Goal: Task Accomplishment & Management: Manage account settings

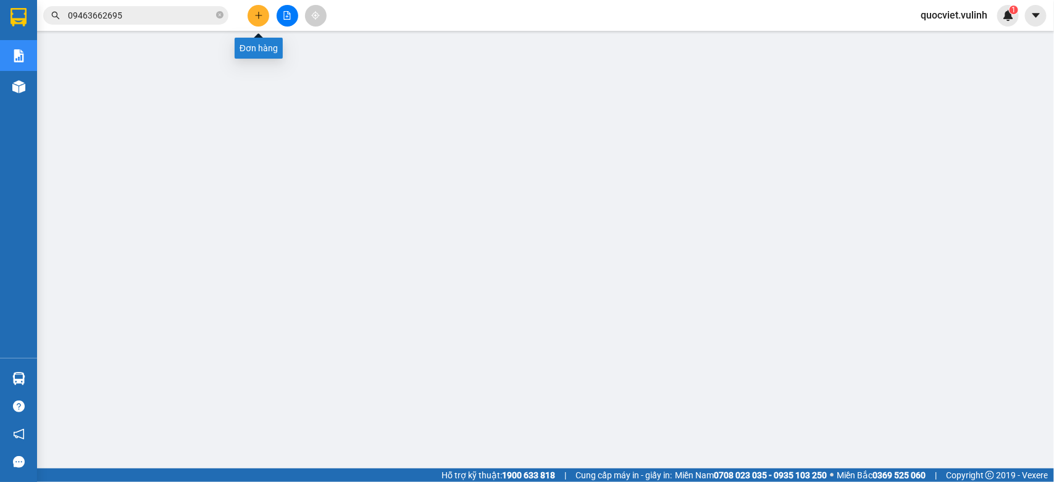
click at [251, 11] on button at bounding box center [259, 16] width 22 height 22
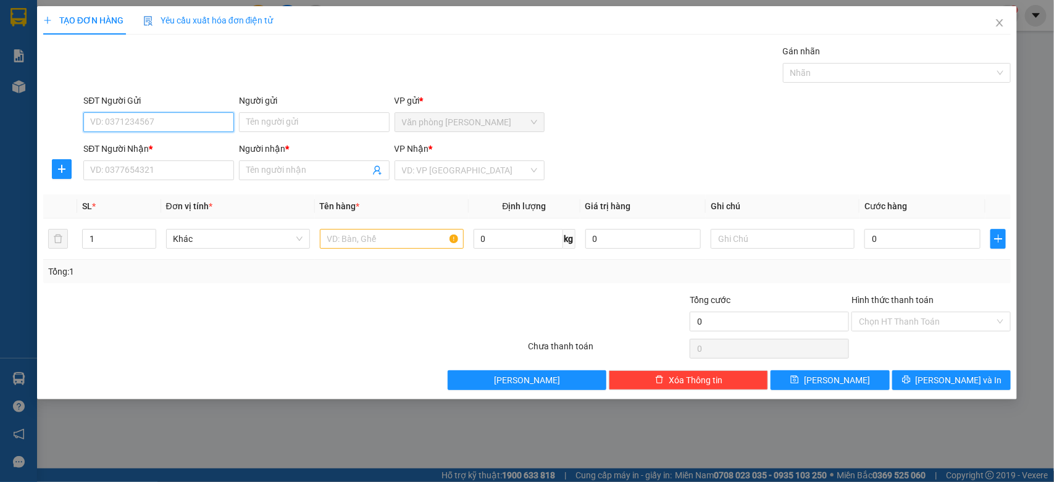
click at [213, 121] on input "SĐT Người Gửi" at bounding box center [158, 122] width 151 height 20
type input "0938968584"
click at [146, 149] on div "0938968584 - Yến" at bounding box center [159, 148] width 136 height 14
type input "Yến"
type input "0926682681"
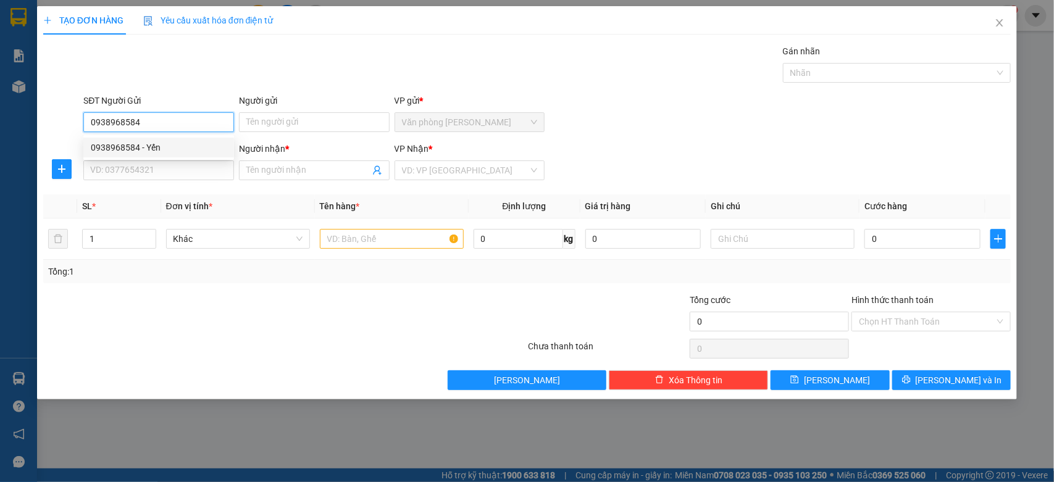
type input "Trang"
type input "50.000"
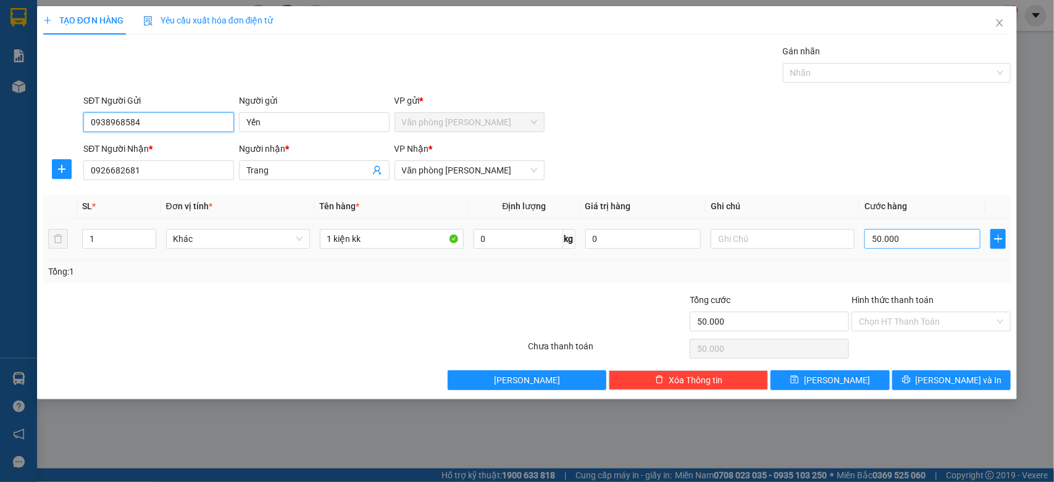
type input "0938968584"
click at [974, 246] on input "50.000" at bounding box center [922, 239] width 116 height 20
click at [968, 378] on span "[PERSON_NAME] và In" at bounding box center [958, 380] width 86 height 14
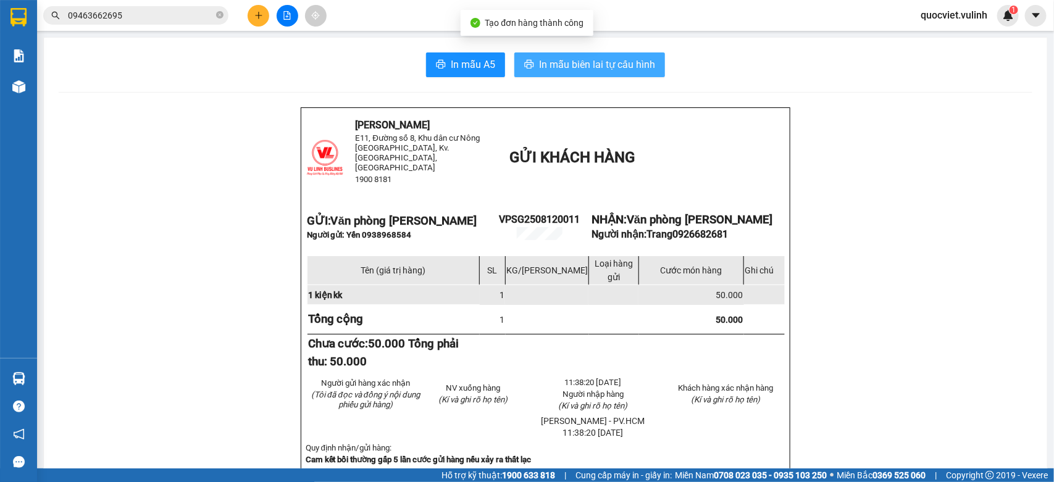
click at [563, 69] on span "In mẫu biên lai tự cấu hình" at bounding box center [597, 64] width 116 height 15
click at [257, 17] on icon "plus" at bounding box center [258, 15] width 9 height 9
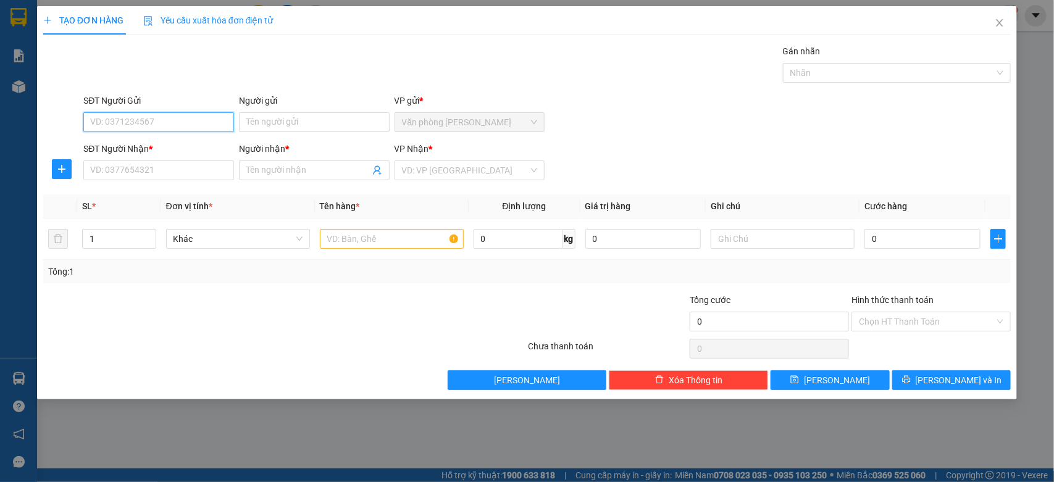
click at [182, 130] on input "SĐT Người Gửi" at bounding box center [158, 122] width 151 height 20
type input "0333456677"
click at [161, 151] on div "0333456677 - Hoàng" at bounding box center [159, 148] width 136 height 14
type input "Hoàng"
type input "0858691121"
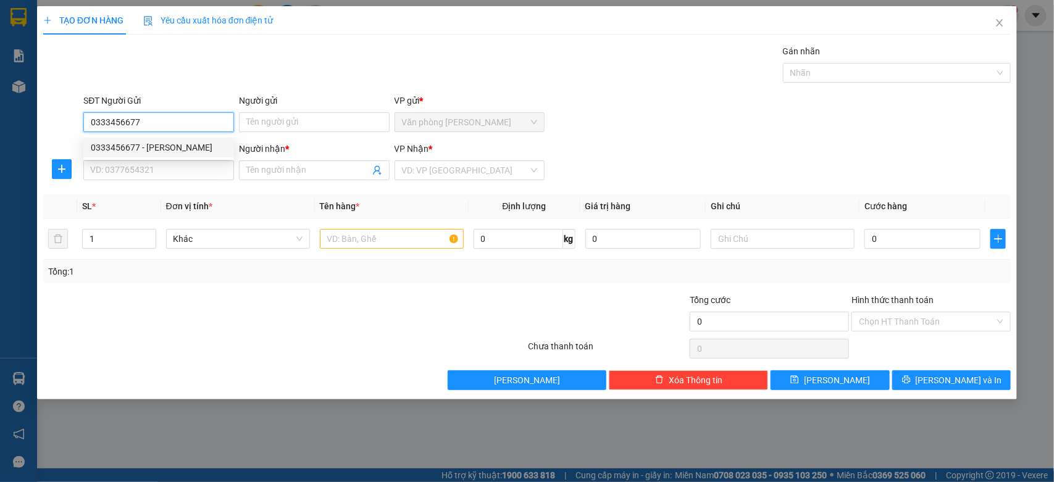
type input "Diễm my"
type input "70.000"
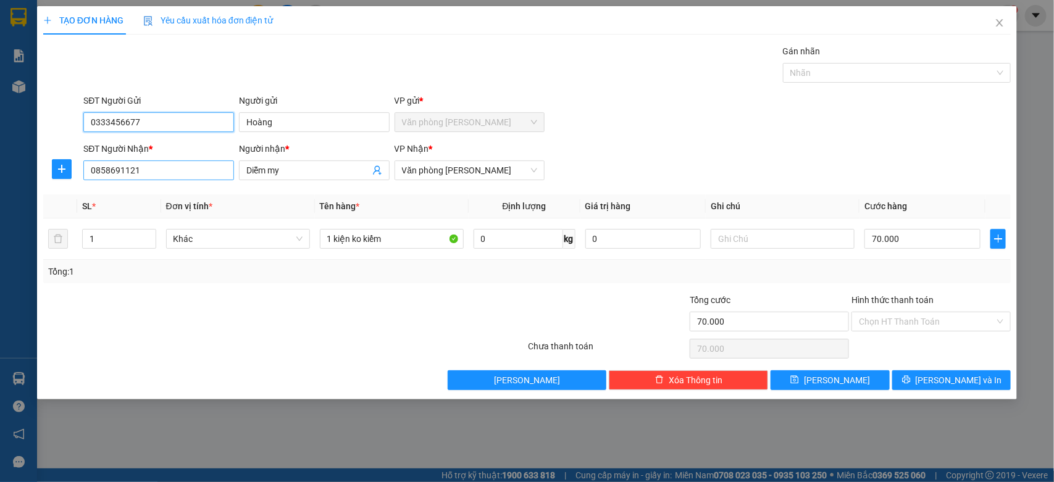
type input "0333456677"
click at [174, 167] on input "0858691121" at bounding box center [158, 171] width 151 height 20
type input "0914254545"
click at [186, 193] on div "0914254545 - CHUNG" at bounding box center [159, 196] width 136 height 14
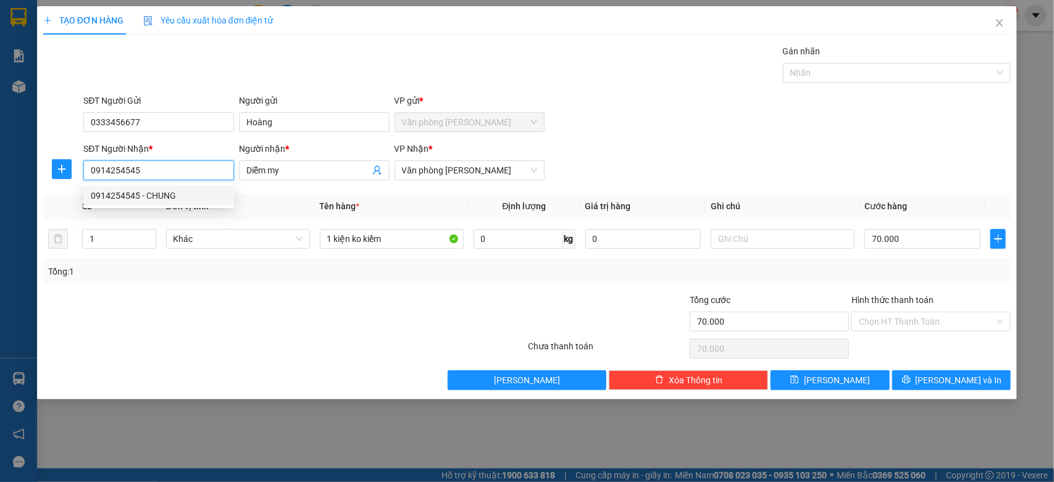
type input "CHUNG"
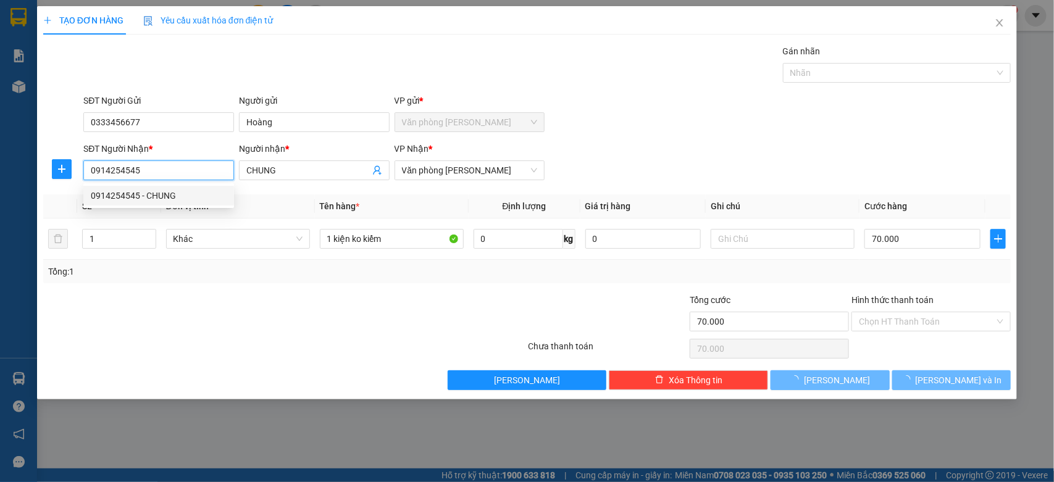
type input "60.000"
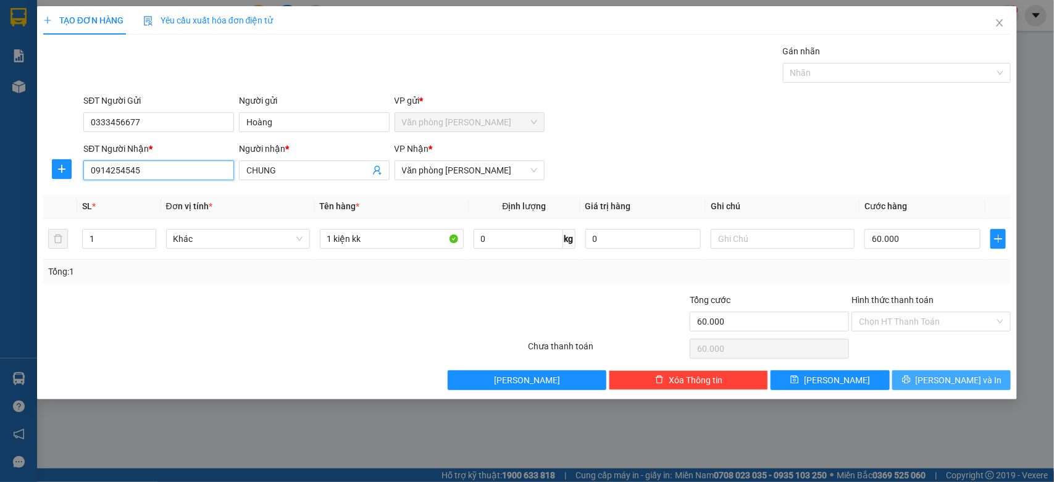
type input "0914254545"
click at [944, 380] on span "[PERSON_NAME] và In" at bounding box center [958, 380] width 86 height 14
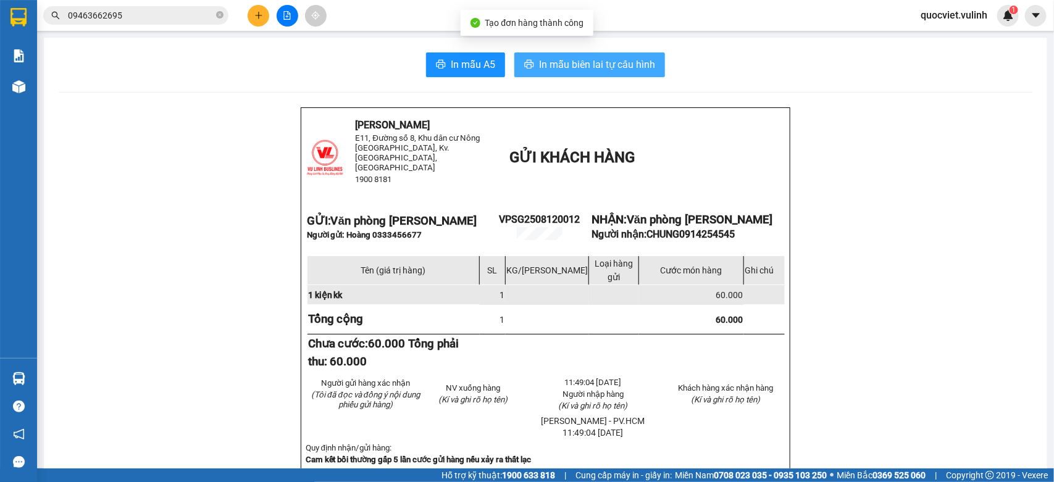
click at [560, 59] on span "In mẫu biên lai tự cấu hình" at bounding box center [597, 64] width 116 height 15
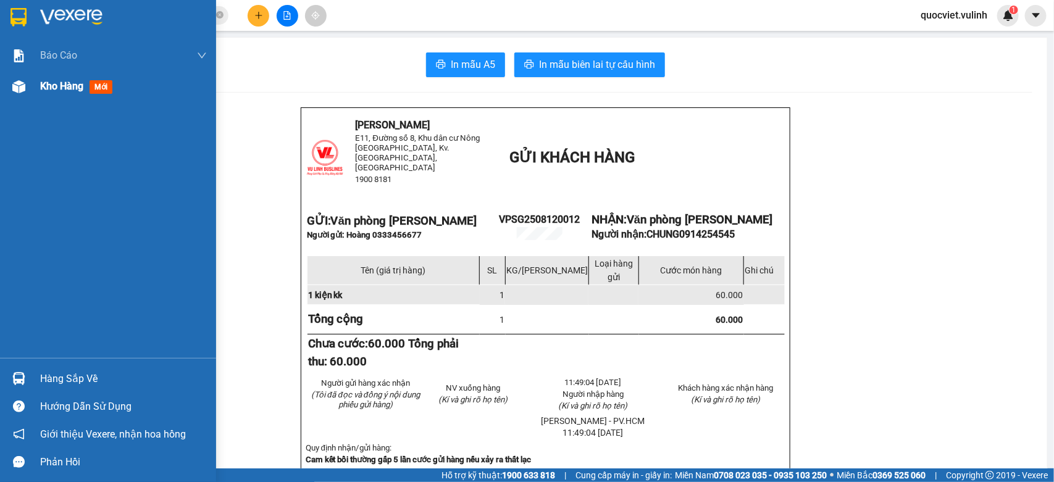
click at [14, 86] on img at bounding box center [18, 86] width 13 height 13
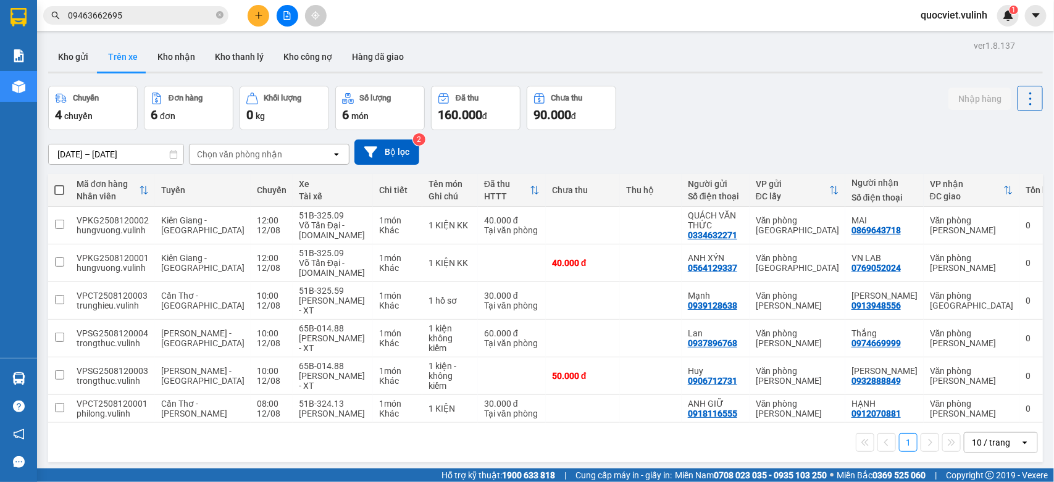
click at [184, 47] on button "Kho nhận" at bounding box center [176, 57] width 57 height 30
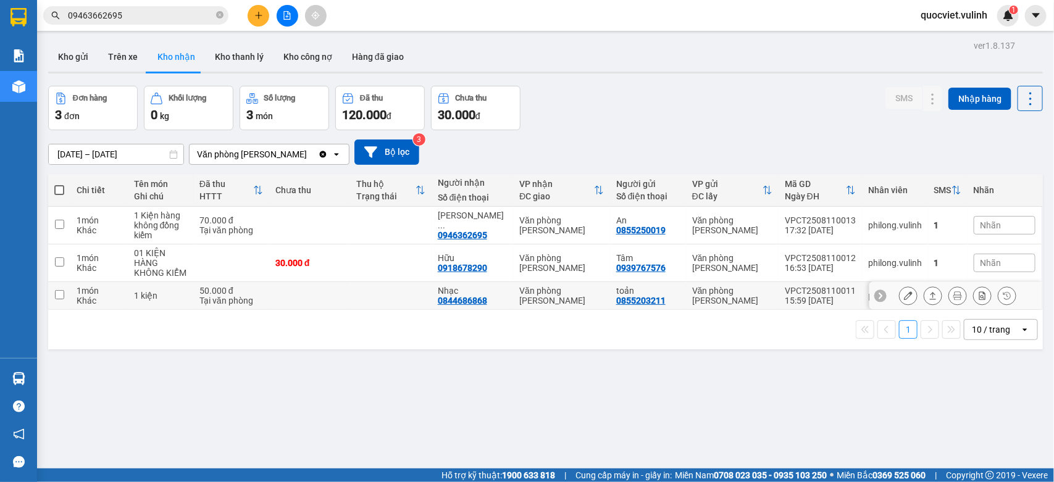
click at [924, 298] on button at bounding box center [932, 296] width 17 height 22
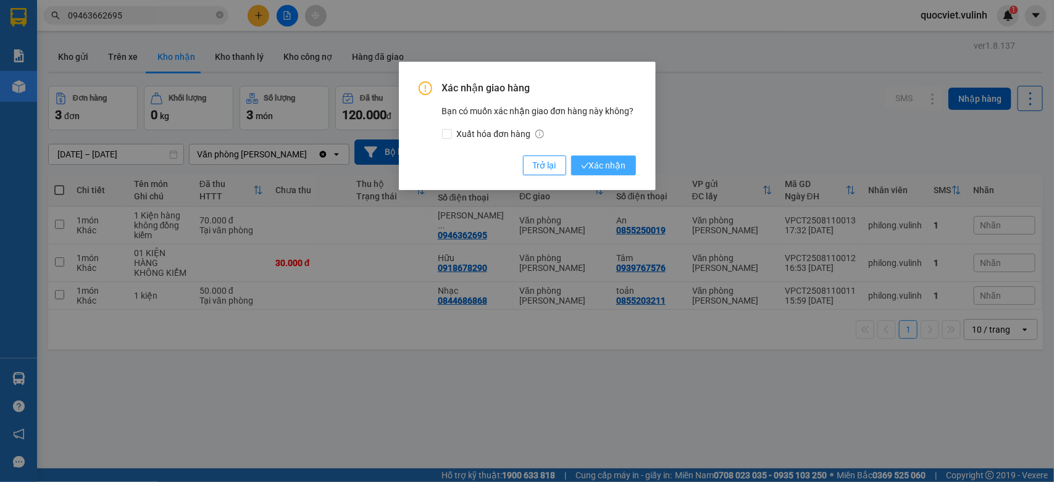
click at [585, 162] on icon "check" at bounding box center [585, 166] width 8 height 8
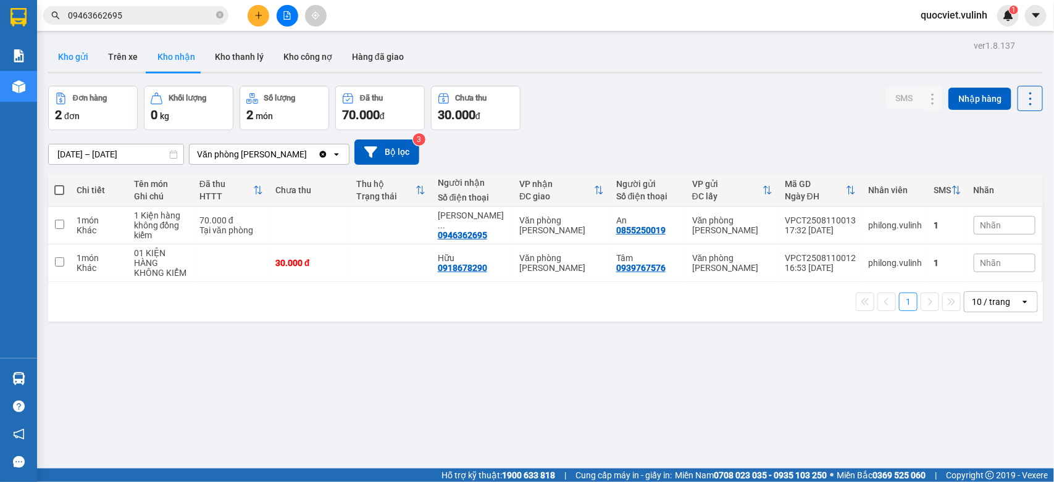
click at [64, 57] on button "Kho gửi" at bounding box center [73, 57] width 50 height 30
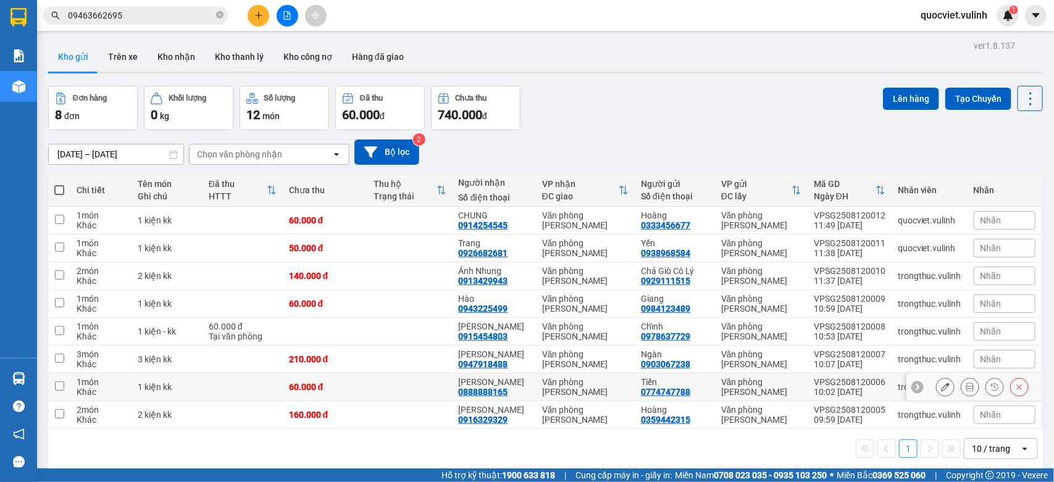
click at [791, 381] on div "Văn phòng [PERSON_NAME]" at bounding box center [761, 387] width 80 height 20
checkbox input "true"
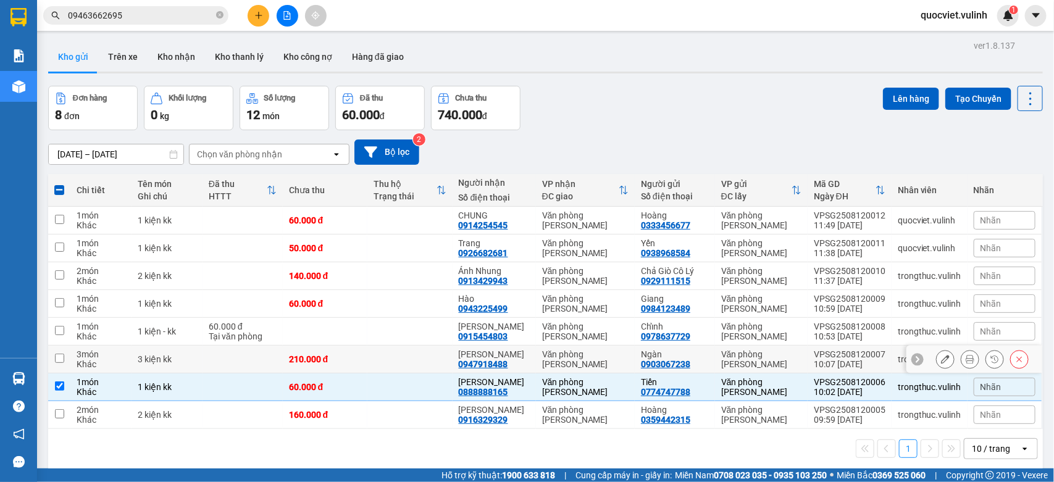
click at [780, 362] on div "Văn phòng [PERSON_NAME]" at bounding box center [761, 359] width 80 height 20
checkbox input "true"
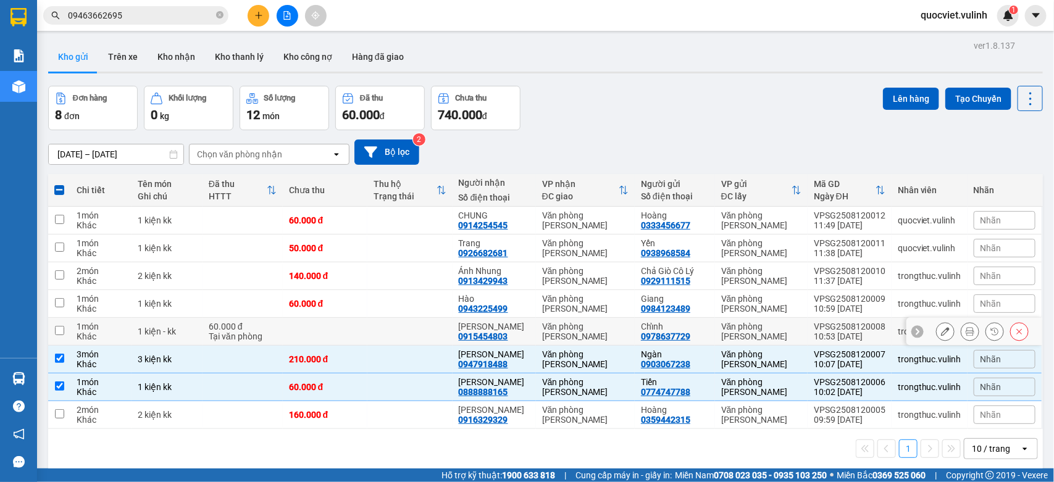
click at [780, 326] on div "Văn phòng [PERSON_NAME]" at bounding box center [761, 332] width 80 height 20
checkbox input "true"
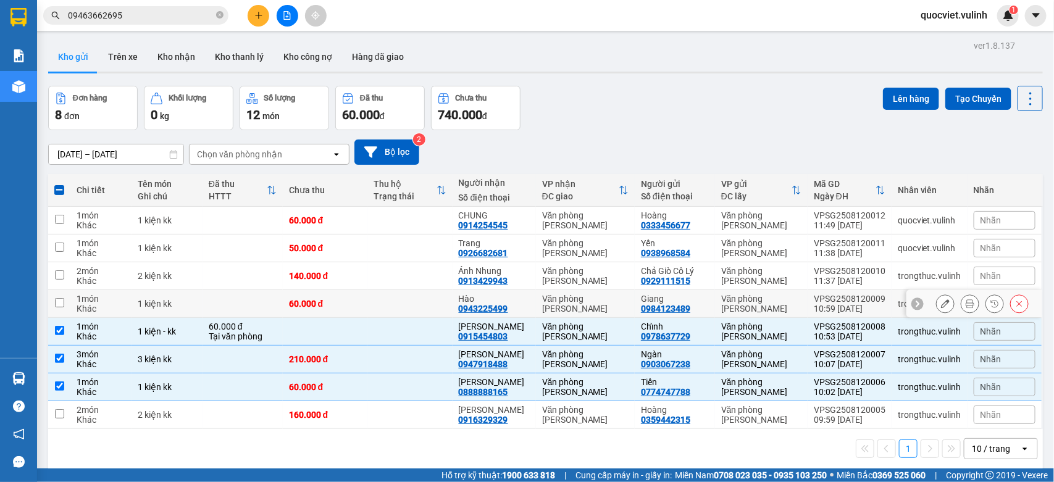
click at [775, 294] on div "Văn phòng [PERSON_NAME]" at bounding box center [761, 304] width 80 height 20
checkbox input "true"
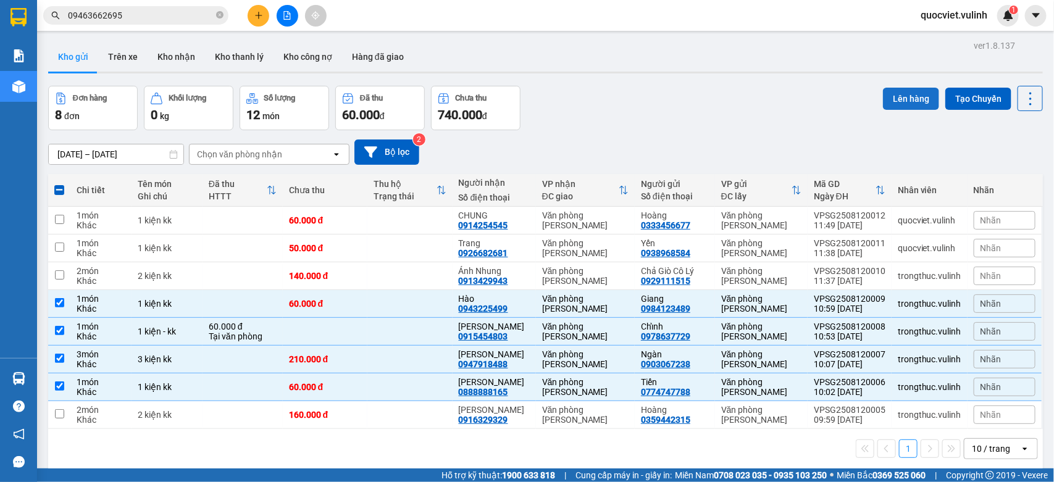
click at [904, 94] on button "Lên hàng" at bounding box center [911, 99] width 56 height 22
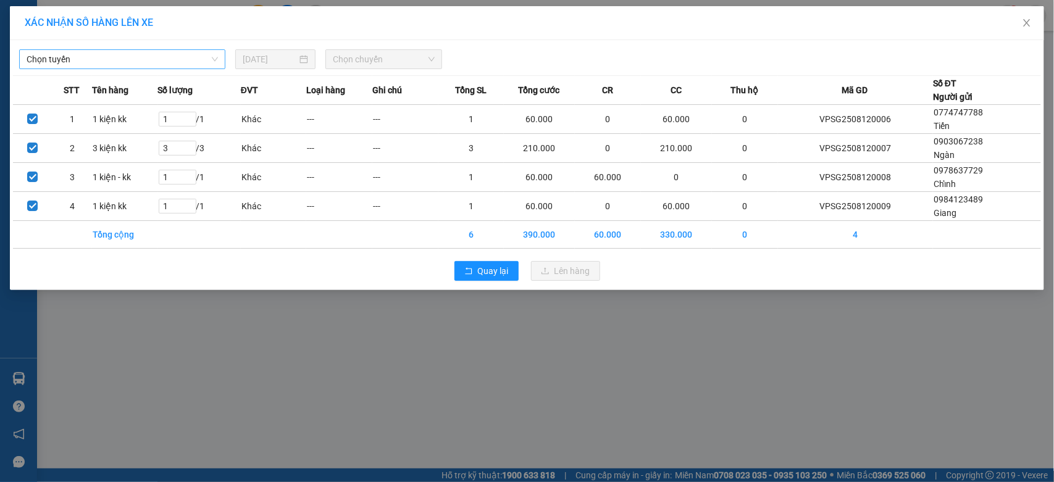
click at [159, 68] on span "Chọn tuyến" at bounding box center [122, 59] width 191 height 19
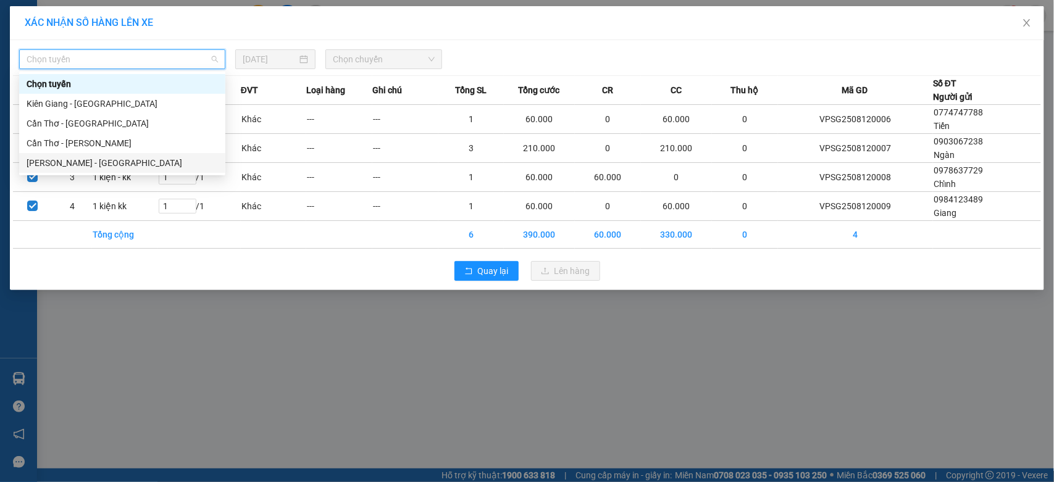
click at [97, 162] on div "Hồ Chí Minh - Cần Thơ" at bounding box center [122, 163] width 191 height 14
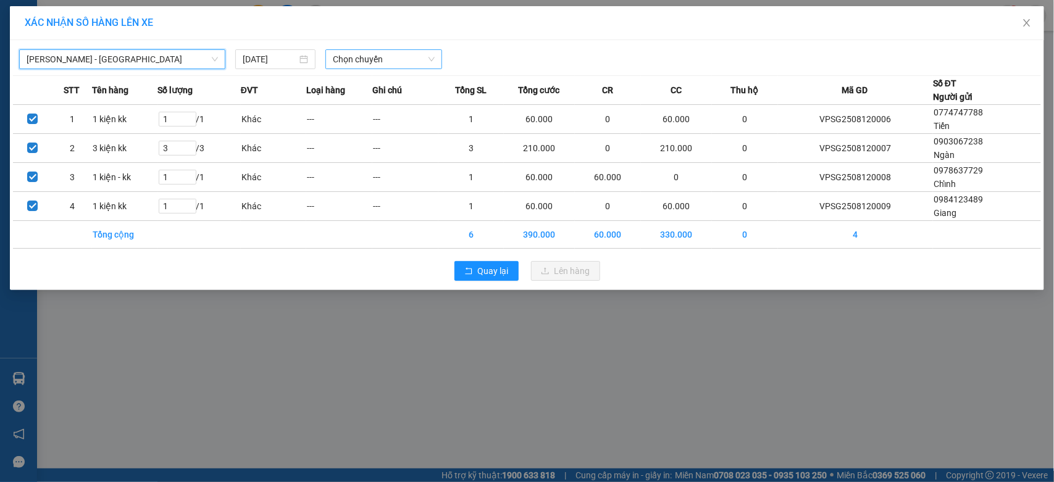
click at [380, 59] on span "Chọn chuyến" at bounding box center [383, 59] width 101 height 19
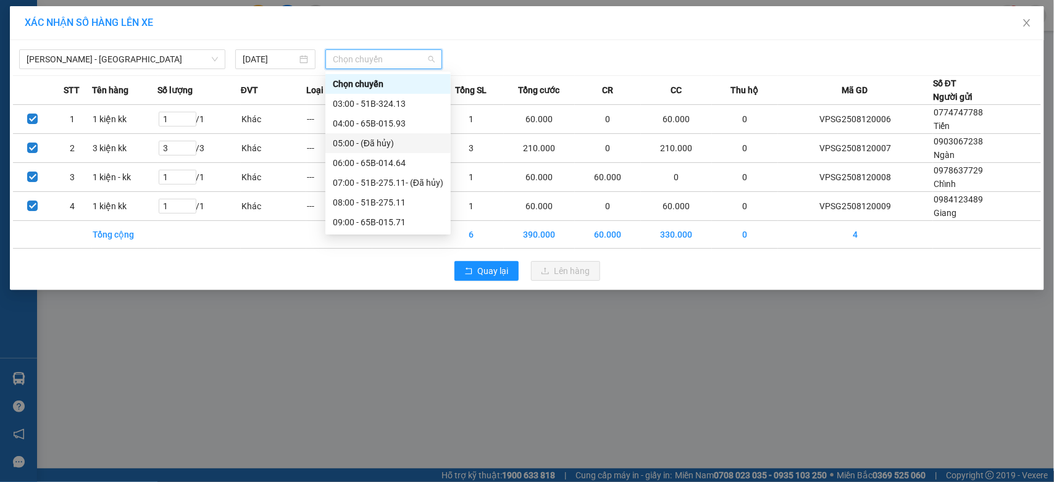
scroll to position [102, 0]
click at [418, 158] on div "11:00 - 51B-292.04" at bounding box center [388, 159] width 110 height 14
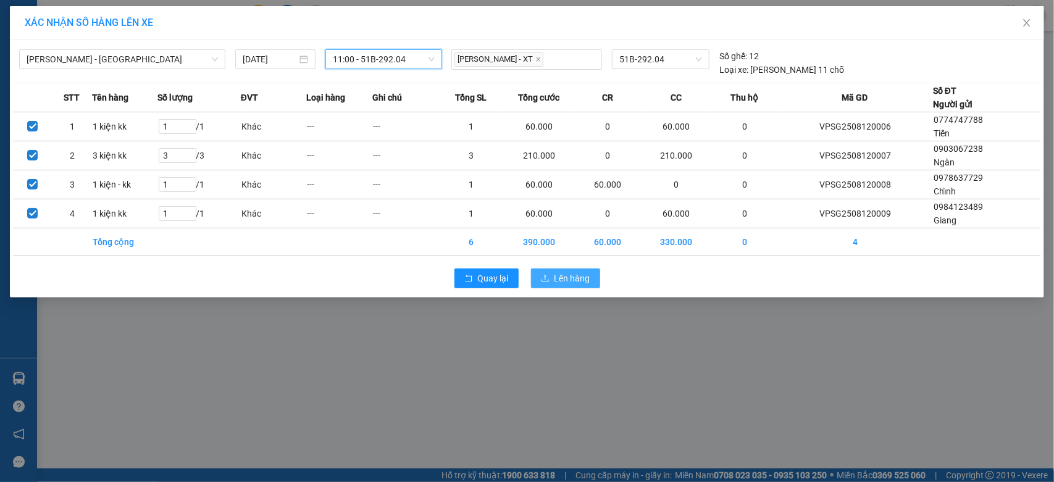
click at [562, 283] on span "Lên hàng" at bounding box center [572, 279] width 36 height 14
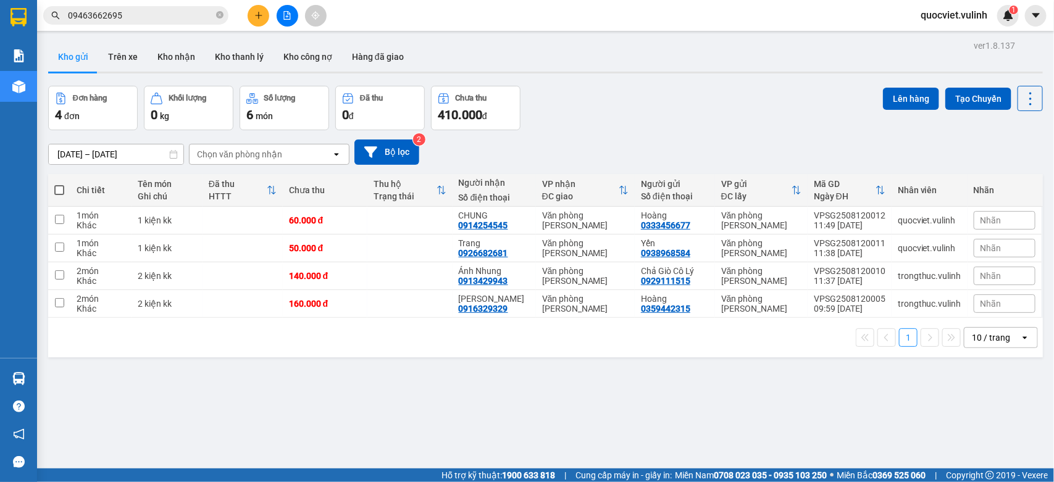
click at [256, 13] on icon "plus" at bounding box center [258, 15] width 9 height 9
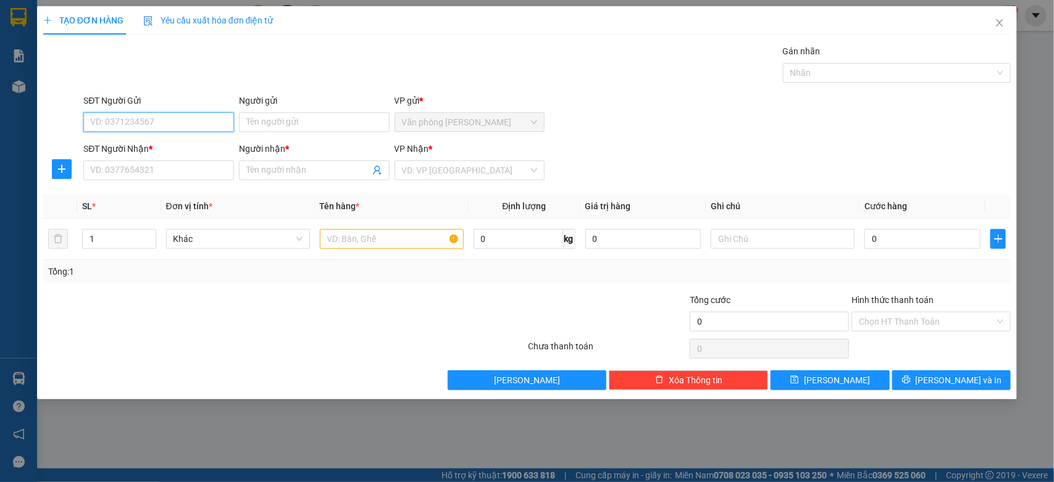
click at [210, 117] on input "SĐT Người Gửi" at bounding box center [158, 122] width 151 height 20
type input "0906965286"
click at [289, 122] on input "Người gửi" at bounding box center [314, 122] width 151 height 20
type input "/"
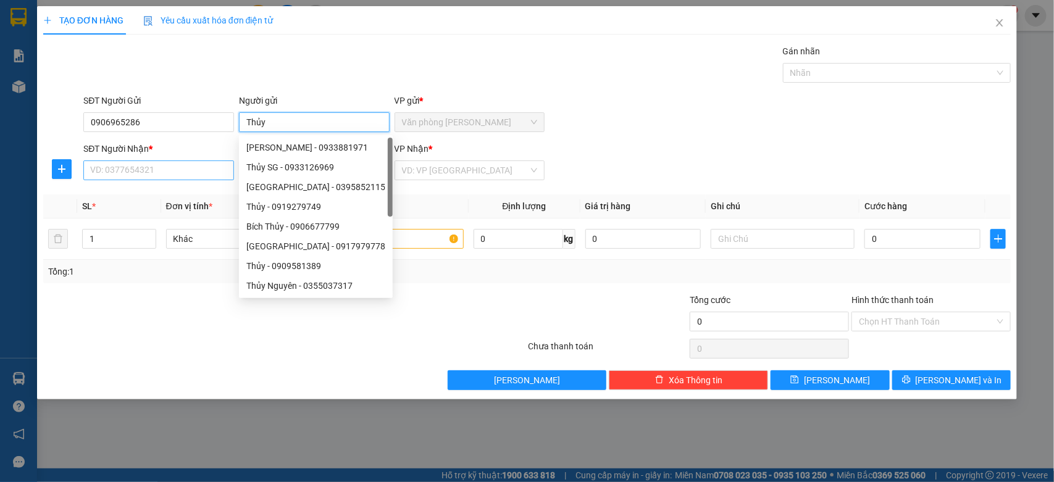
type input "Thủy"
click at [141, 180] on input "SĐT Người Nhận *" at bounding box center [158, 171] width 151 height 20
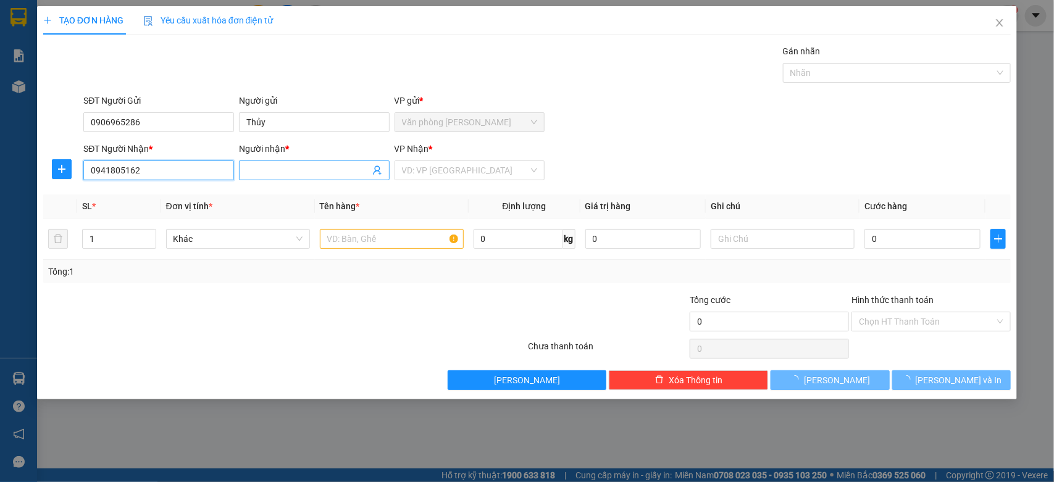
type input "0941805162"
click at [297, 176] on input "Người nhận *" at bounding box center [307, 171] width 123 height 14
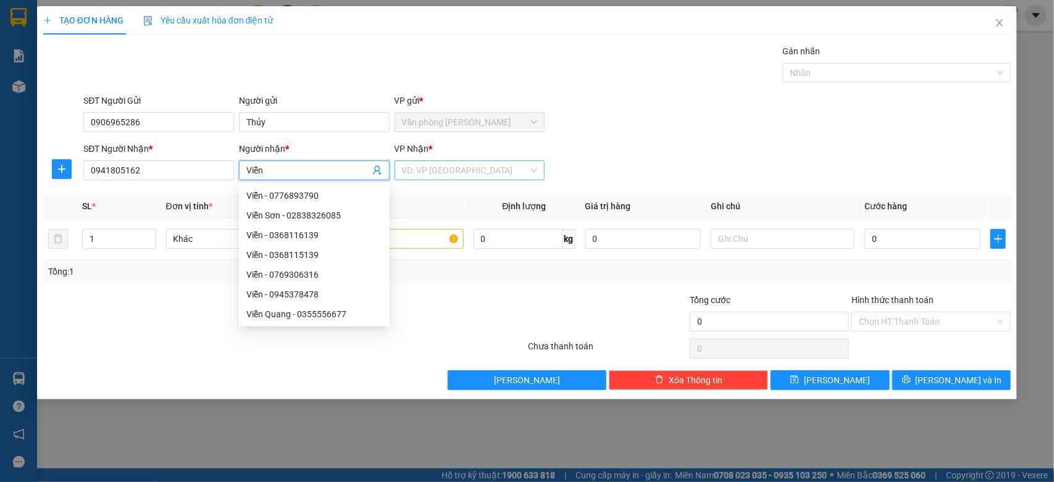
type input "Viễn"
click at [436, 172] on input "search" at bounding box center [465, 170] width 127 height 19
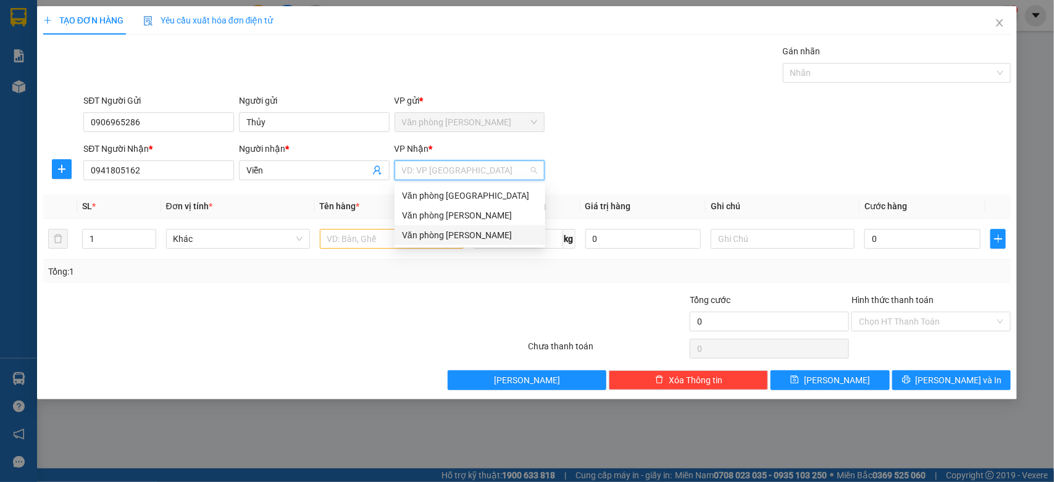
click at [433, 244] on div "Văn phòng [PERSON_NAME]" at bounding box center [469, 235] width 151 height 20
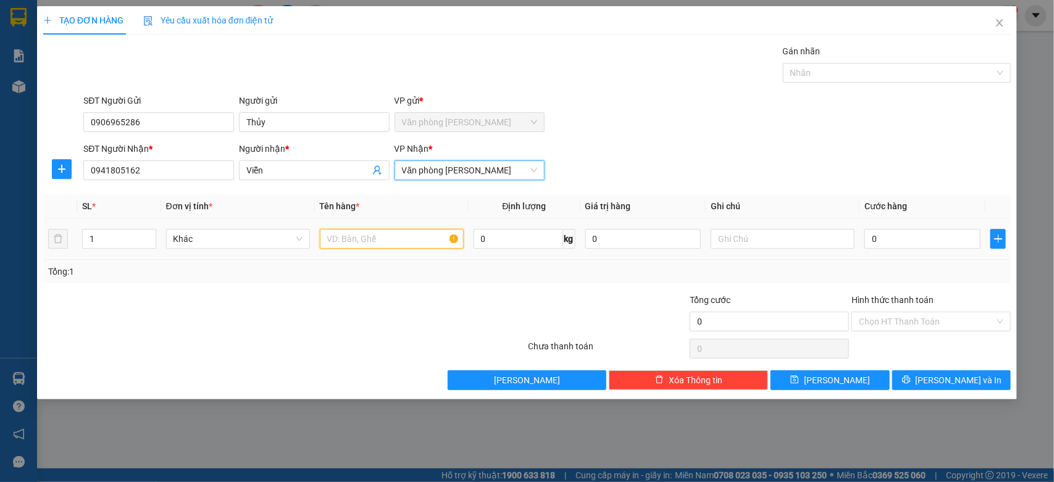
click at [390, 243] on input "text" at bounding box center [392, 239] width 144 height 20
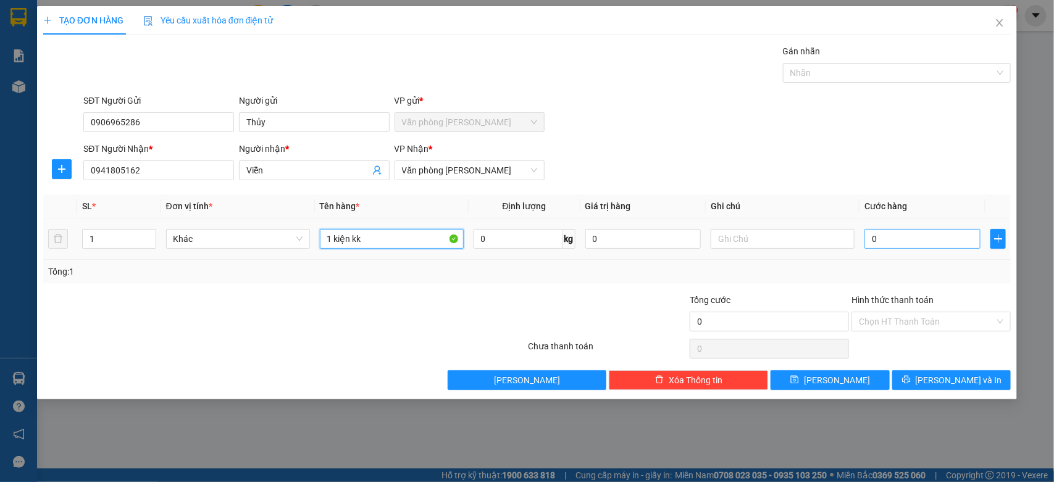
type input "1 kiện kk"
click at [886, 248] on input "0" at bounding box center [922, 239] width 116 height 20
type input "30"
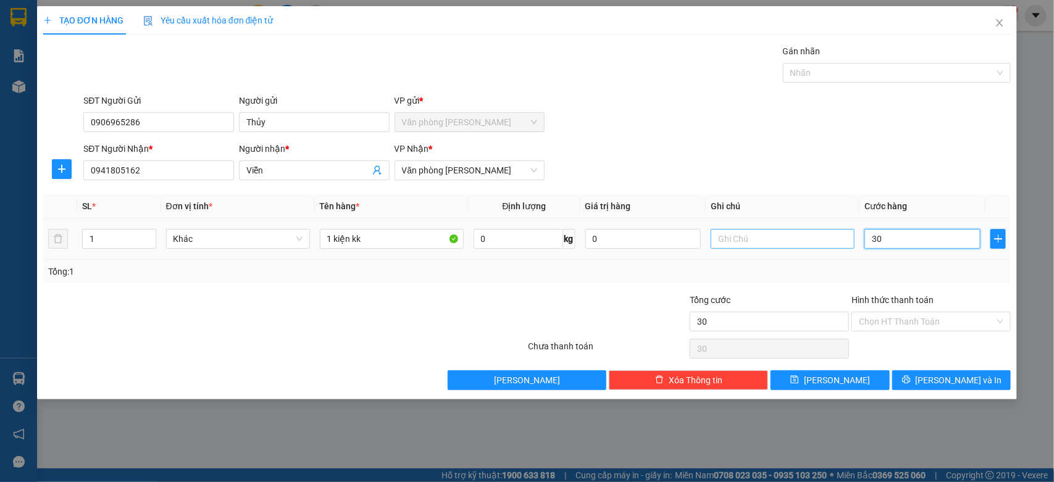
type input "300"
type input "3.000"
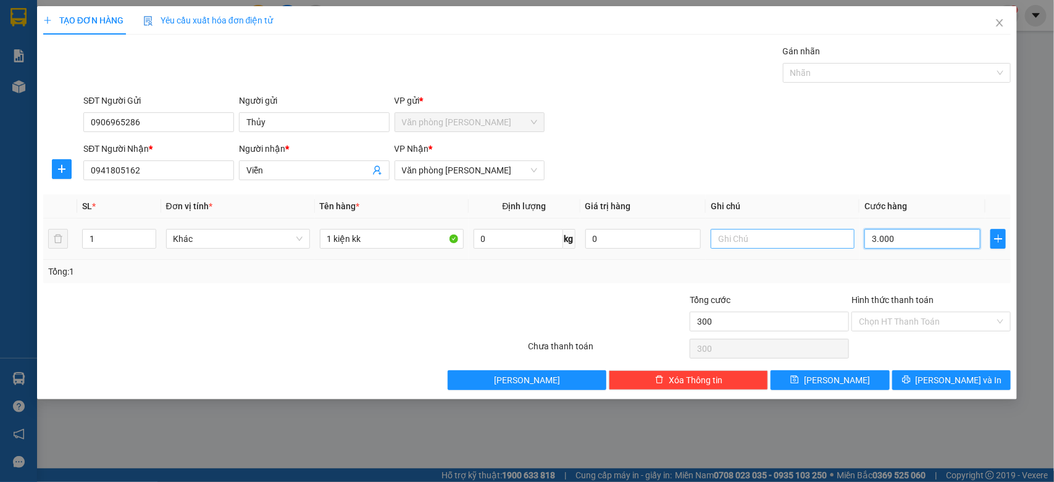
type input "3.000"
type input "30.000"
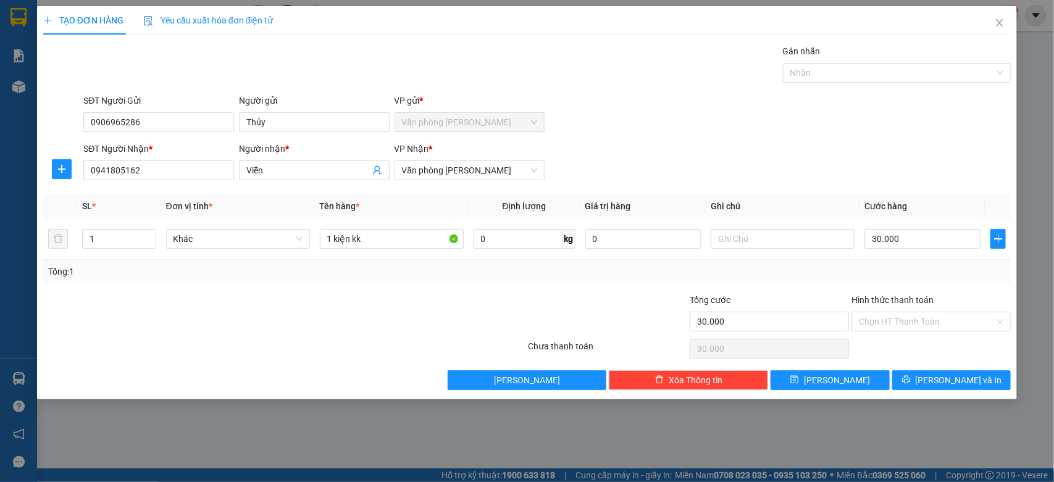
click at [886, 335] on div "Hình thức thanh toán Chọn HT Thanh Toán" at bounding box center [930, 314] width 159 height 43
click at [886, 331] on input "Hình thức thanh toán" at bounding box center [927, 321] width 136 height 19
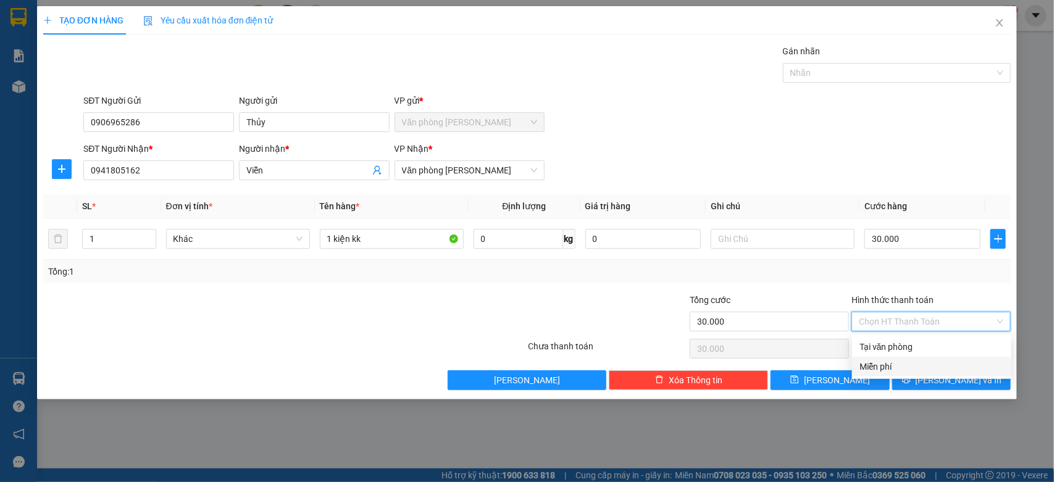
click at [871, 357] on div "Miễn phí" at bounding box center [931, 367] width 159 height 20
type input "0"
click at [886, 325] on span "Miễn phí" at bounding box center [931, 321] width 144 height 19
click at [970, 348] on div "Tại văn phòng" at bounding box center [931, 347] width 144 height 14
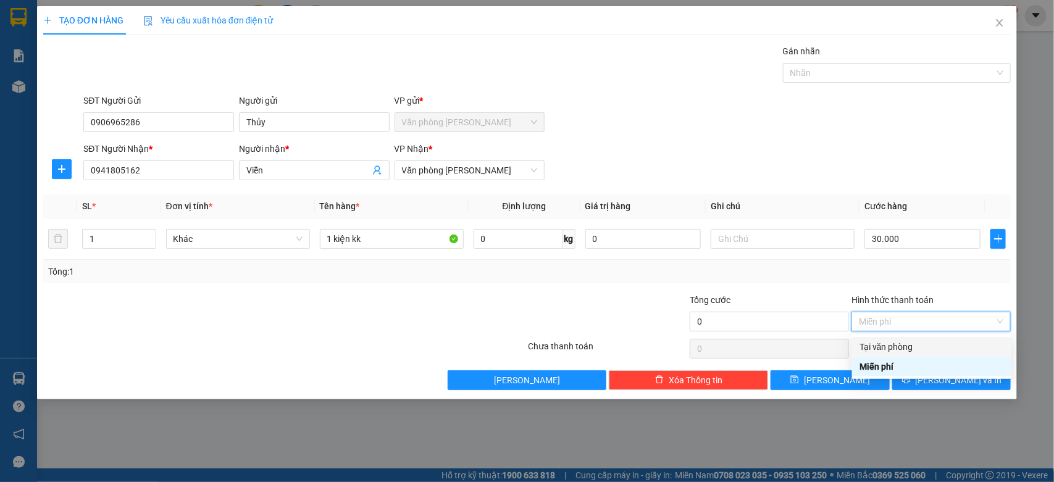
type input "30.000"
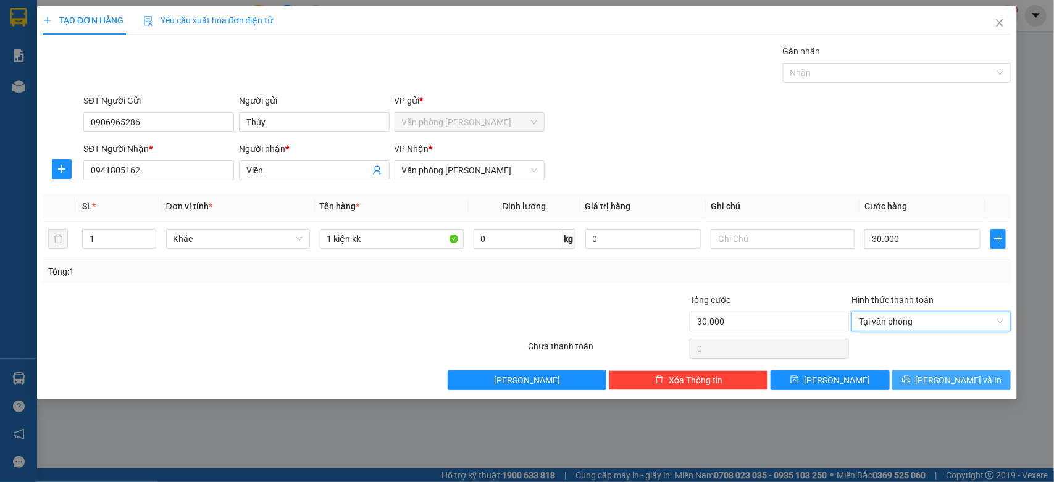
click at [941, 383] on span "[PERSON_NAME] và In" at bounding box center [958, 380] width 86 height 14
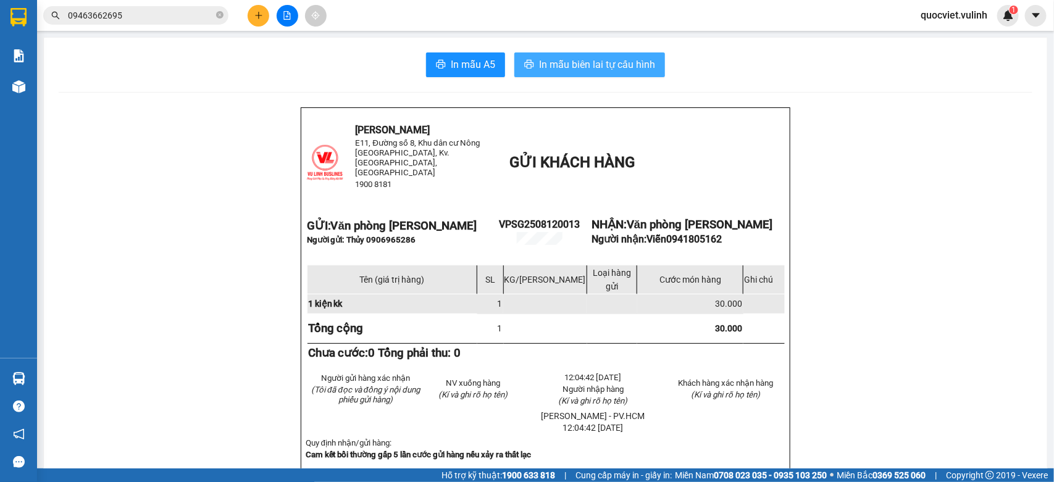
click at [562, 59] on span "In mẫu biên lai tự cấu hình" at bounding box center [597, 64] width 116 height 15
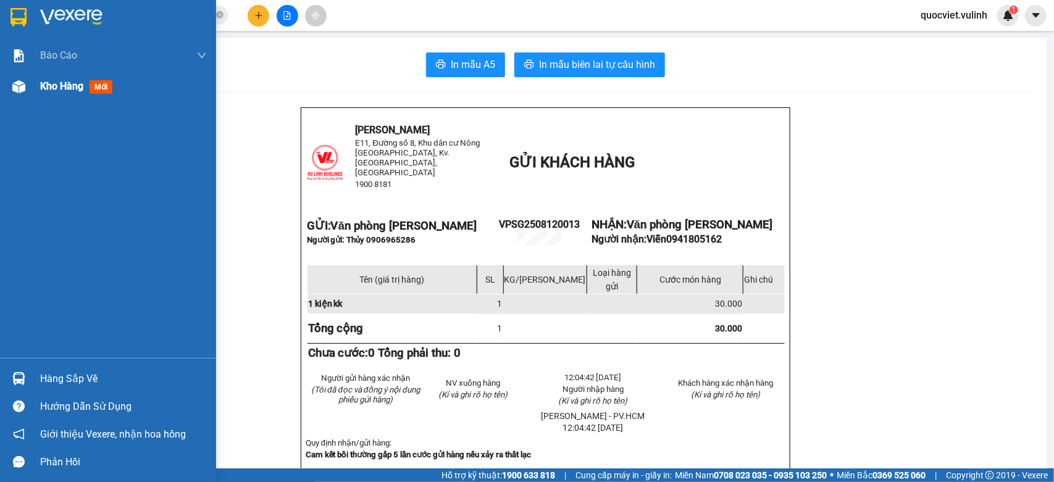
click at [25, 87] on div at bounding box center [19, 87] width 22 height 22
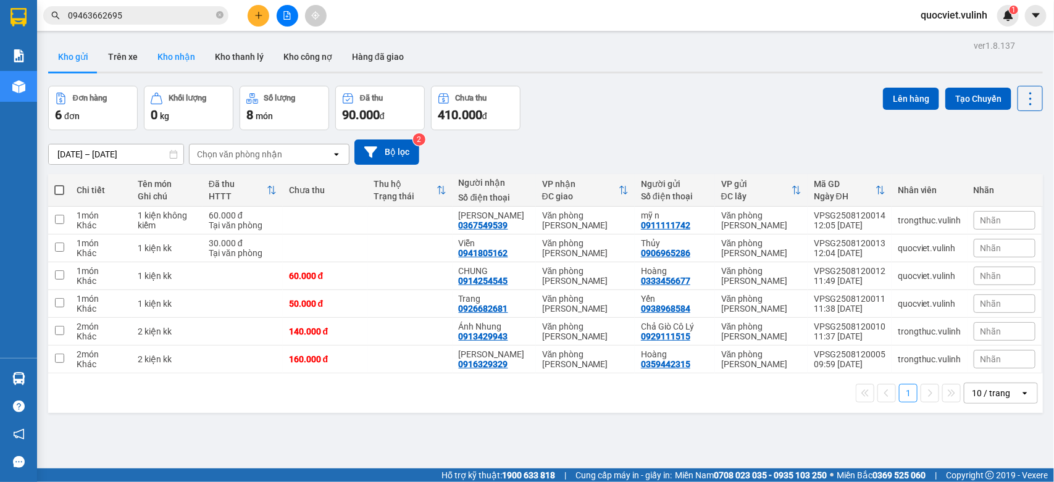
click at [183, 51] on button "Kho nhận" at bounding box center [176, 57] width 57 height 30
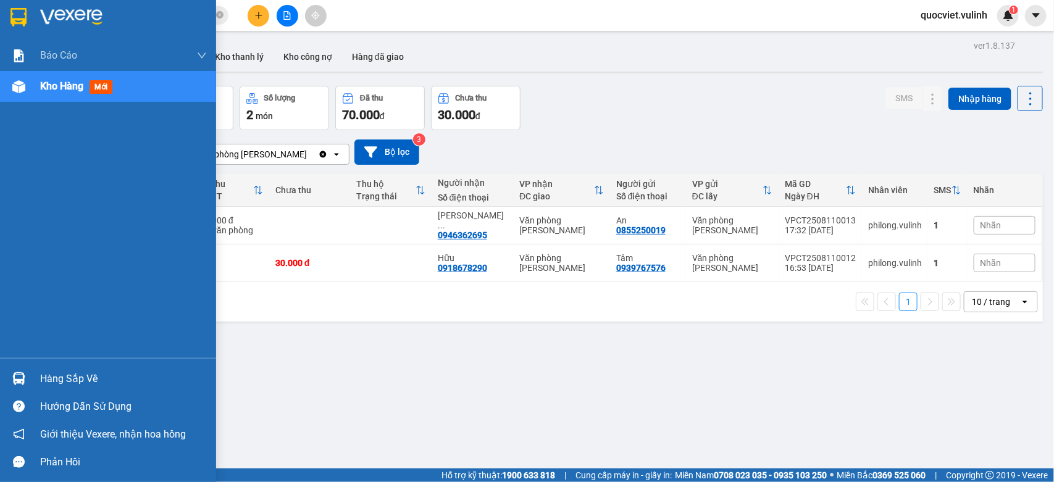
click at [20, 366] on div "Hàng sắp về" at bounding box center [108, 379] width 216 height 28
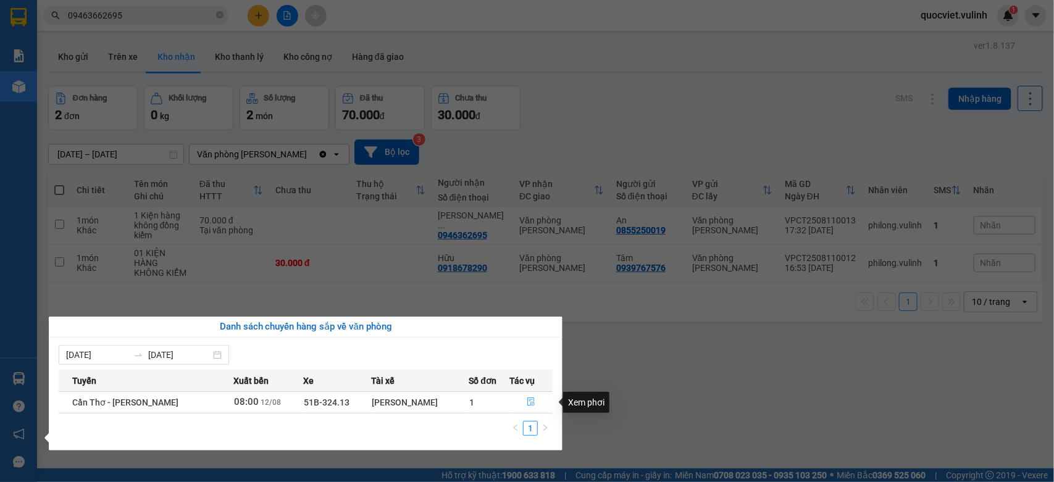
click at [527, 401] on icon "file-done" at bounding box center [531, 402] width 9 height 9
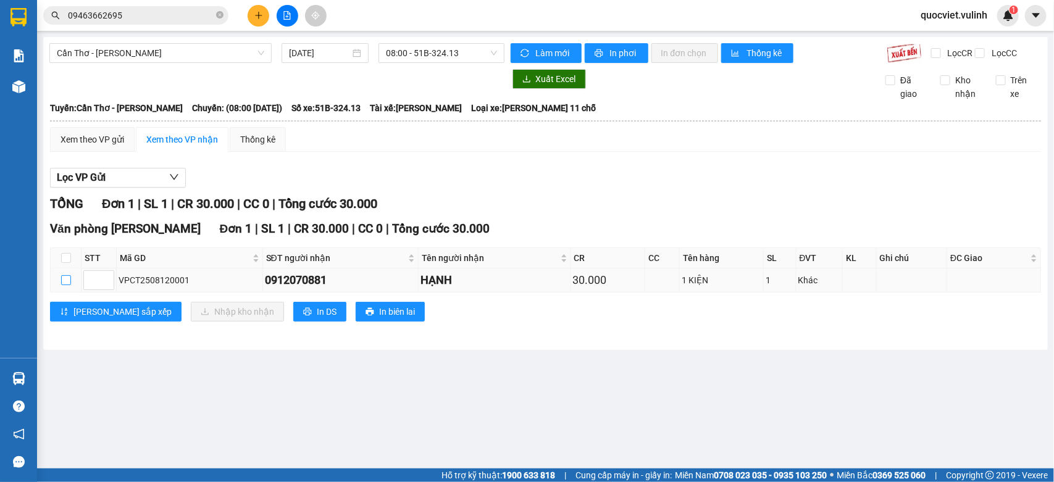
click at [67, 285] on input "checkbox" at bounding box center [66, 280] width 10 height 10
checkbox input "true"
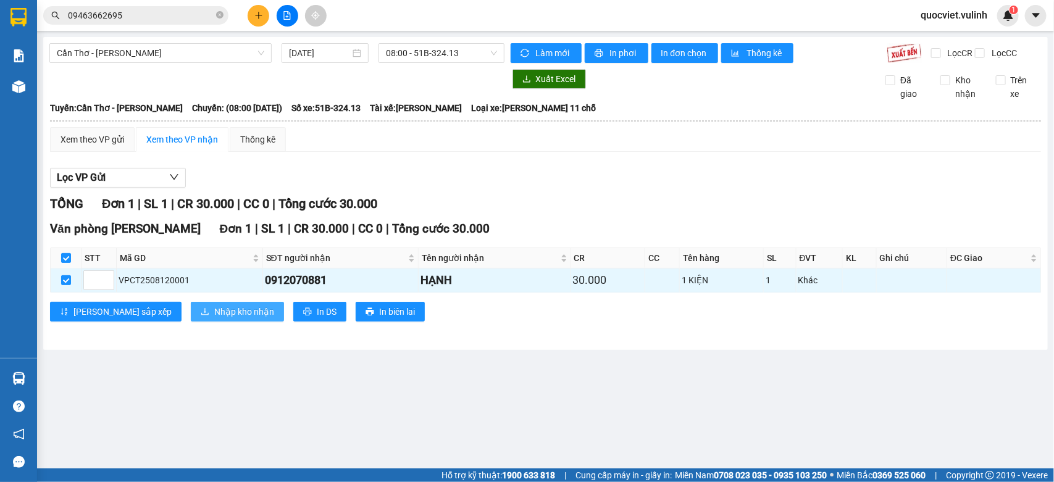
click at [214, 319] on span "Nhập kho nhận" at bounding box center [244, 312] width 60 height 14
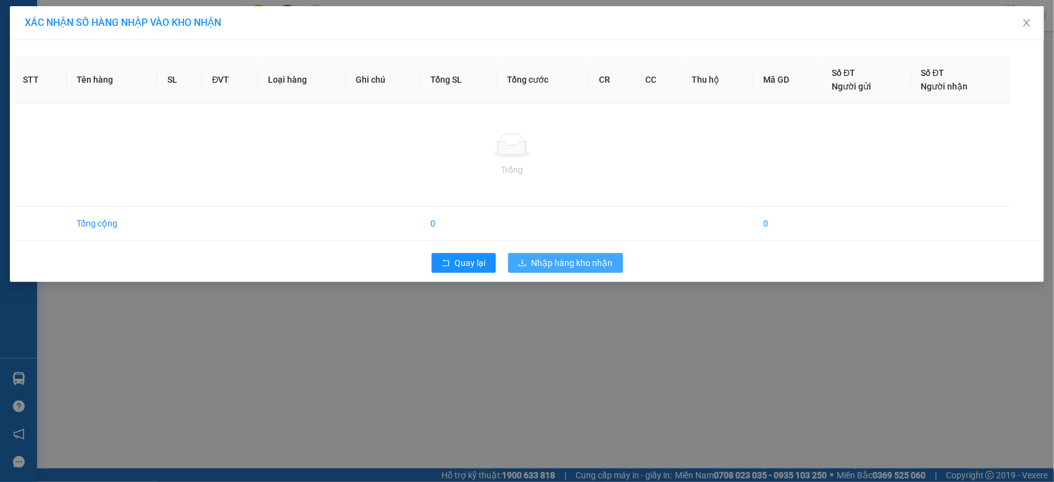
click at [559, 270] on button "Nhập hàng kho nhận" at bounding box center [565, 263] width 115 height 20
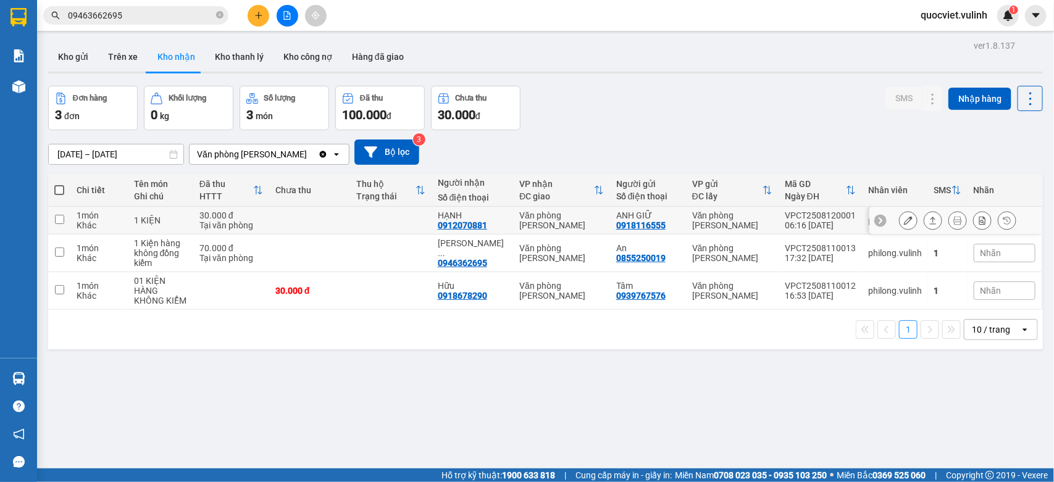
click at [924, 223] on button at bounding box center [932, 221] width 17 height 22
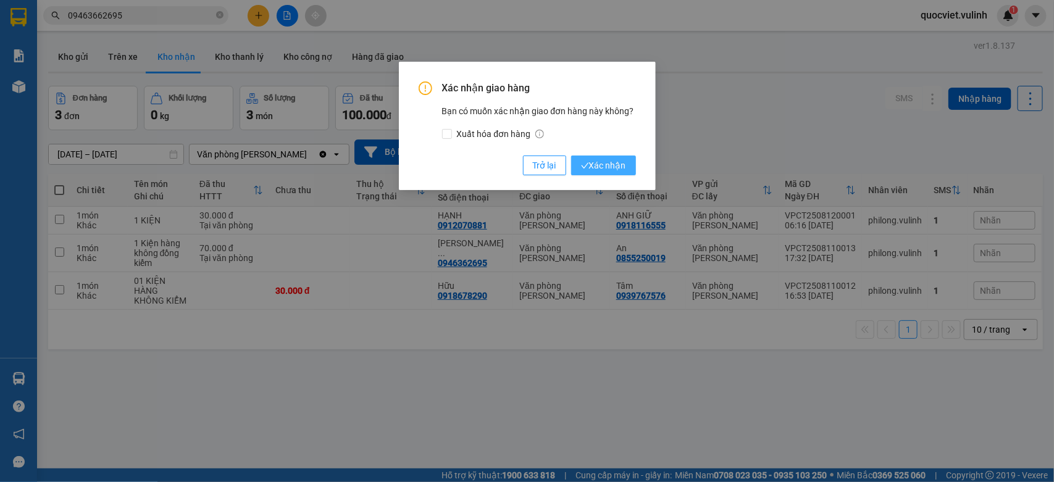
click at [575, 162] on button "Xác nhận" at bounding box center [603, 166] width 65 height 20
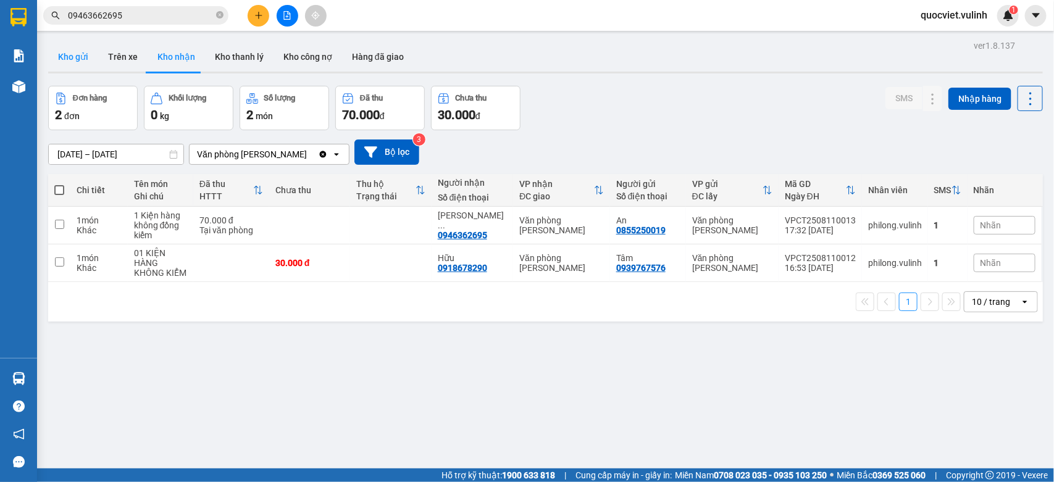
click at [68, 51] on button "Kho gửi" at bounding box center [73, 57] width 50 height 30
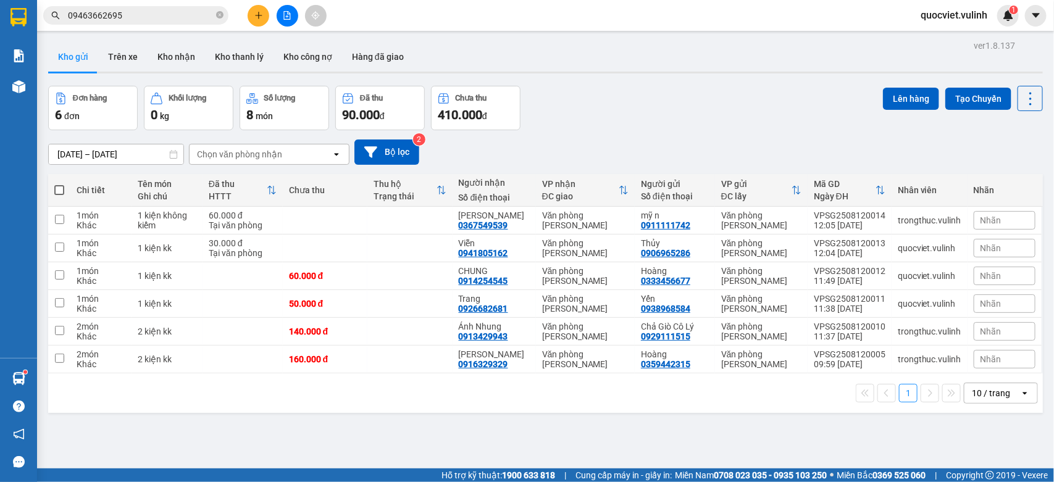
click at [204, 19] on input "09463662695" at bounding box center [141, 16] width 146 height 14
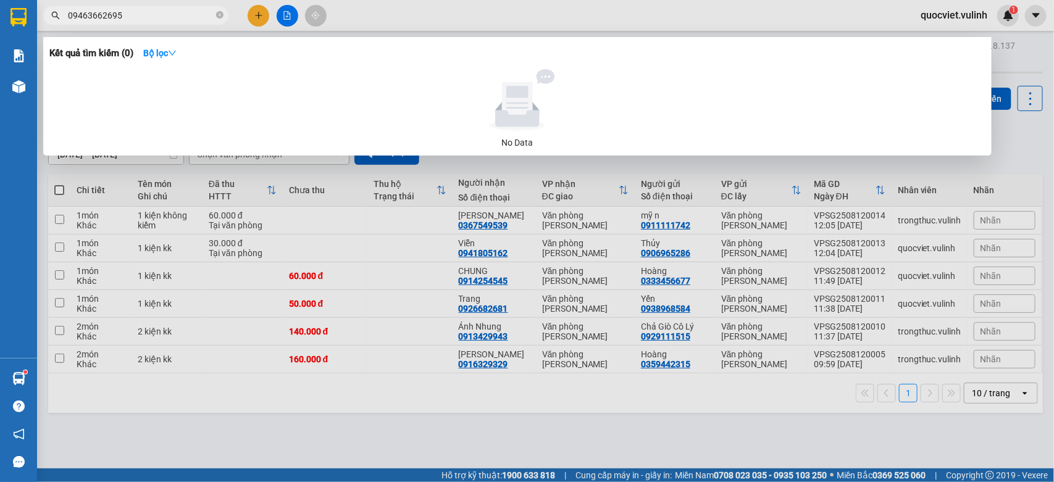
click at [204, 19] on input "09463662695" at bounding box center [141, 16] width 146 height 14
paste input "VPSG2508120007"
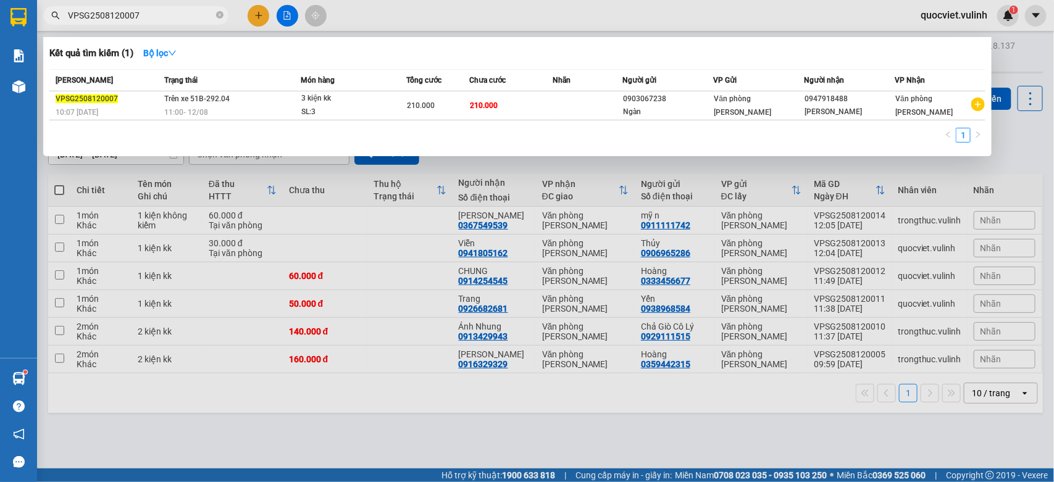
type input "VPSG2508120007"
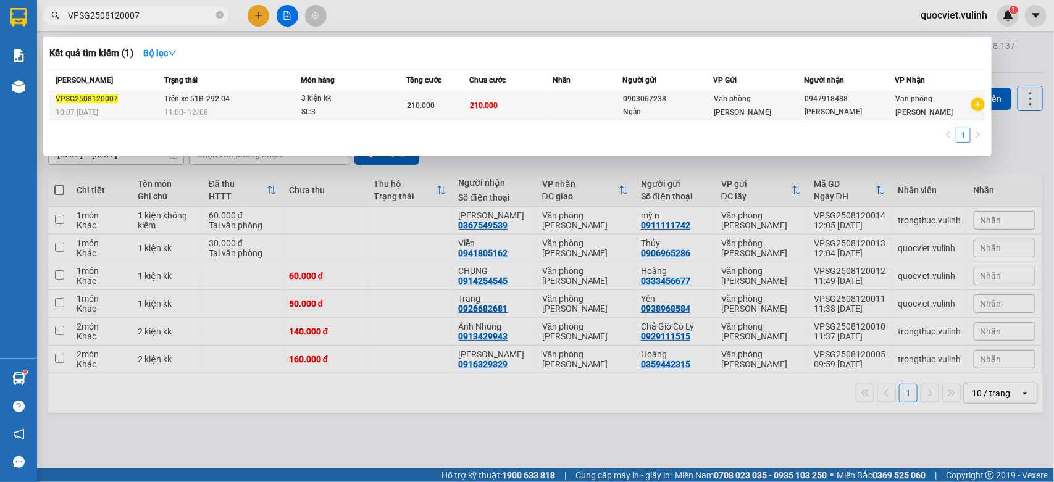
click at [514, 110] on td "210.000" at bounding box center [511, 105] width 84 height 29
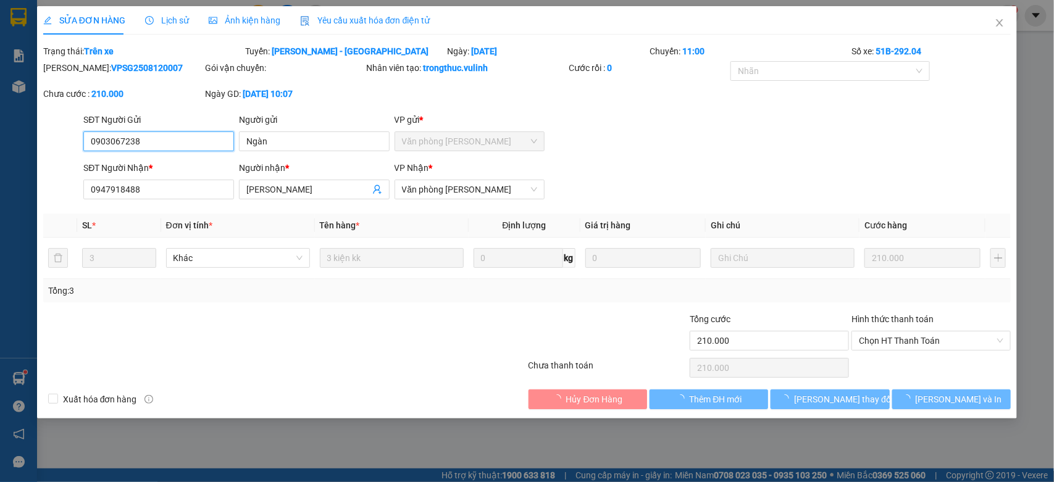
type input "0903067238"
type input "Ngàn"
type input "0947918488"
type input "Ái Vân"
type input "210.000"
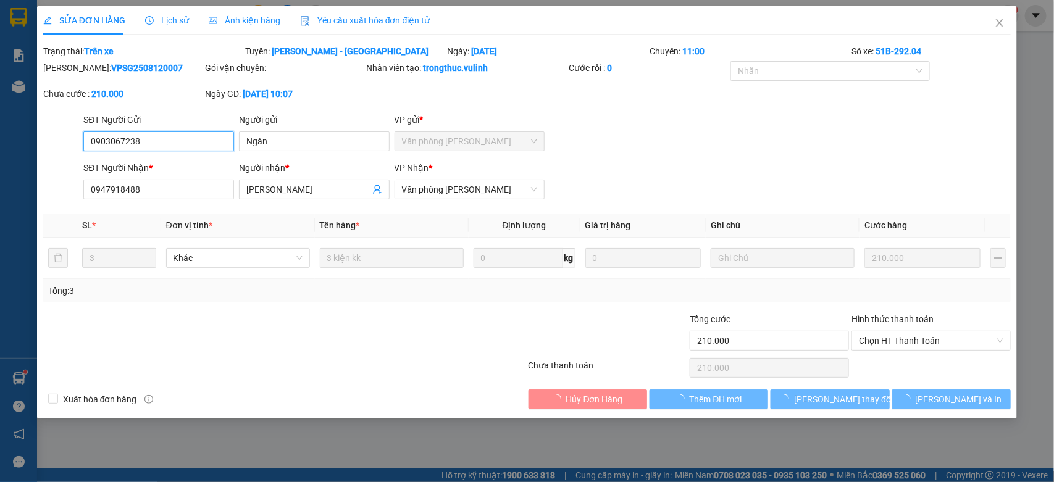
type input "210.000"
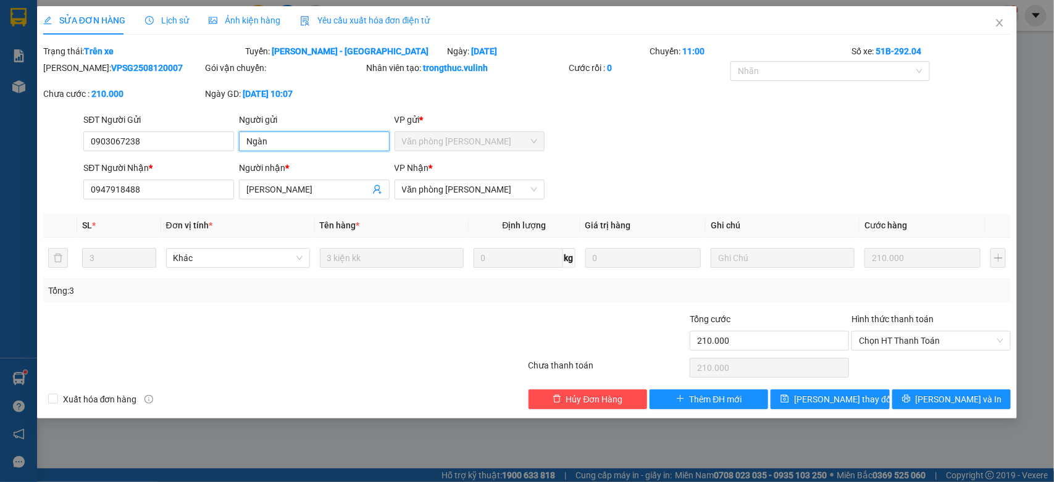
click at [281, 137] on input "Ngàn" at bounding box center [314, 141] width 151 height 20
click at [211, 134] on input "0903067238" at bounding box center [158, 141] width 151 height 20
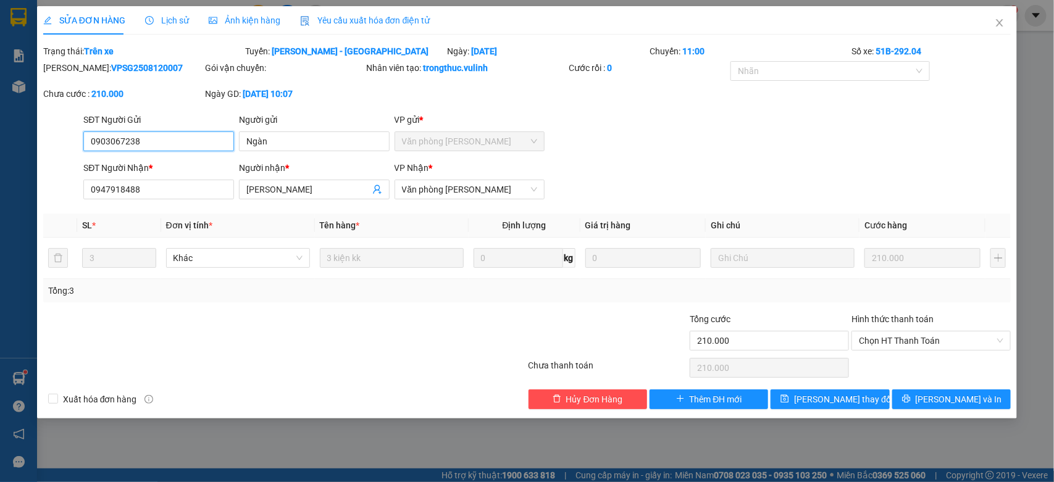
click at [199, 146] on input "0903067238" at bounding box center [158, 141] width 151 height 20
click at [295, 190] on input "Ái Vân" at bounding box center [307, 190] width 123 height 14
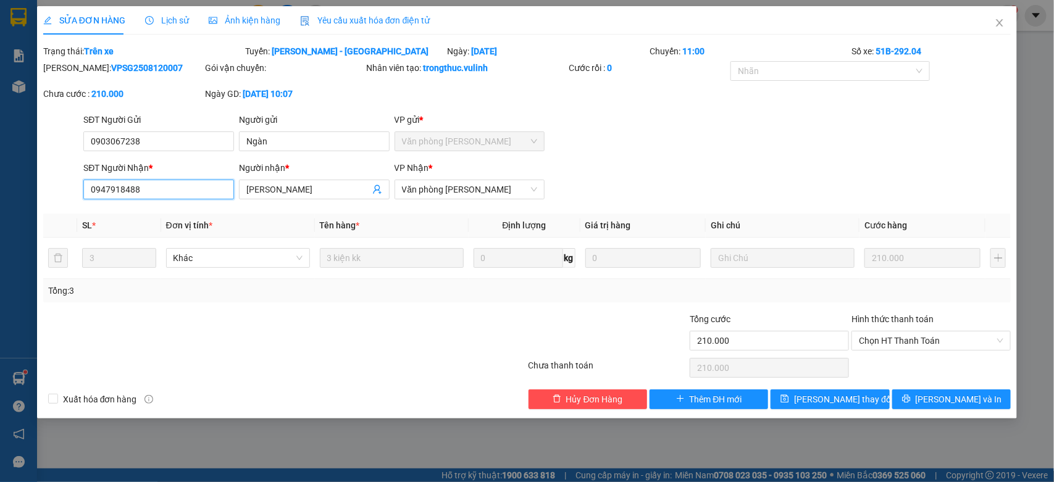
click at [143, 190] on input "0947918488" at bounding box center [158, 190] width 151 height 20
click at [1003, 19] on icon "close" at bounding box center [999, 23] width 10 height 10
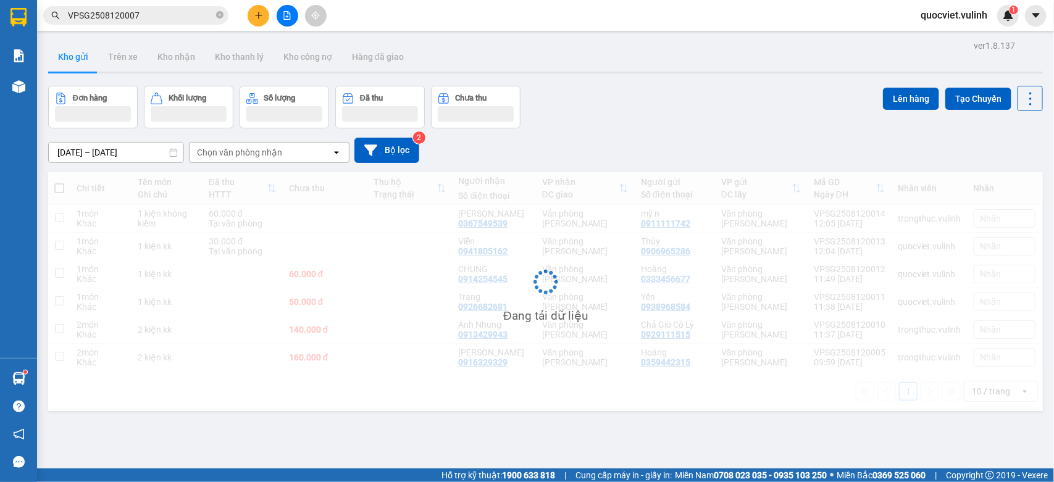
click at [162, 20] on input "VPSG2508120007" at bounding box center [141, 16] width 146 height 14
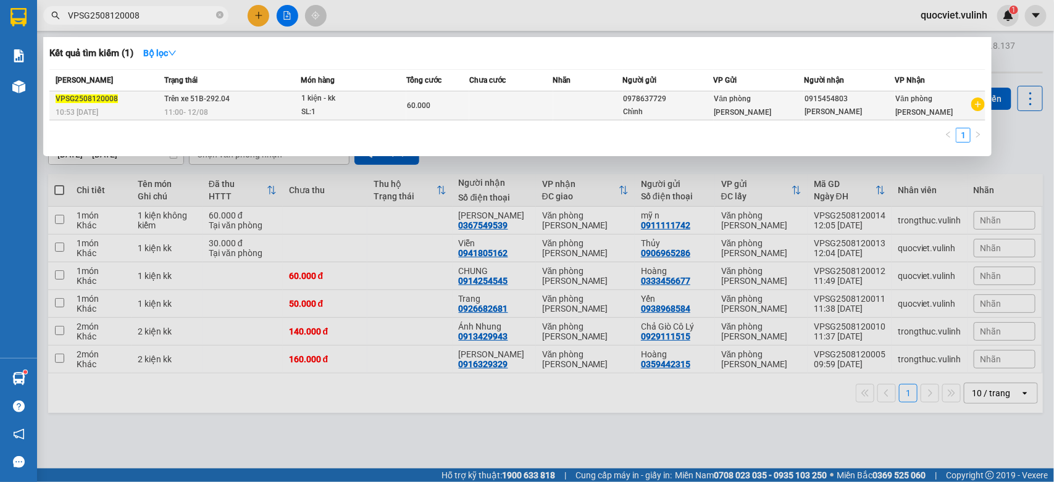
type input "VPSG2508120008"
click at [259, 108] on div "11:00 - 12/08" at bounding box center [232, 113] width 136 height 14
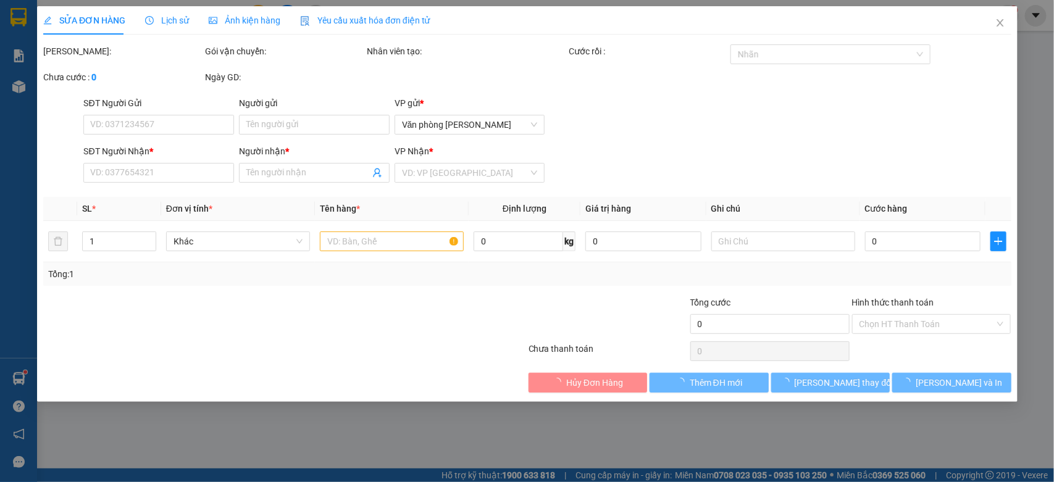
type input "0978637729"
type input "Chỉnh"
type input "0915454803"
type input "Minh Thư"
type input "60.000"
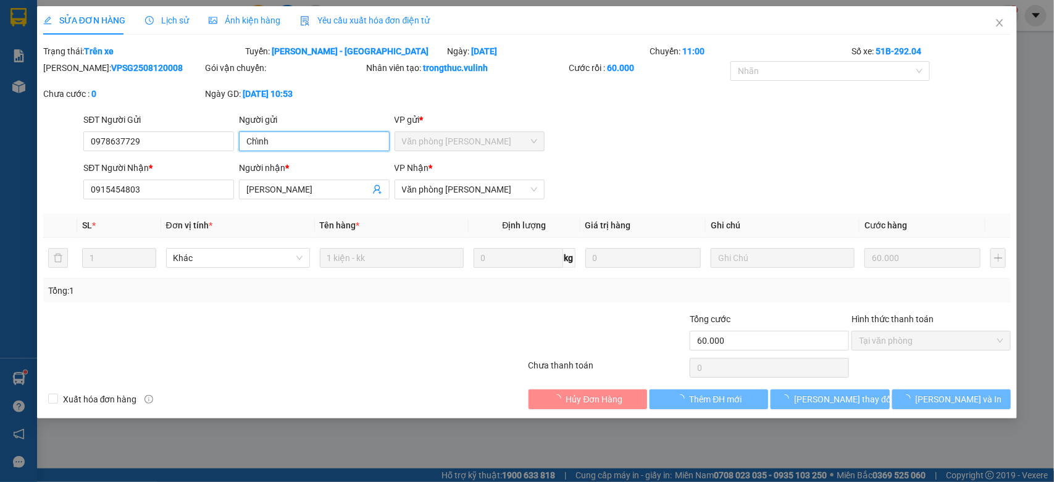
click at [307, 137] on input "Chỉnh" at bounding box center [314, 141] width 151 height 20
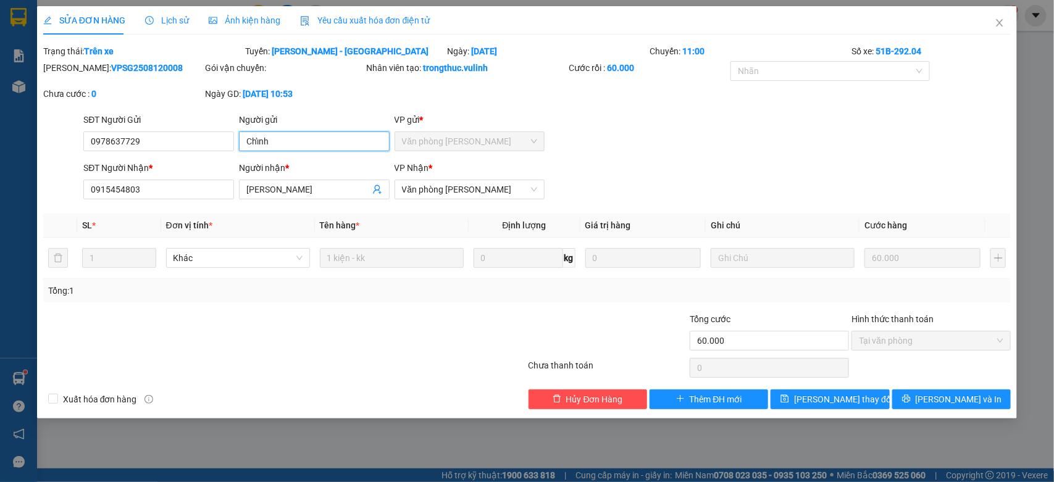
click at [307, 137] on input "Chỉnh" at bounding box center [314, 141] width 151 height 20
click at [193, 144] on input "0978637729" at bounding box center [158, 141] width 151 height 20
click at [307, 185] on input "Minh Thư" at bounding box center [307, 190] width 123 height 14
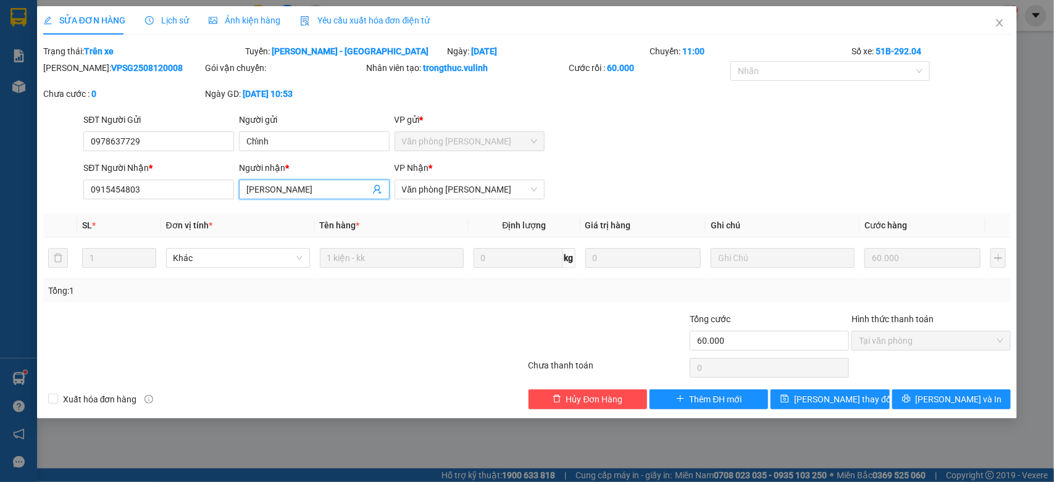
click at [307, 185] on input "Minh Thư" at bounding box center [307, 190] width 123 height 14
click at [162, 182] on input "0915454803" at bounding box center [158, 190] width 151 height 20
click at [994, 28] on span "Close" at bounding box center [999, 23] width 35 height 35
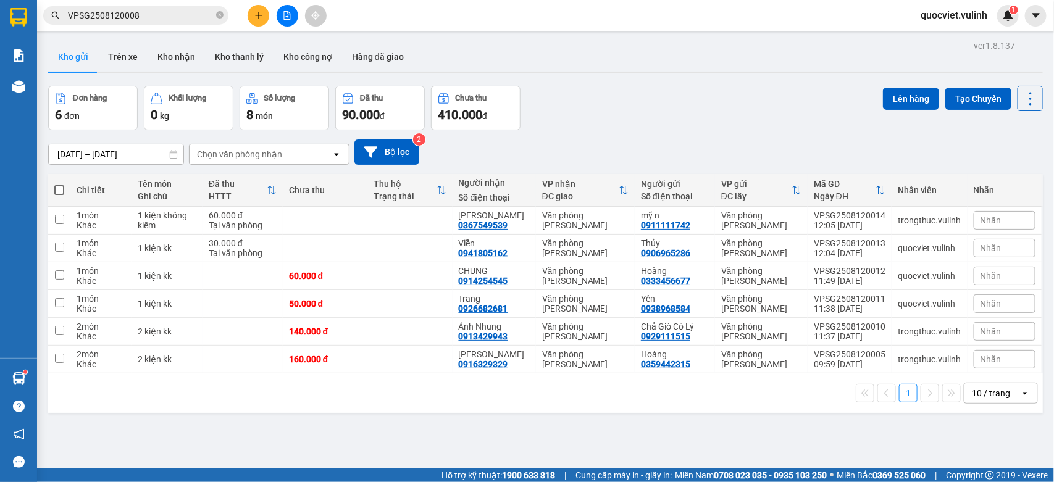
click at [150, 15] on input "VPSG2508120008" at bounding box center [141, 16] width 146 height 14
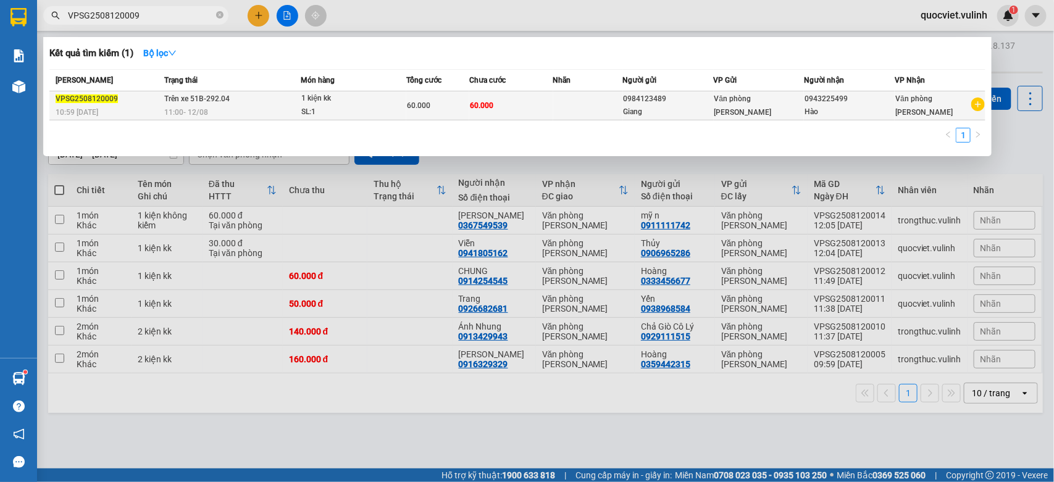
type input "VPSG2508120009"
click at [634, 114] on div "Giang" at bounding box center [668, 112] width 90 height 13
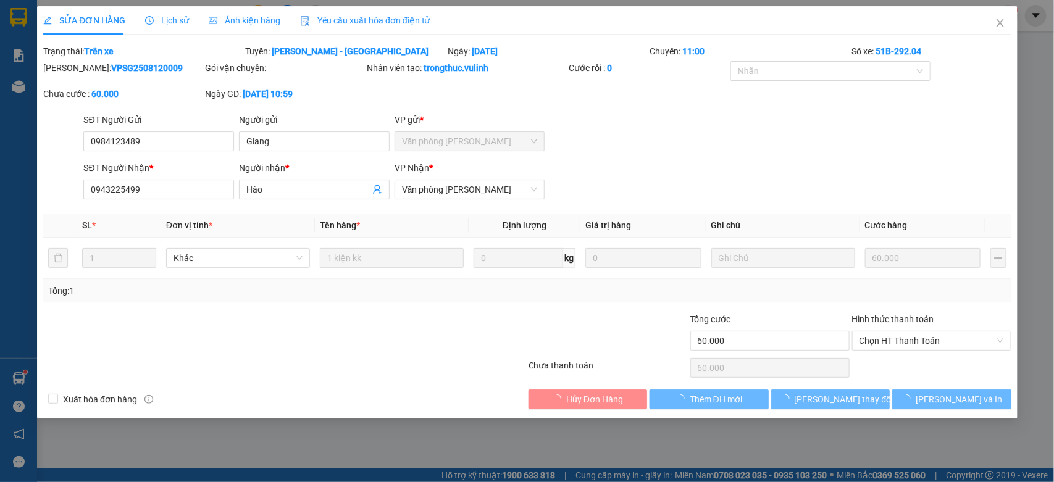
type input "0984123489"
type input "Giang"
type input "0943225499"
type input "Hào"
type input "60.000"
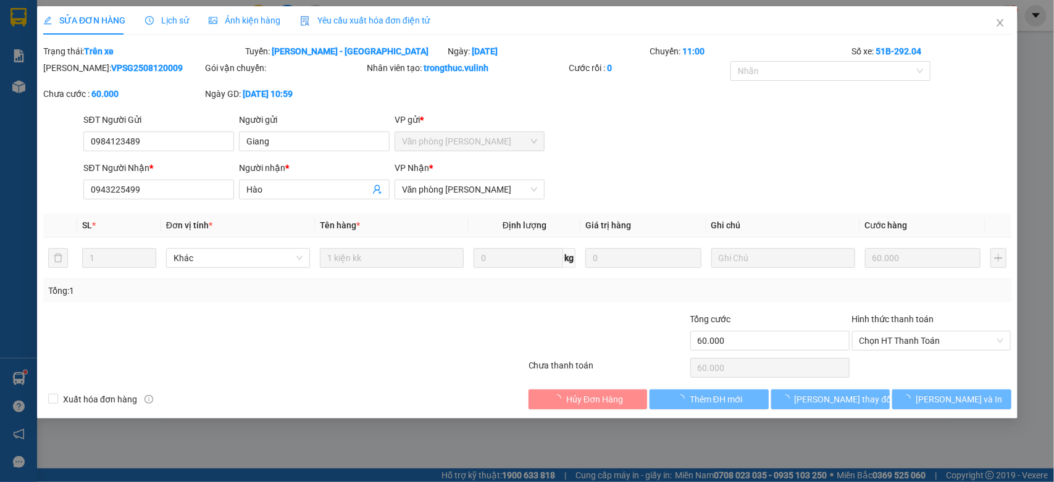
type input "60.000"
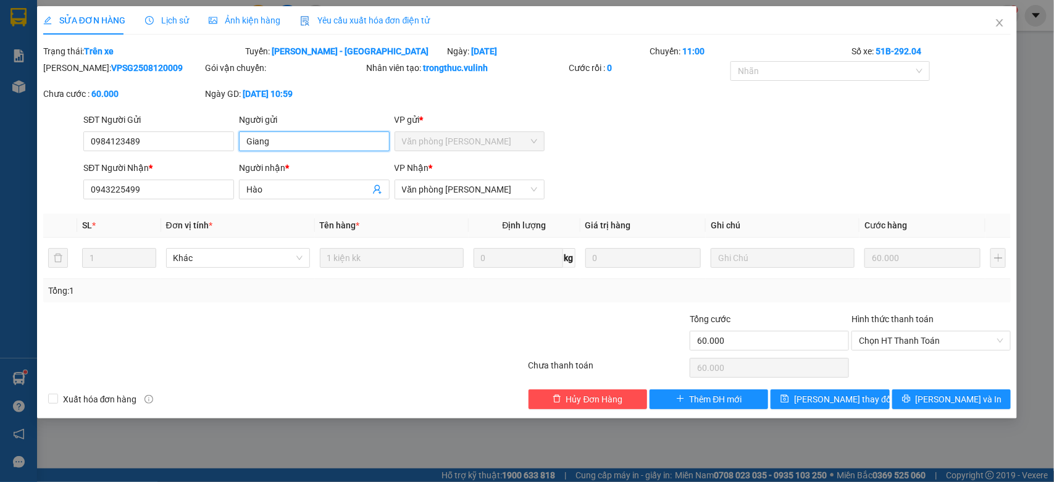
click at [273, 137] on input "Giang" at bounding box center [314, 141] width 151 height 20
click at [192, 146] on input "0984123489" at bounding box center [158, 141] width 151 height 20
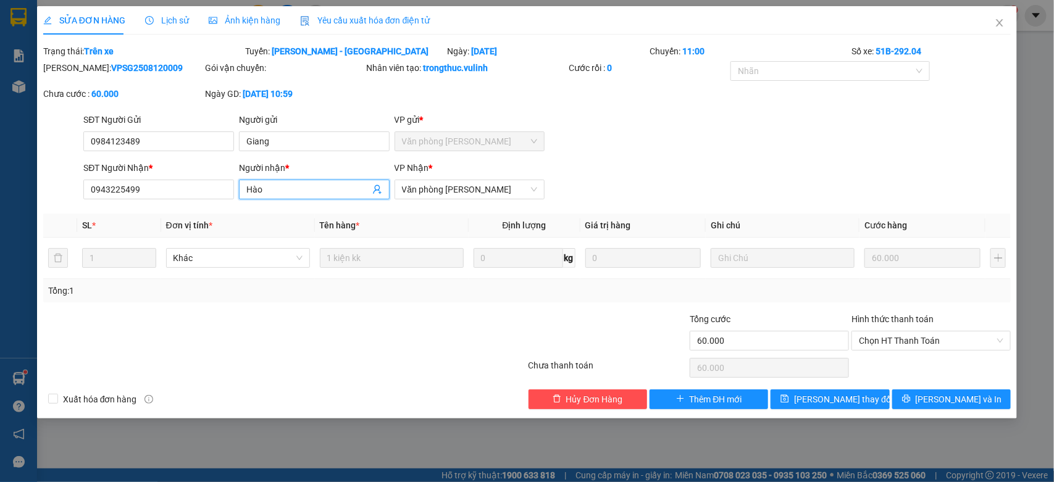
click at [291, 183] on input "Hào" at bounding box center [307, 190] width 123 height 14
click at [227, 184] on input "0943225499" at bounding box center [158, 190] width 151 height 20
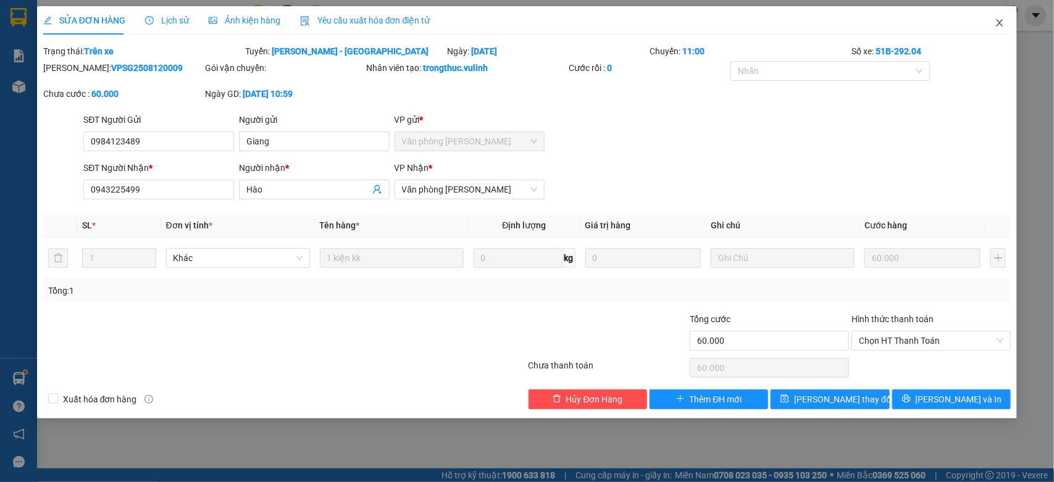
click at [988, 23] on span "Close" at bounding box center [999, 23] width 35 height 35
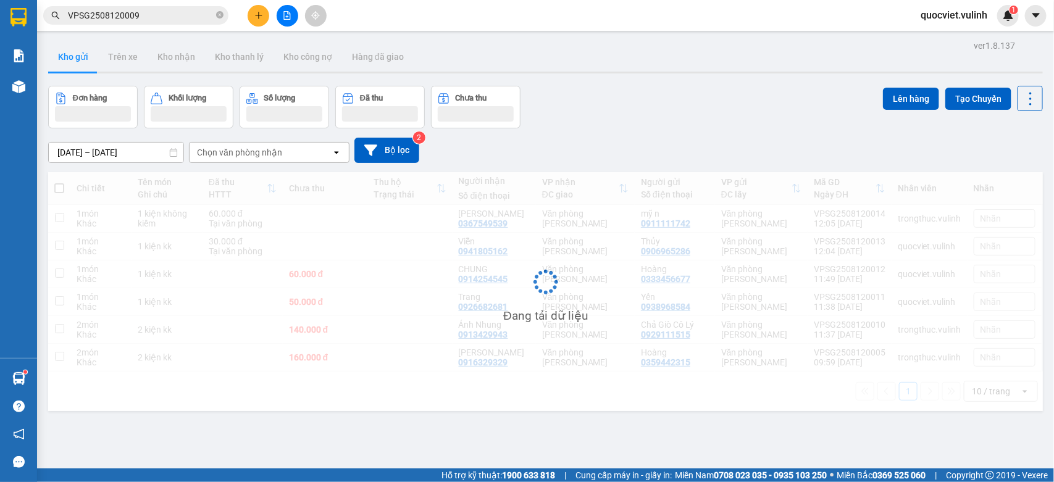
click at [196, 12] on input "VPSG2508120009" at bounding box center [141, 16] width 146 height 14
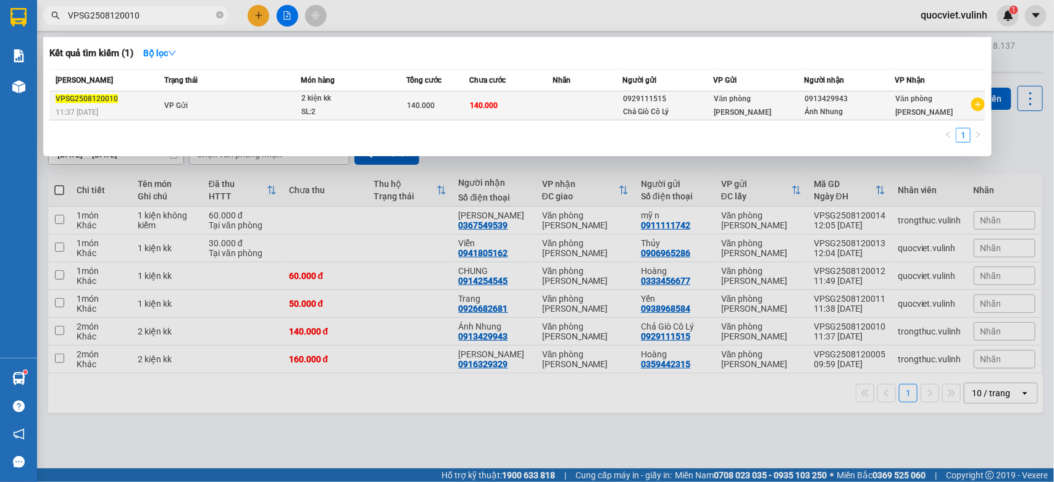
type input "VPSG2508120010"
click at [284, 109] on td "VP Gửi" at bounding box center [231, 105] width 140 height 29
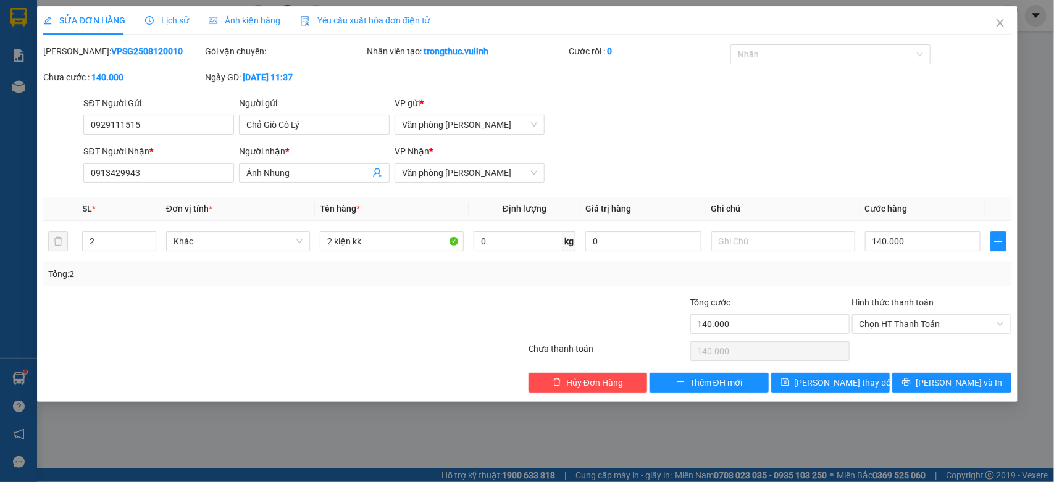
type input "0929111515"
type input "Chả Giò Cô Lý"
type input "0913429943"
type input "Ánh Nhung"
type input "140.000"
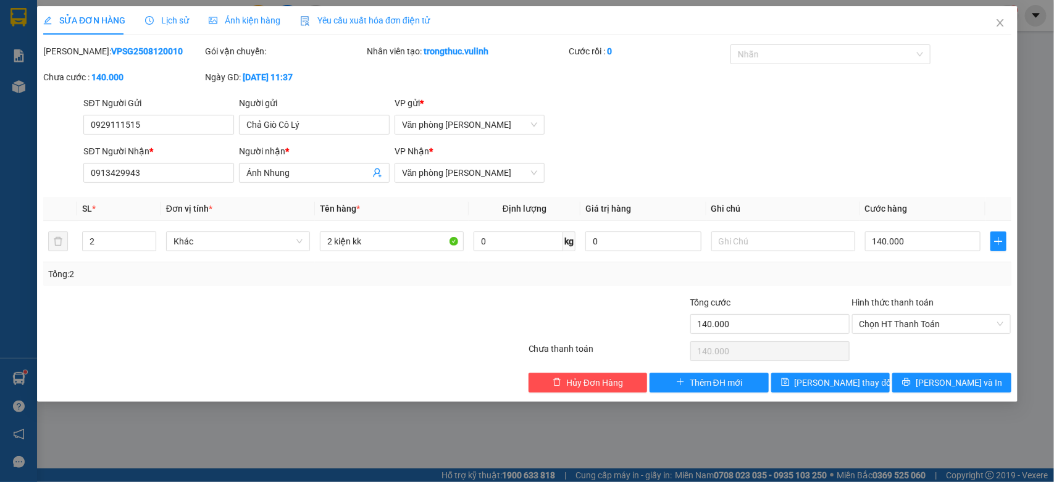
type input "140.000"
click at [317, 128] on input "Chả Giò Cô Lý" at bounding box center [314, 125] width 151 height 20
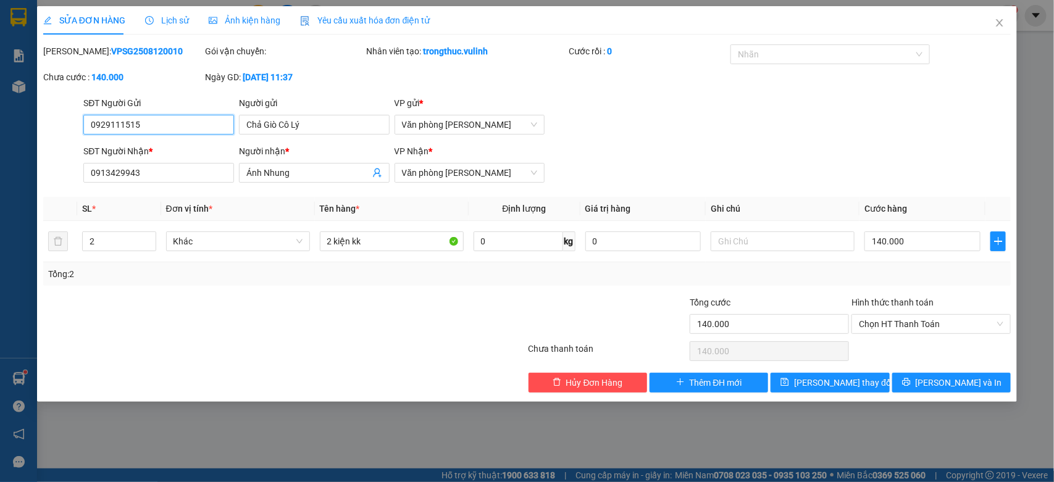
click at [182, 122] on input "0929111515" at bounding box center [158, 125] width 151 height 20
click at [269, 173] on input "Ánh Nhung" at bounding box center [307, 173] width 123 height 14
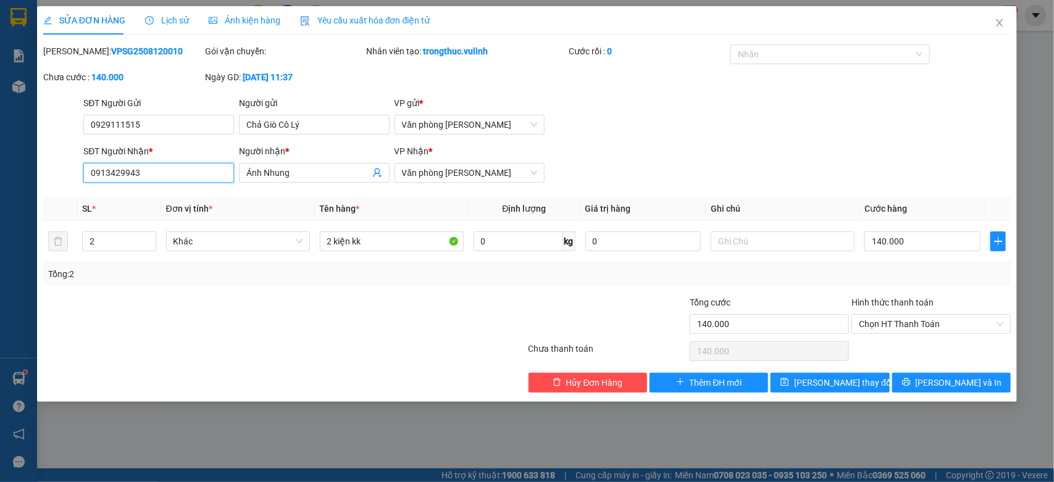
click at [173, 169] on input "0913429943" at bounding box center [158, 173] width 151 height 20
click at [996, 23] on icon "close" at bounding box center [999, 23] width 10 height 10
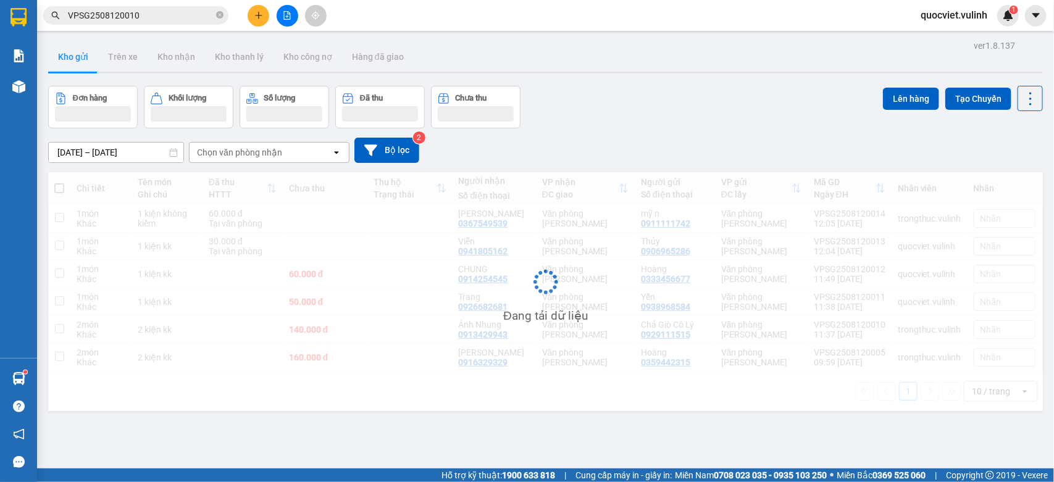
click at [196, 13] on input "VPSG2508120010" at bounding box center [141, 16] width 146 height 14
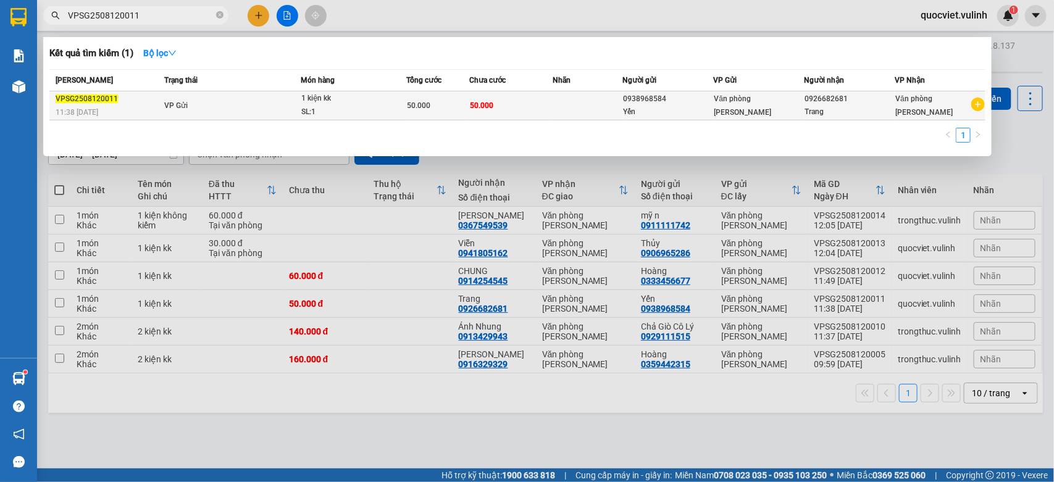
type input "VPSG2508120011"
click at [262, 101] on td "VP Gửi" at bounding box center [231, 105] width 140 height 29
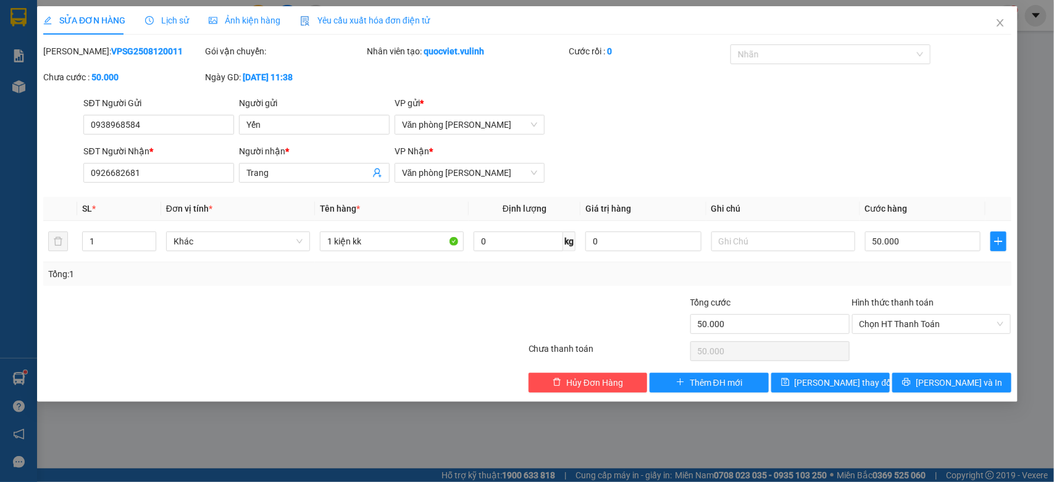
type input "0938968584"
type input "Yến"
type input "0926682681"
type input "Trang"
type input "50.000"
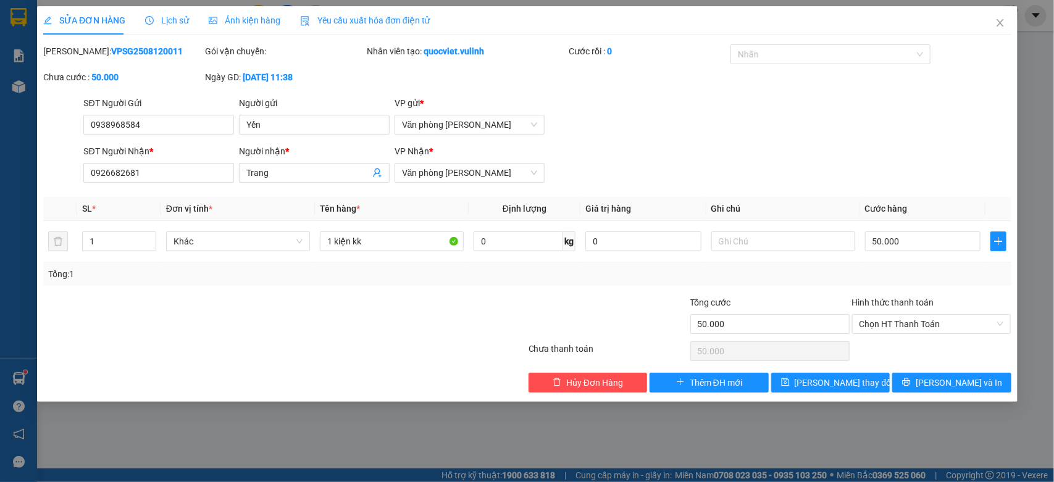
type input "50.000"
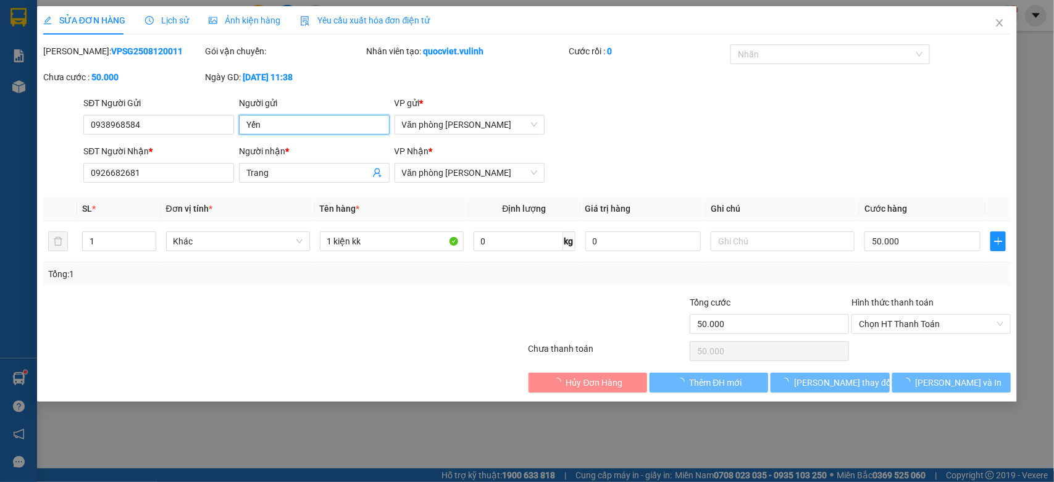
click at [309, 125] on input "Yến" at bounding box center [314, 125] width 151 height 20
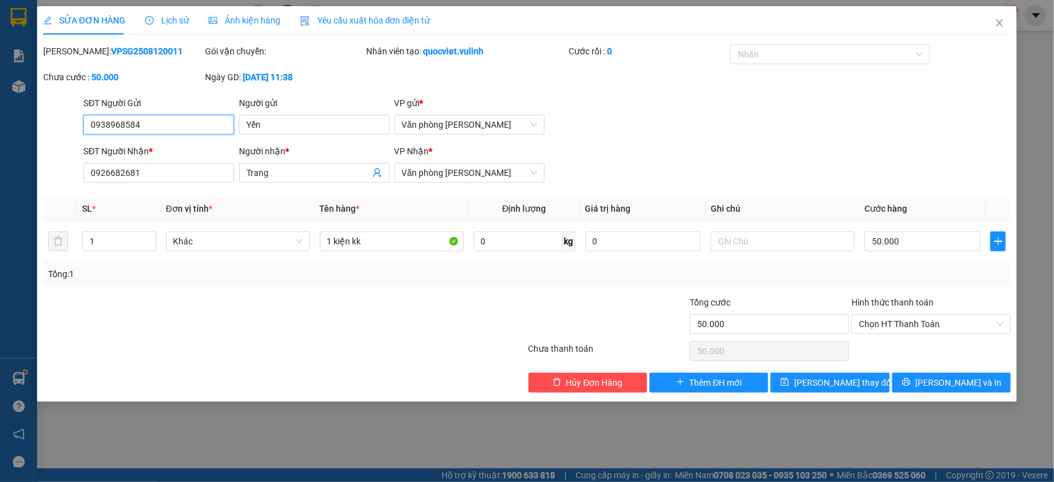
click at [198, 128] on input "0938968584" at bounding box center [158, 125] width 151 height 20
click at [312, 168] on input "Trang" at bounding box center [307, 173] width 123 height 14
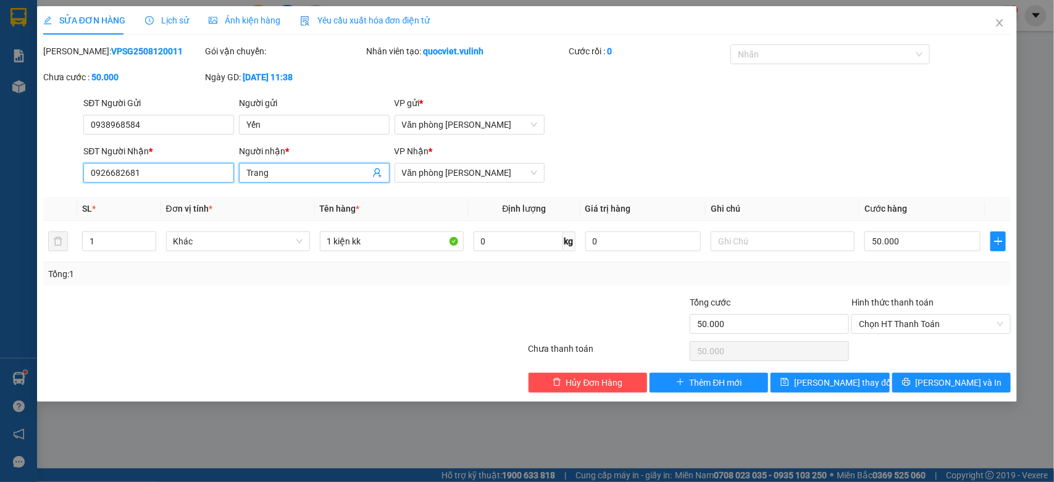
click at [215, 171] on input "0926682681" at bounding box center [158, 173] width 151 height 20
click at [995, 22] on icon "close" at bounding box center [999, 23] width 10 height 10
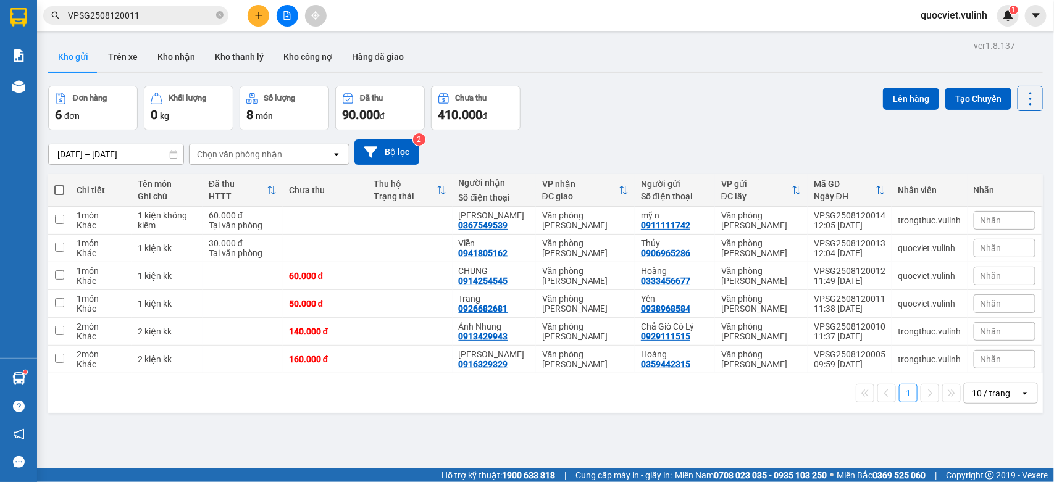
click at [180, 19] on input "VPSG2508120011" at bounding box center [141, 16] width 146 height 14
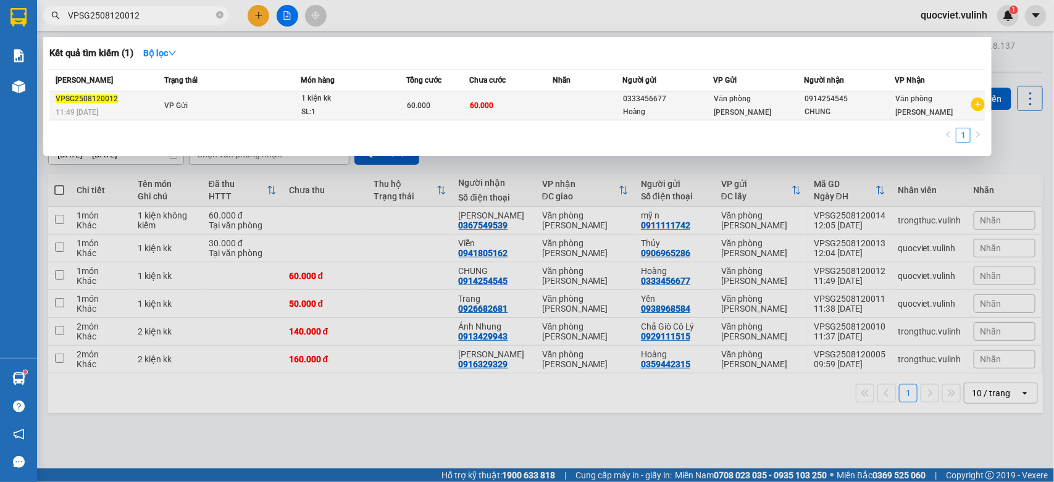
type input "VPSG2508120012"
click at [209, 107] on td "VP Gửi" at bounding box center [231, 105] width 140 height 29
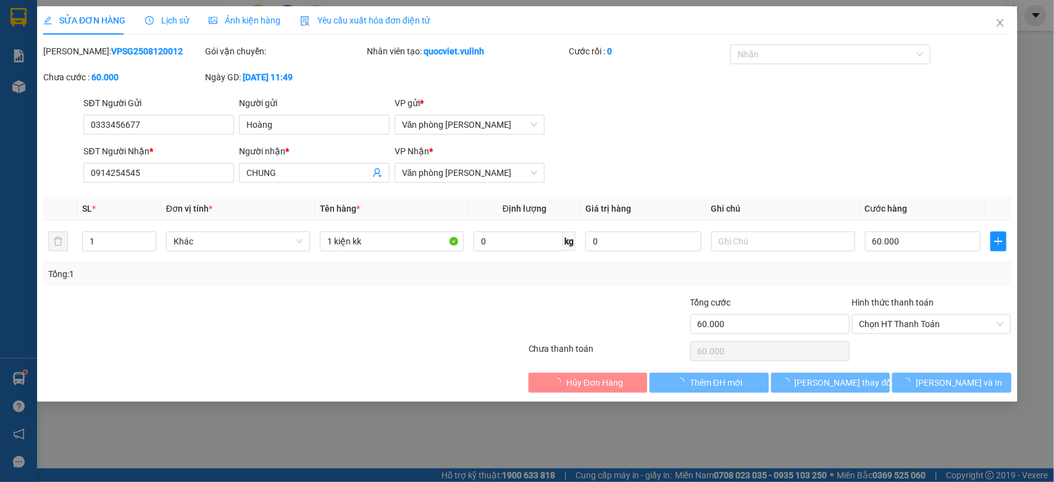
type input "0333456677"
type input "Hoàng"
type input "0914254545"
type input "CHUNG"
type input "60.000"
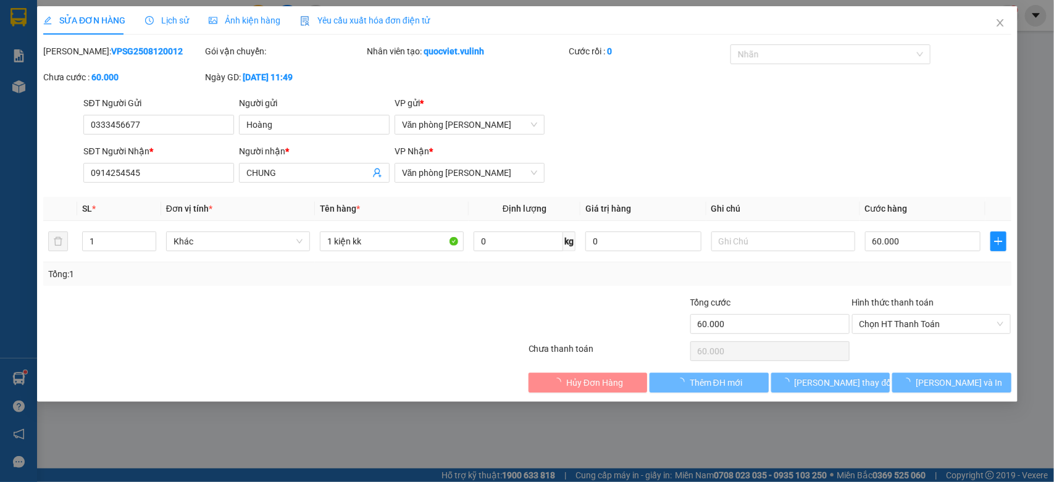
type input "60.000"
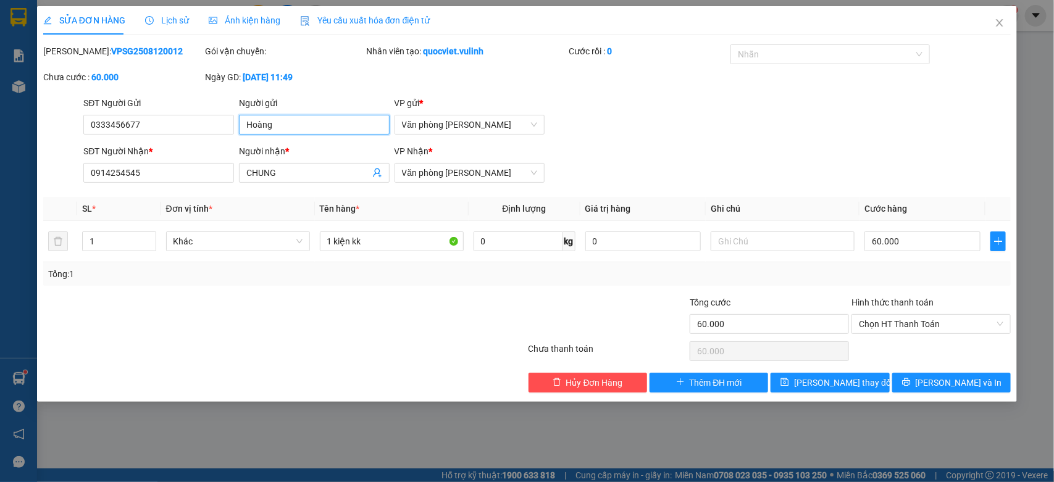
click at [306, 128] on input "Hoàng" at bounding box center [314, 125] width 151 height 20
click at [204, 134] on input "0333456677" at bounding box center [158, 125] width 151 height 20
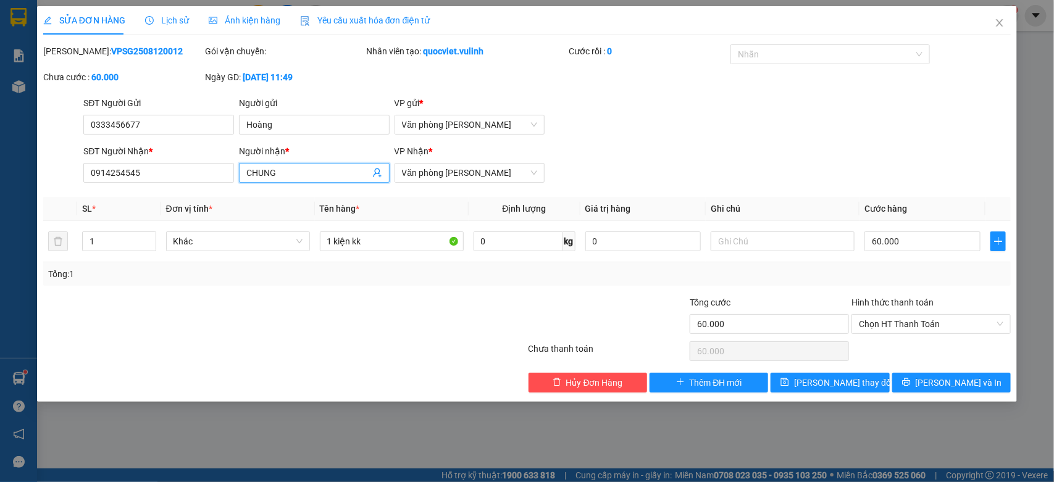
click at [273, 170] on input "CHUNG" at bounding box center [307, 173] width 123 height 14
click at [214, 175] on input "0914254545" at bounding box center [158, 173] width 151 height 20
click at [994, 22] on span "Close" at bounding box center [999, 23] width 35 height 35
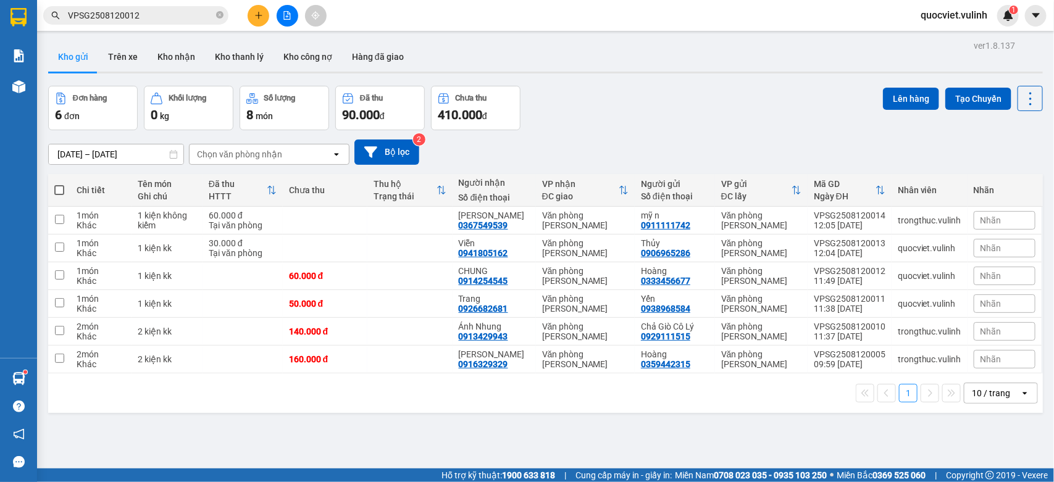
click at [167, 11] on input "VPSG2508120012" at bounding box center [141, 16] width 146 height 14
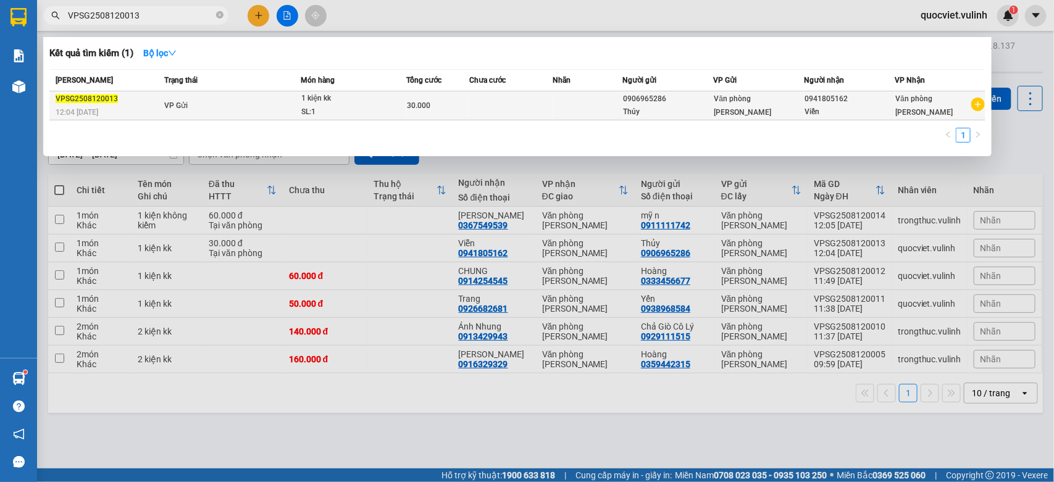
type input "VPSG2508120013"
click at [282, 106] on td "VP Gửi" at bounding box center [231, 105] width 140 height 29
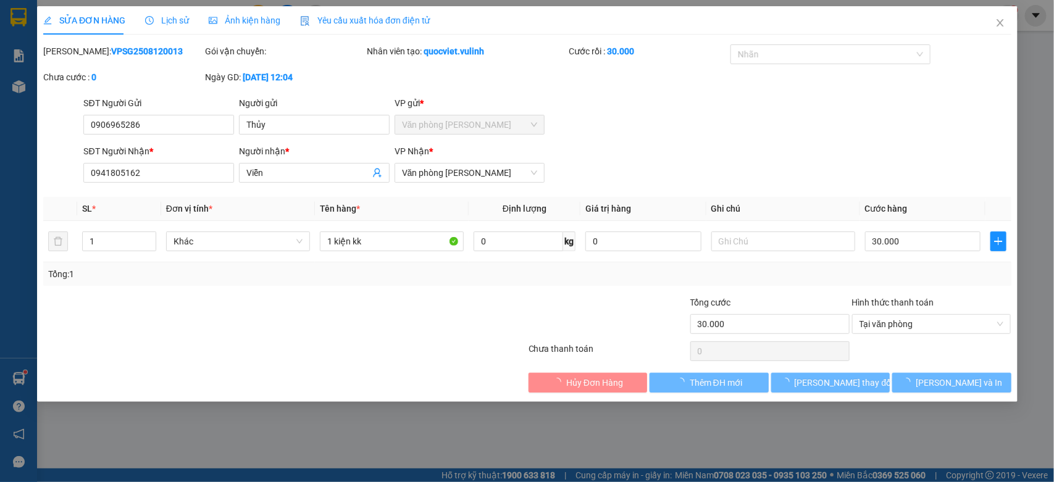
type input "0906965286"
type input "Thủy"
type input "0941805162"
type input "Viễn"
type input "30.000"
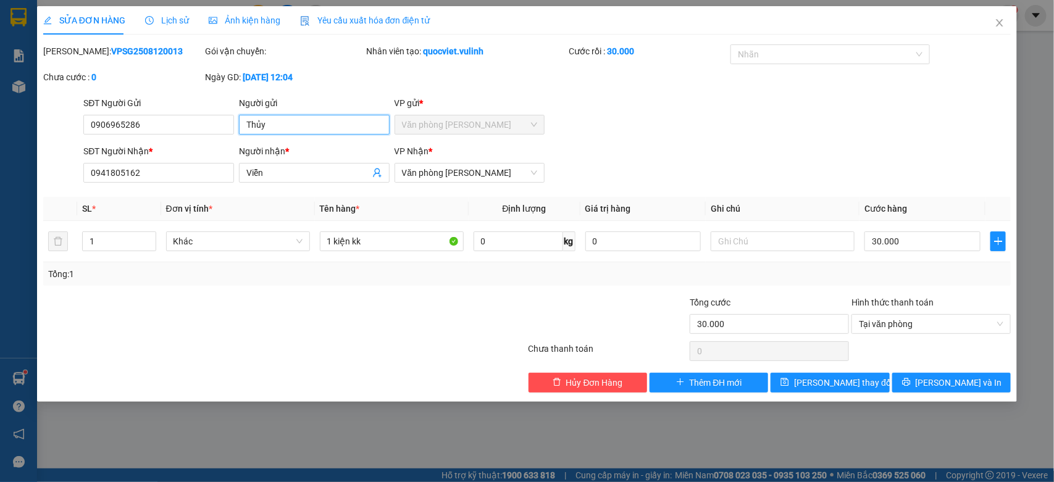
click at [291, 130] on input "Thủy" at bounding box center [314, 125] width 151 height 20
click at [170, 131] on input "0906965286" at bounding box center [158, 125] width 151 height 20
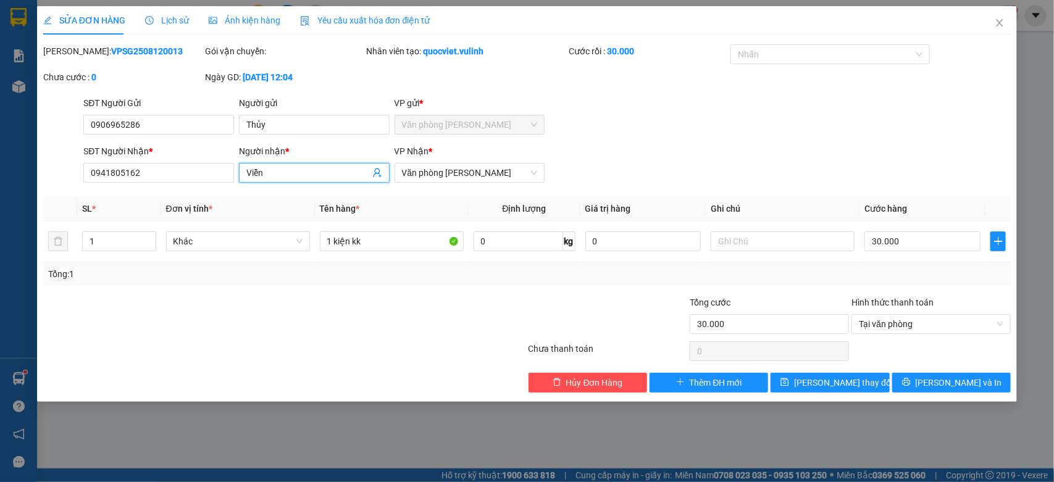
click at [298, 176] on input "Viễn" at bounding box center [307, 173] width 123 height 14
click at [204, 186] on div "SĐT Người Nhận * 0941805162" at bounding box center [158, 165] width 151 height 43
click at [201, 177] on input "0941805162" at bounding box center [158, 173] width 151 height 20
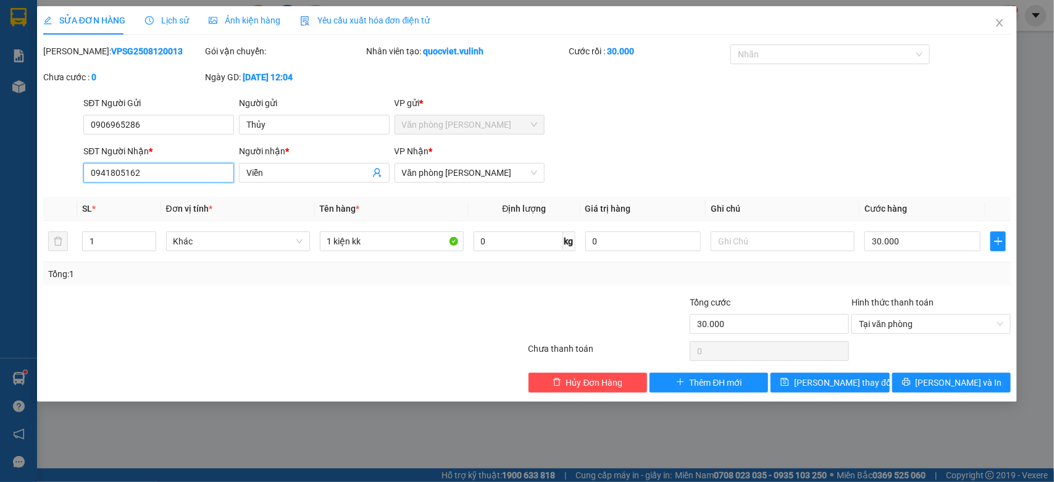
click at [201, 177] on input "0941805162" at bounding box center [158, 173] width 151 height 20
click at [999, 27] on icon "close" at bounding box center [999, 23] width 10 height 10
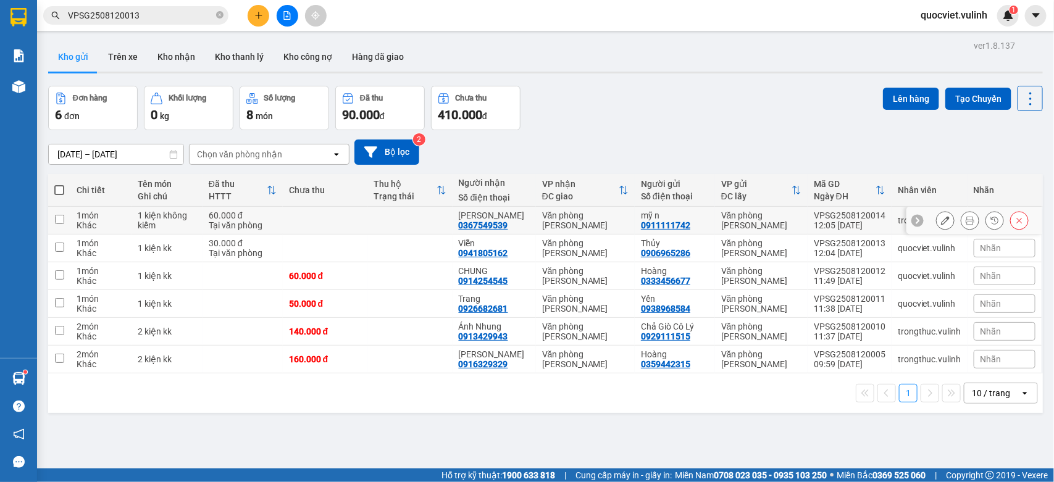
click at [941, 222] on icon at bounding box center [945, 220] width 9 height 9
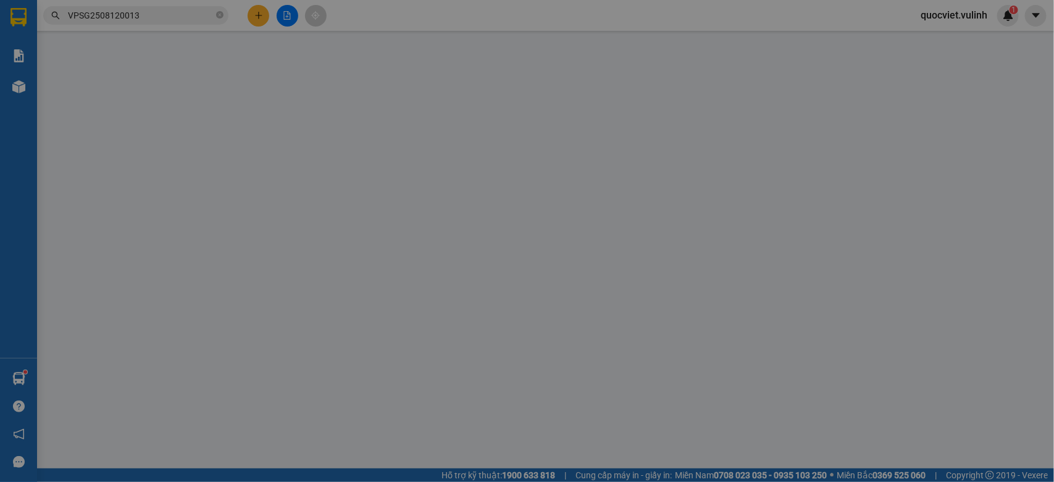
type input "0911111742"
type input "mỹ n"
type input "0367549539"
type input "[PERSON_NAME]"
type input "60.000"
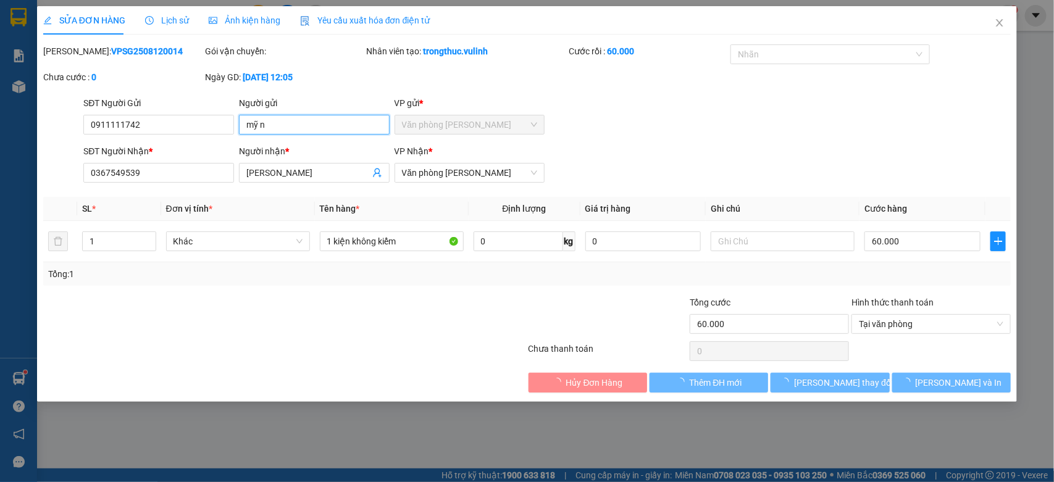
click at [316, 131] on input "mỹ n" at bounding box center [314, 125] width 151 height 20
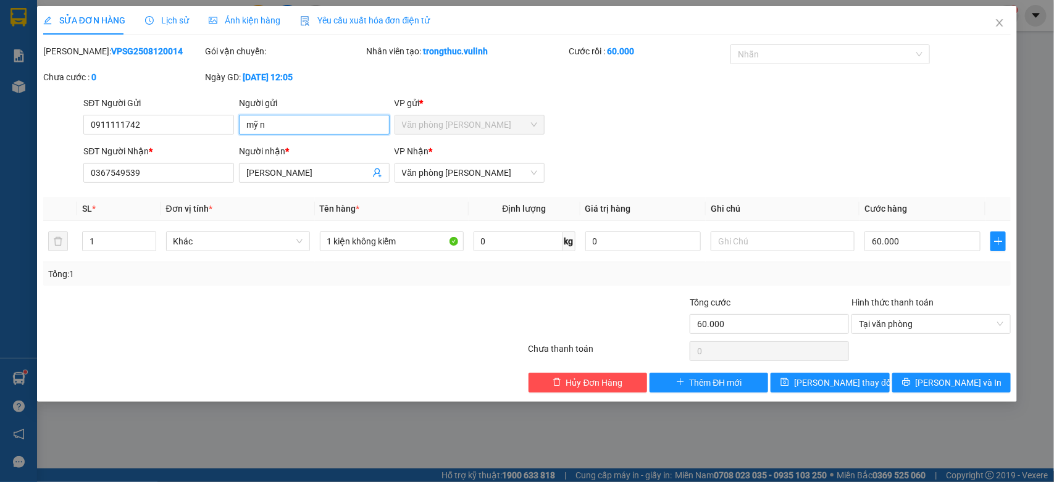
click at [316, 131] on input "mỹ n" at bounding box center [314, 125] width 151 height 20
click at [201, 130] on input "0911111742" at bounding box center [158, 125] width 151 height 20
click at [299, 178] on input "[PERSON_NAME]" at bounding box center [307, 173] width 123 height 14
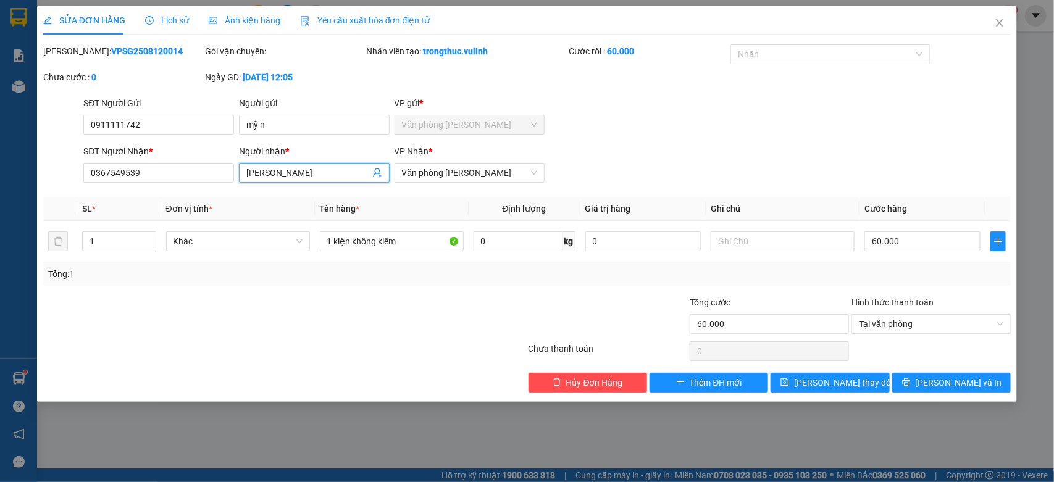
click at [299, 178] on input "[PERSON_NAME]" at bounding box center [307, 173] width 123 height 14
click at [209, 181] on input "0367549539" at bounding box center [158, 173] width 151 height 20
click at [1000, 19] on icon "close" at bounding box center [999, 23] width 10 height 10
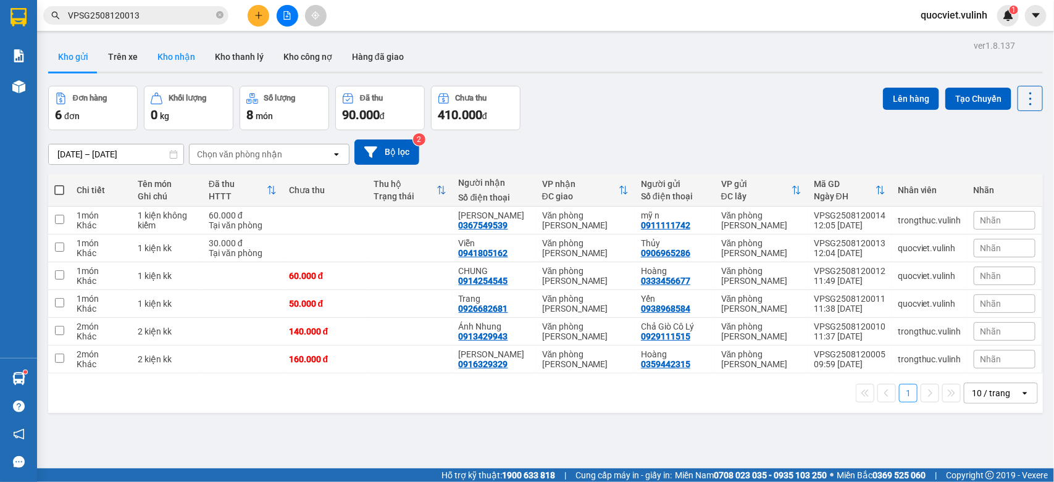
click at [177, 47] on button "Kho nhận" at bounding box center [176, 57] width 57 height 30
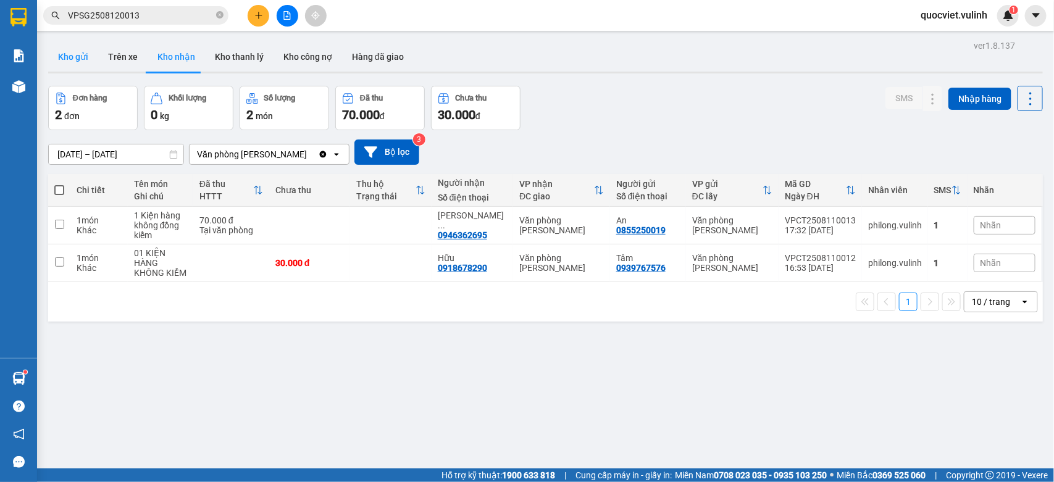
click at [60, 53] on button "Kho gửi" at bounding box center [73, 57] width 50 height 30
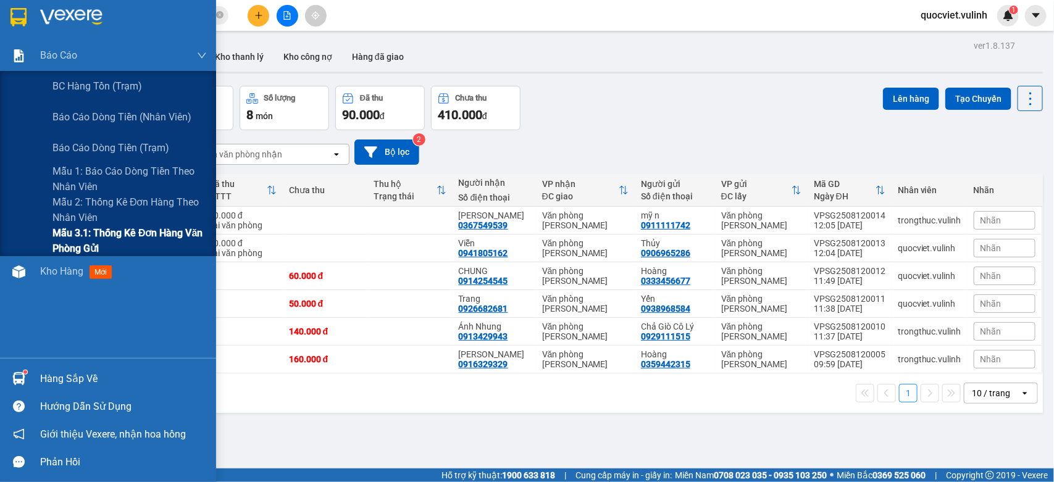
click at [85, 238] on span "Mẫu 3.1: Thống kê đơn hàng văn phòng gửi" at bounding box center [129, 240] width 154 height 31
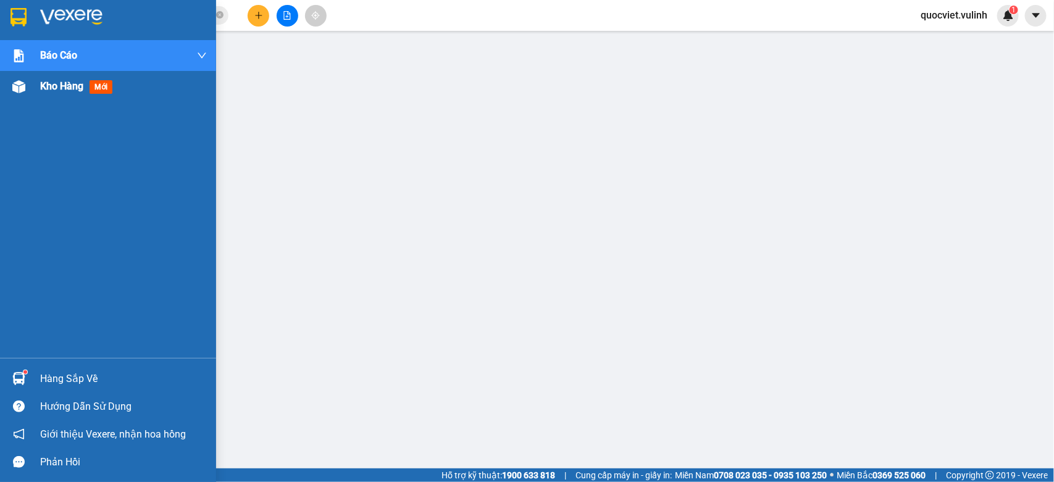
click at [27, 88] on div at bounding box center [19, 87] width 22 height 22
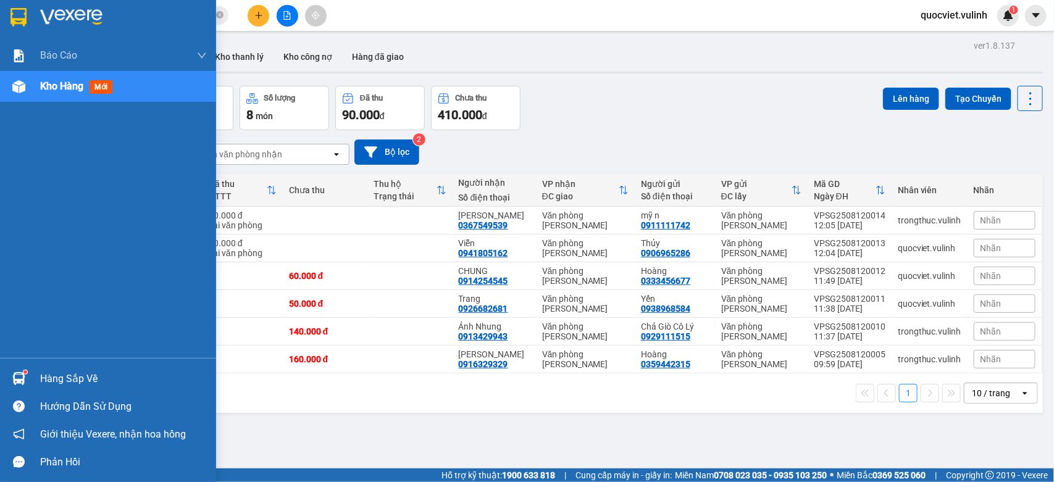
click at [22, 377] on img at bounding box center [18, 378] width 13 height 13
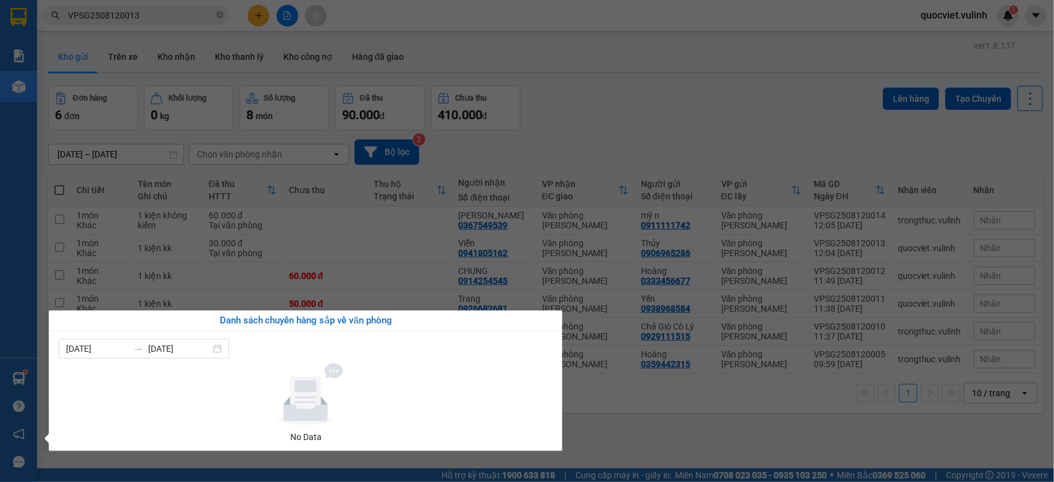
click at [334, 241] on section "Kết quả tìm kiếm ( 1 ) Bộ lọc Mã ĐH Trạng thái Món hàng Tổng cước Chưa cước Nhã…" at bounding box center [527, 241] width 1054 height 482
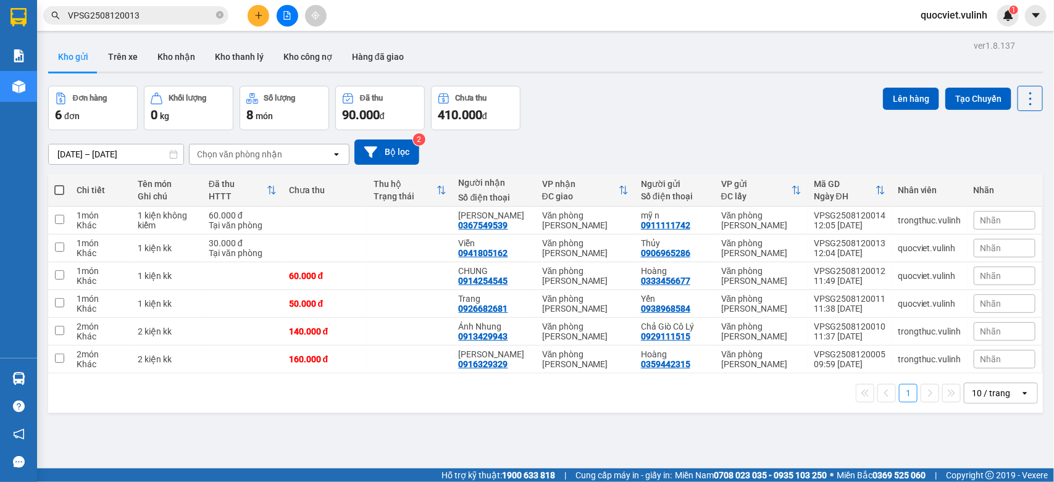
click at [693, 112] on div "Đơn hàng 6 đơn Khối lượng 0 kg Số lượng 8 món Đã thu 90.000 đ Chưa thu 410.000 …" at bounding box center [545, 108] width 994 height 44
click at [57, 186] on span at bounding box center [59, 190] width 10 height 10
click at [59, 184] on input "checkbox" at bounding box center [59, 184] width 0 height 0
checkbox input "true"
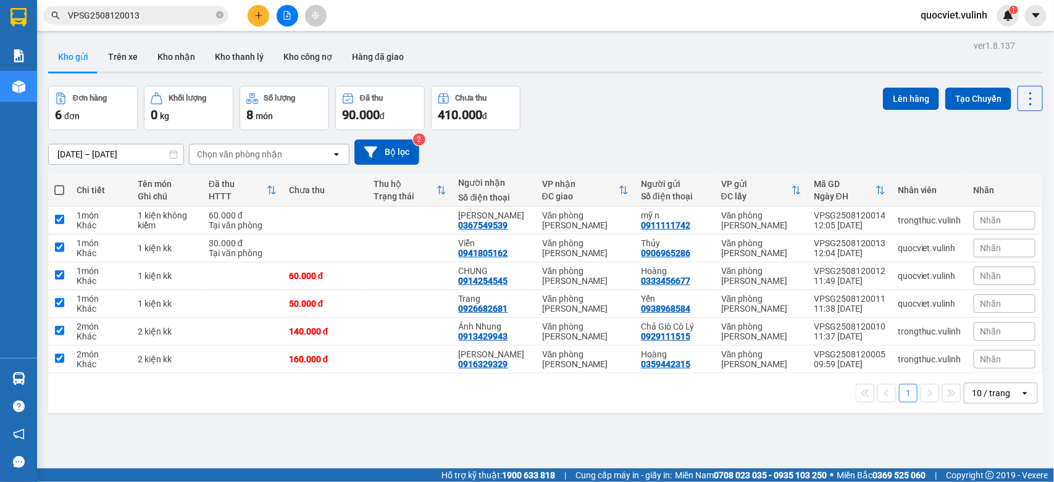
checkbox input "true"
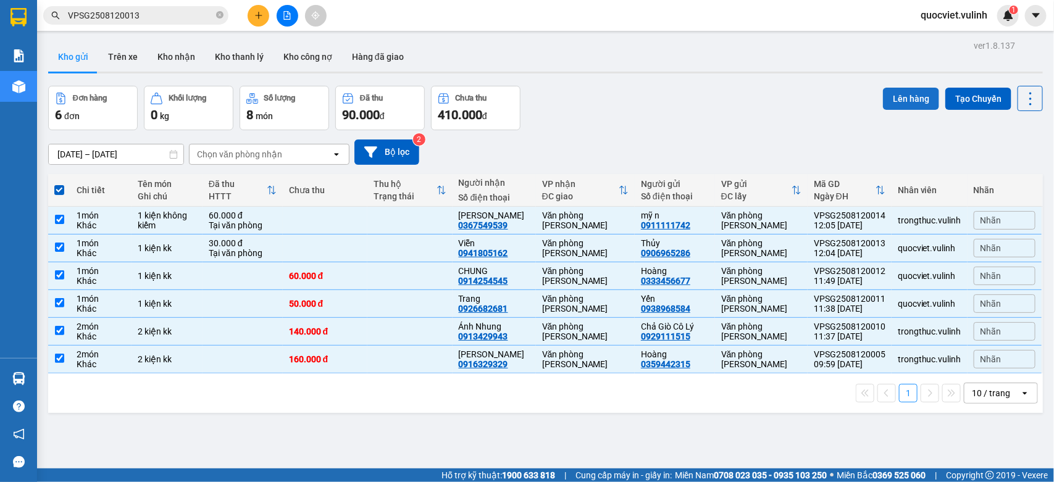
click at [883, 100] on button "Lên hàng" at bounding box center [911, 99] width 56 height 22
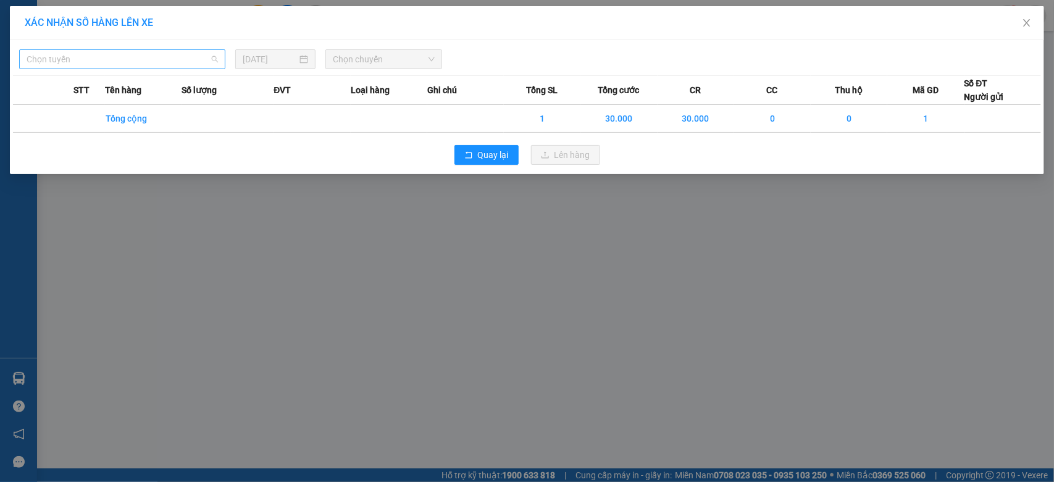
click at [136, 62] on span "Chọn tuyến" at bounding box center [122, 59] width 191 height 19
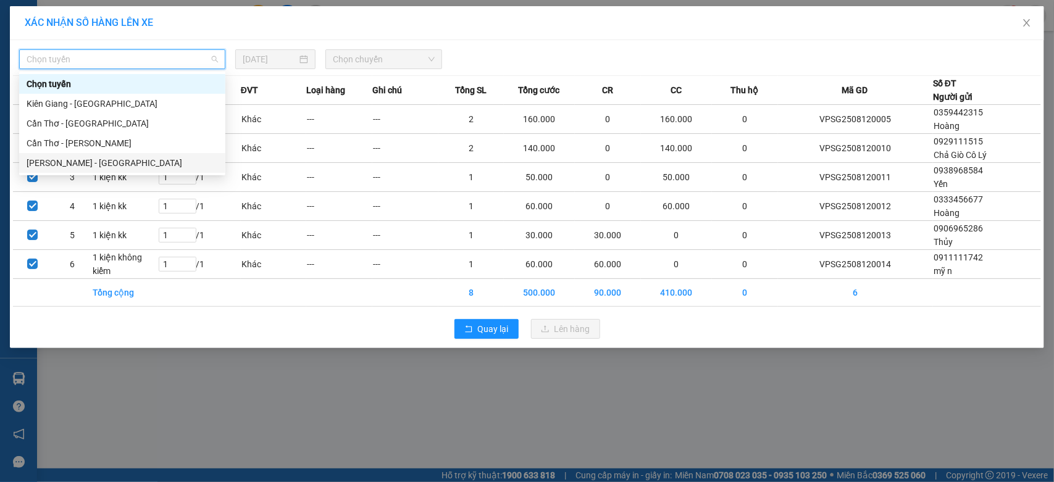
click at [116, 167] on div "Hồ Chí Minh - Cần Thơ" at bounding box center [122, 163] width 191 height 14
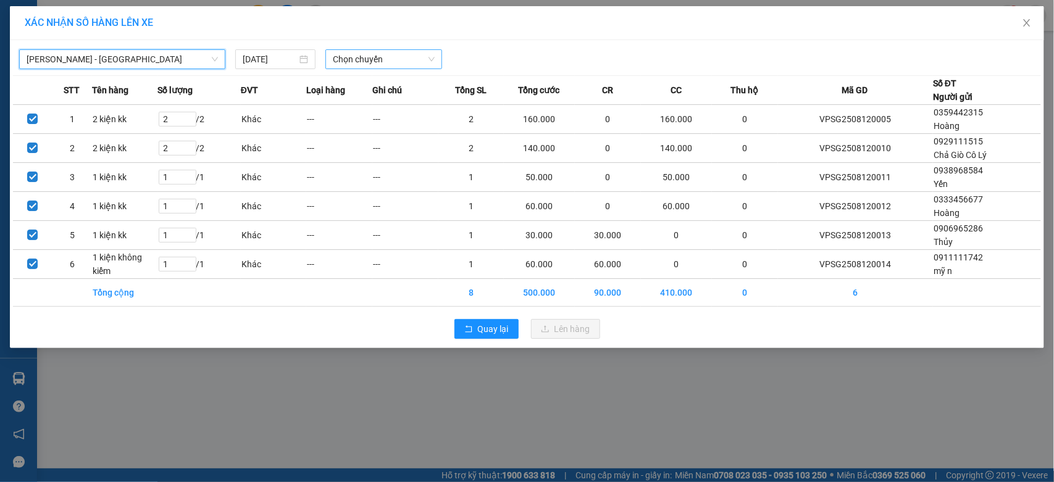
click at [414, 60] on span "Chọn chuyến" at bounding box center [383, 59] width 101 height 19
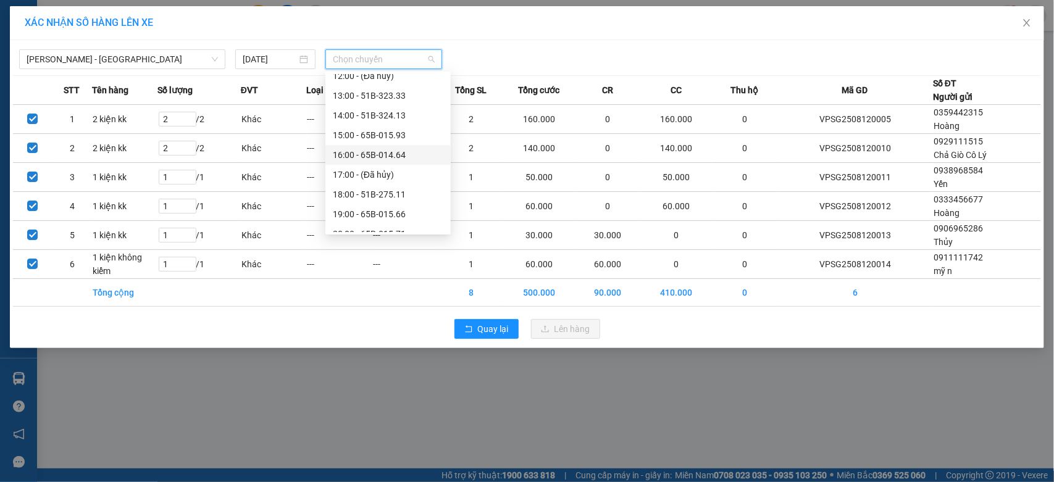
scroll to position [102, 0]
click at [411, 196] on div "13:00 - 51B-323.33" at bounding box center [388, 199] width 110 height 14
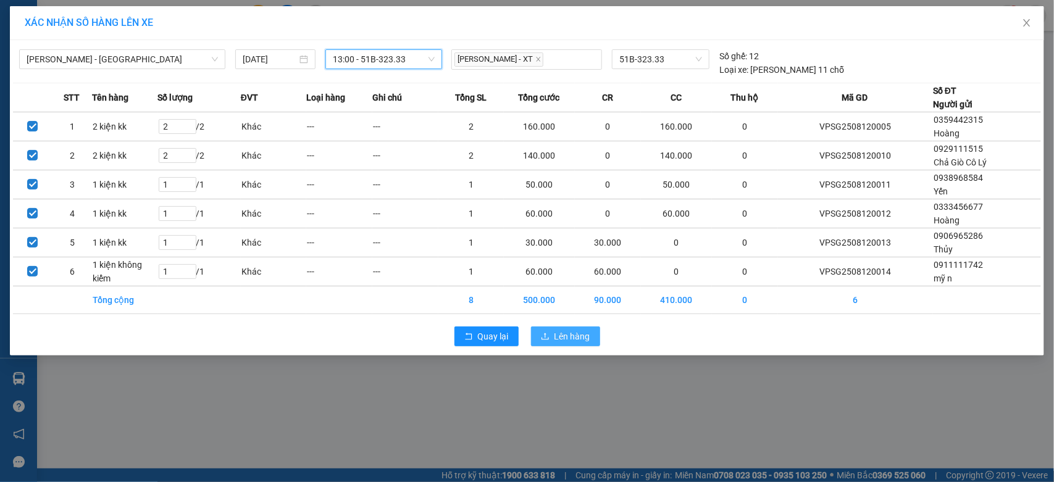
click at [578, 338] on span "Lên hàng" at bounding box center [572, 337] width 36 height 14
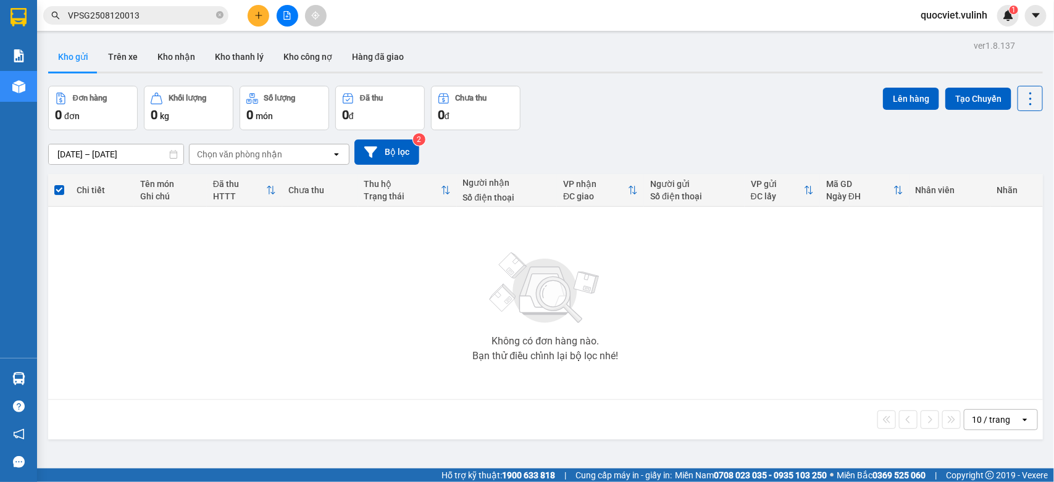
click at [252, 13] on button at bounding box center [259, 16] width 22 height 22
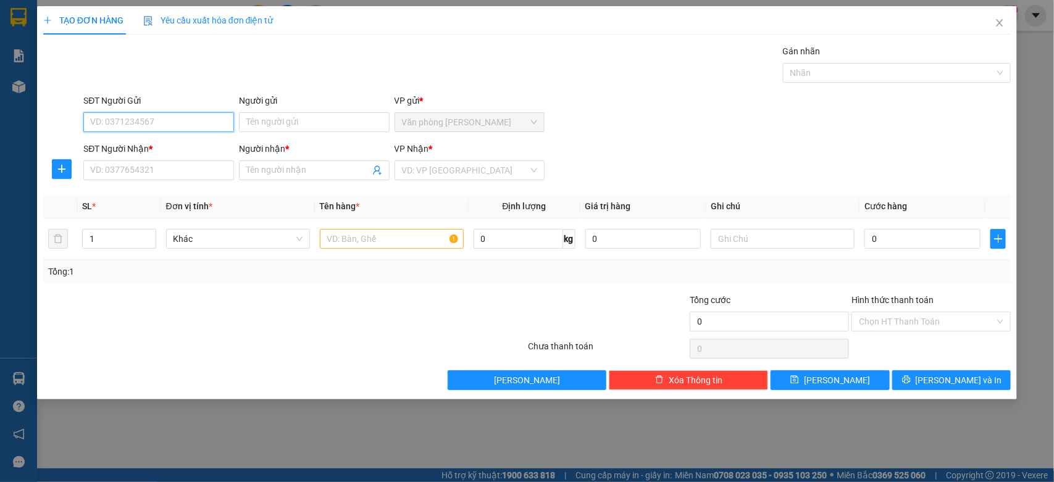
click at [183, 116] on input "SĐT Người Gửi" at bounding box center [158, 122] width 151 height 20
click at [177, 141] on div "0978035578 - Thành" at bounding box center [159, 148] width 136 height 14
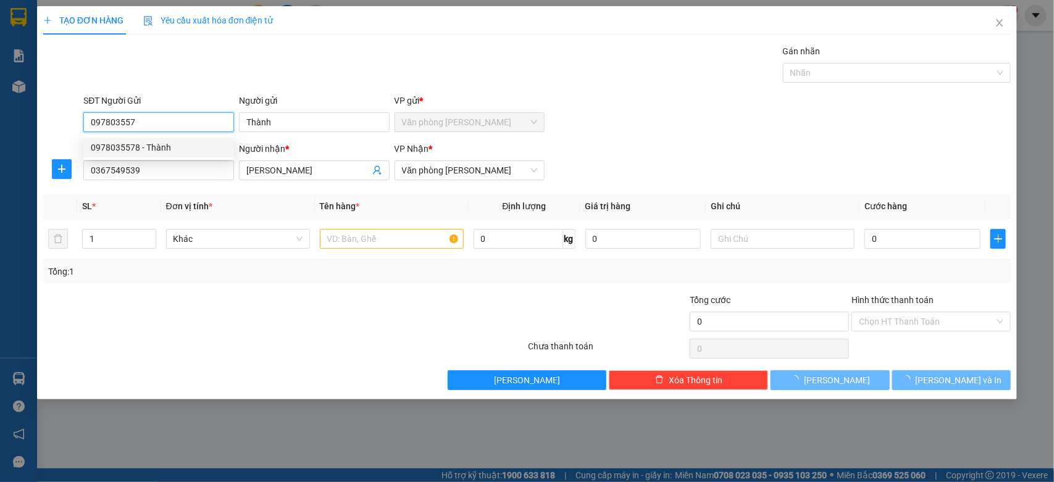
type input "0978035578"
type input "Thành"
type input "0367549539"
type input "[PERSON_NAME]"
type input "60.000"
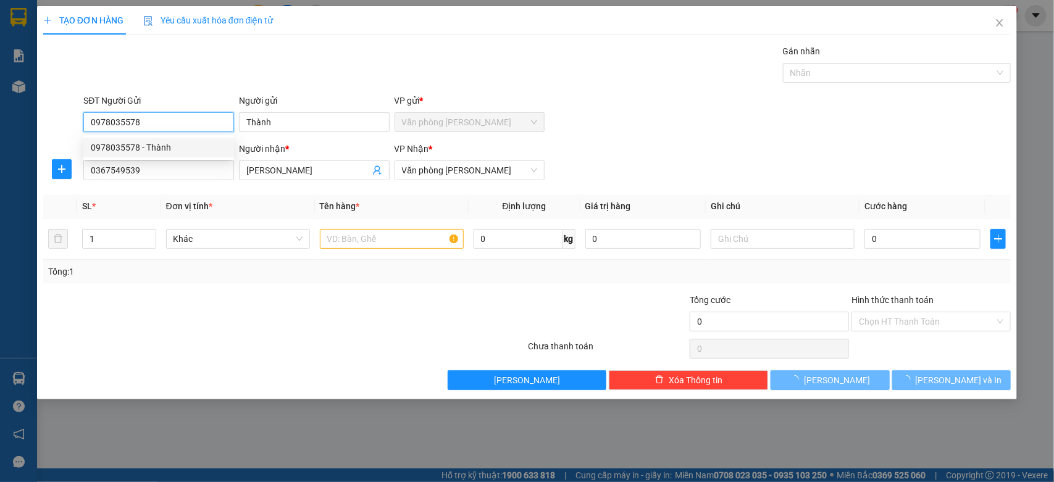
type input "60.000"
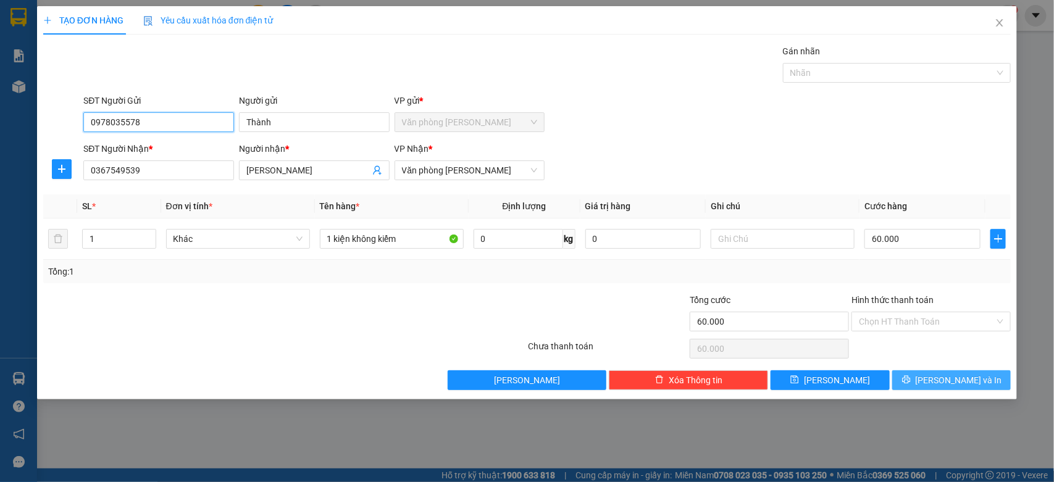
type input "0978035578"
click at [962, 372] on button "[PERSON_NAME] và In" at bounding box center [951, 380] width 119 height 20
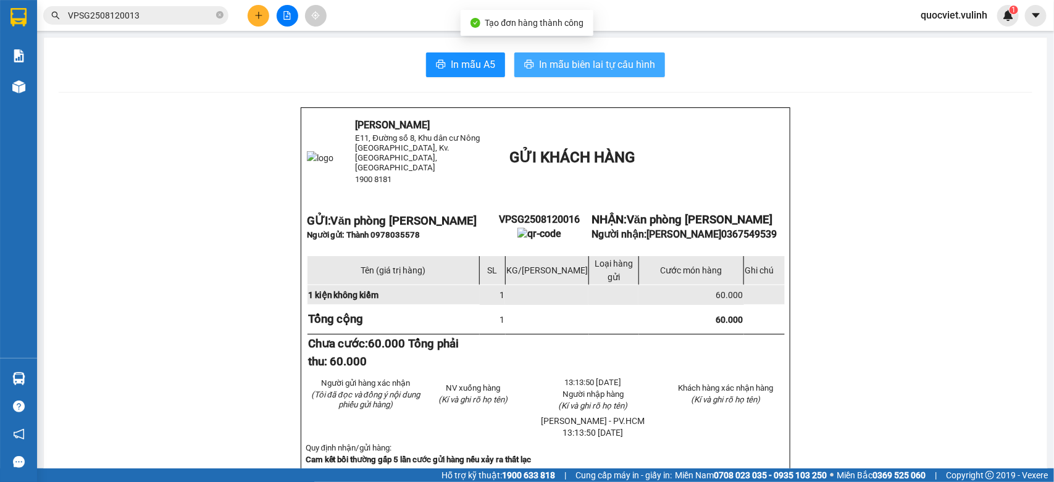
click at [564, 62] on span "In mẫu biên lai tự cấu hình" at bounding box center [597, 64] width 116 height 15
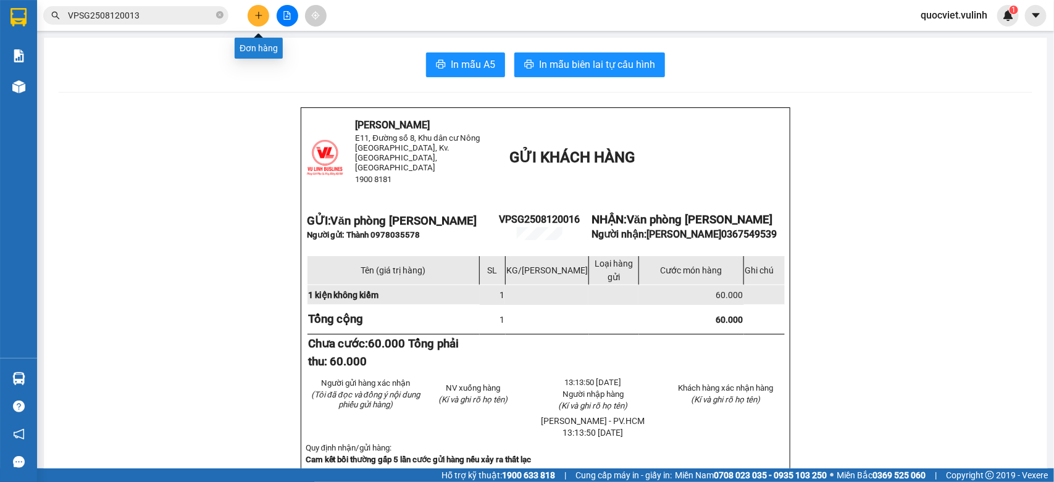
click at [258, 10] on button at bounding box center [259, 16] width 22 height 22
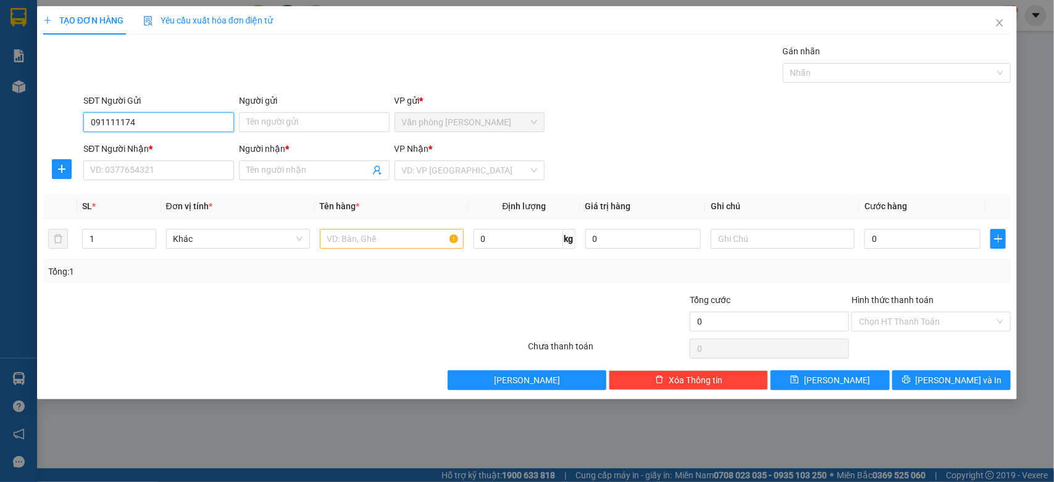
type input "0911111742"
click at [192, 155] on div "0911111742 - mỹ n" at bounding box center [158, 148] width 151 height 20
type input "mỹ n"
type input "0367549539"
type input "[PERSON_NAME]"
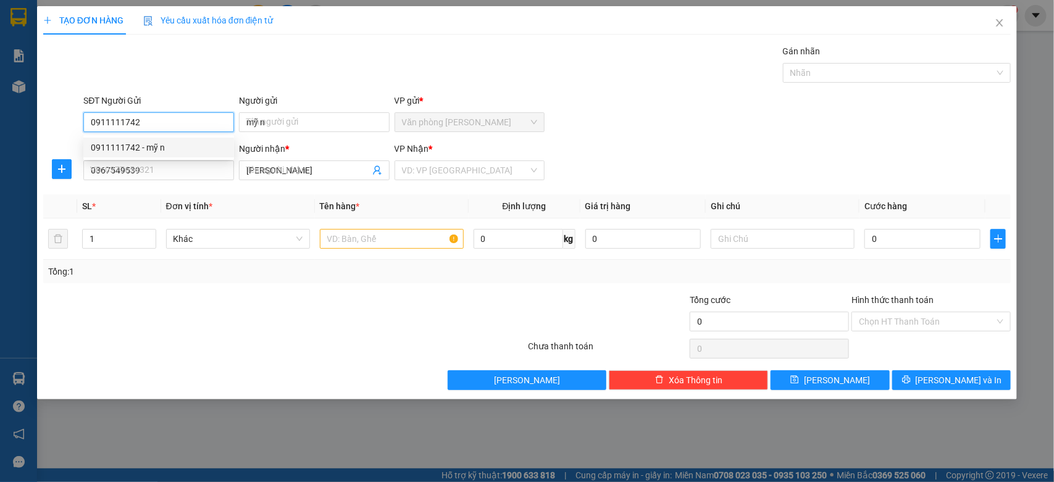
type input "60.000"
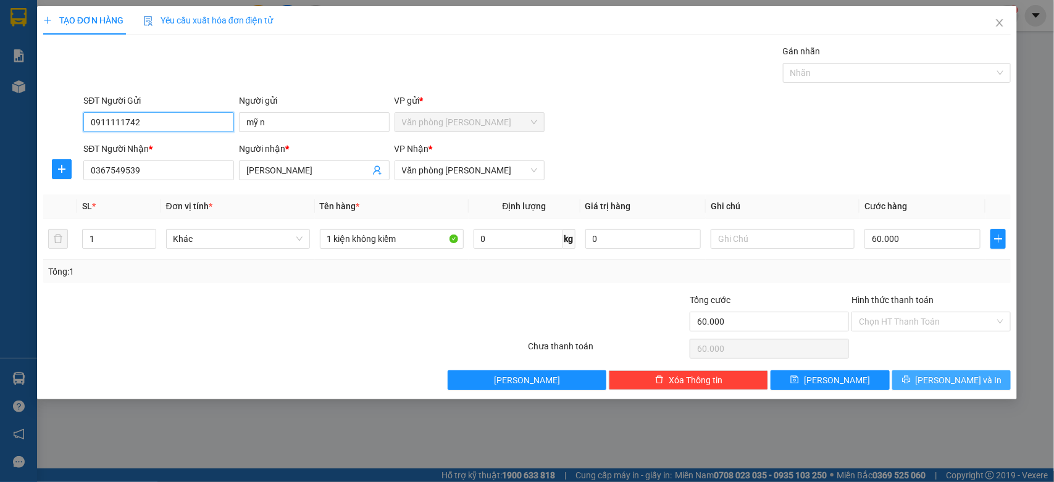
type input "0911111742"
click at [941, 377] on span "[PERSON_NAME] và In" at bounding box center [958, 380] width 86 height 14
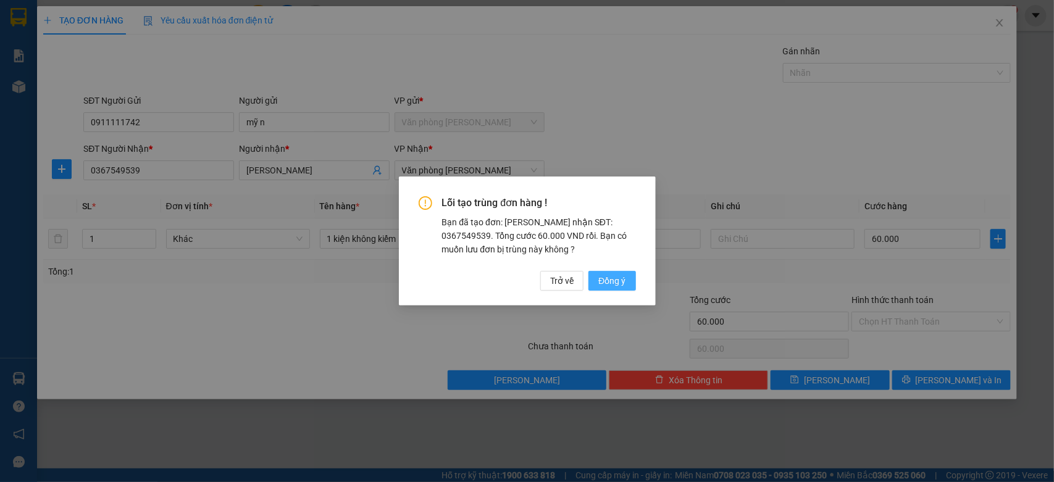
click at [621, 284] on span "Đồng ý" at bounding box center [611, 281] width 27 height 14
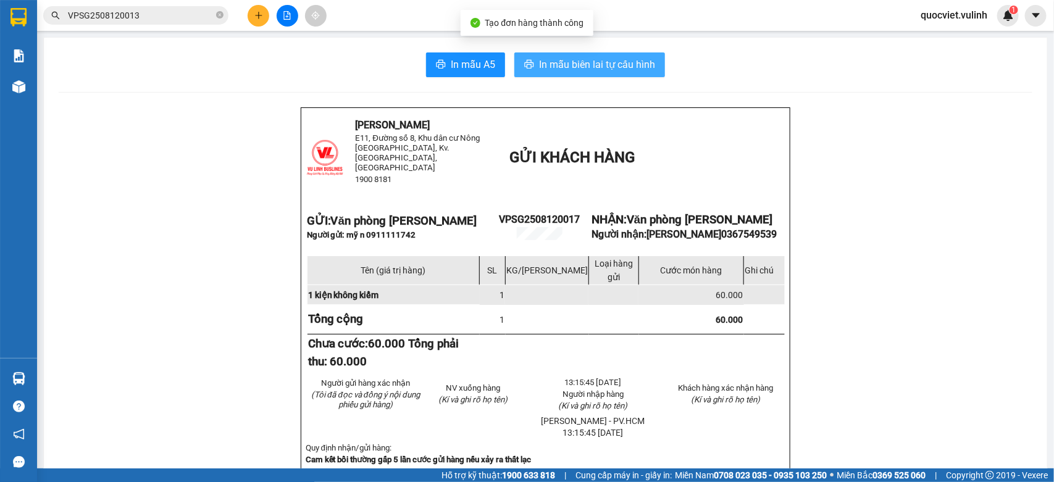
click at [600, 69] on span "In mẫu biên lai tự cấu hình" at bounding box center [597, 64] width 116 height 15
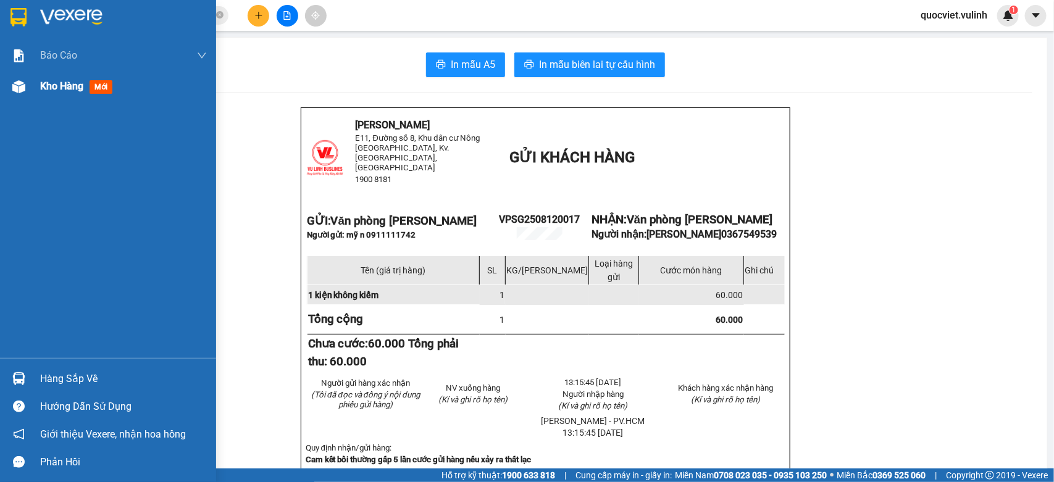
click at [19, 75] on div "Kho hàng mới" at bounding box center [108, 86] width 216 height 31
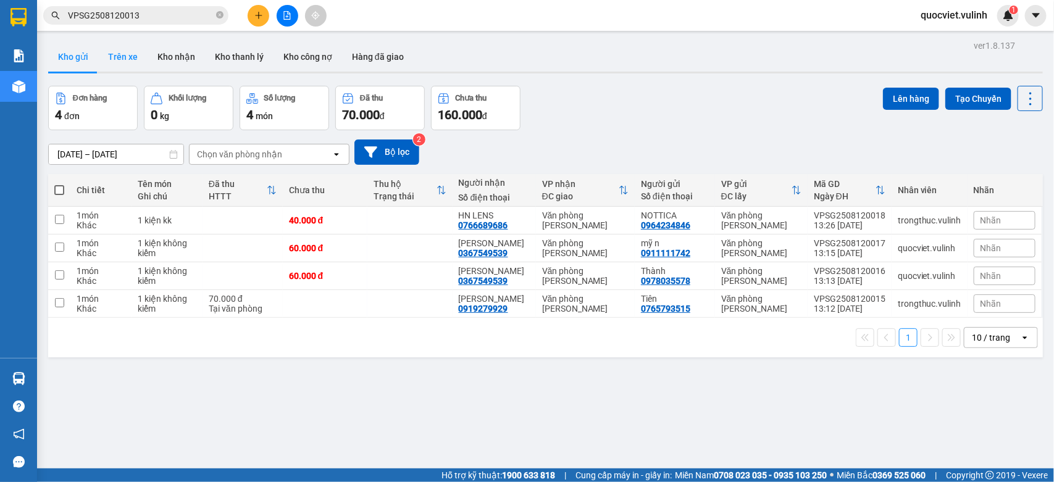
click at [115, 51] on button "Trên xe" at bounding box center [122, 57] width 49 height 30
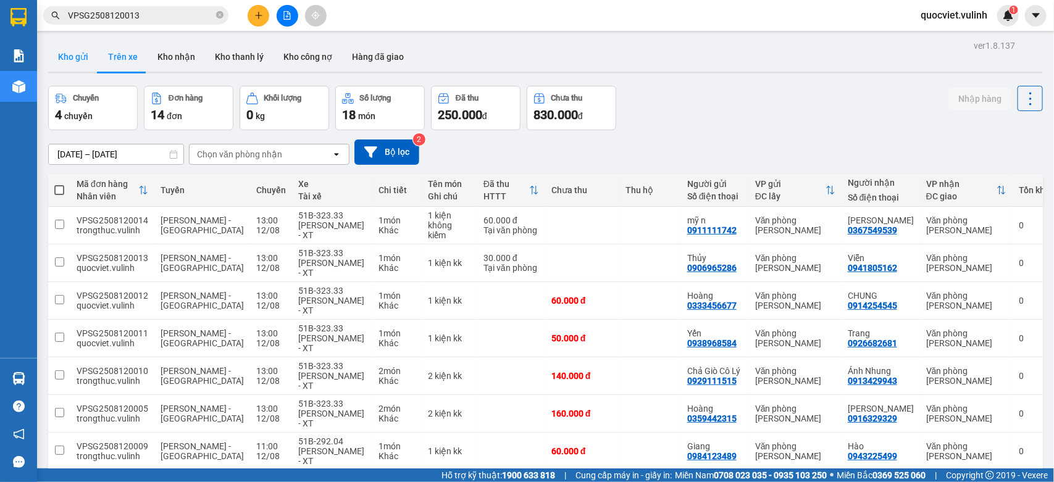
click at [81, 57] on button "Kho gửi" at bounding box center [73, 57] width 50 height 30
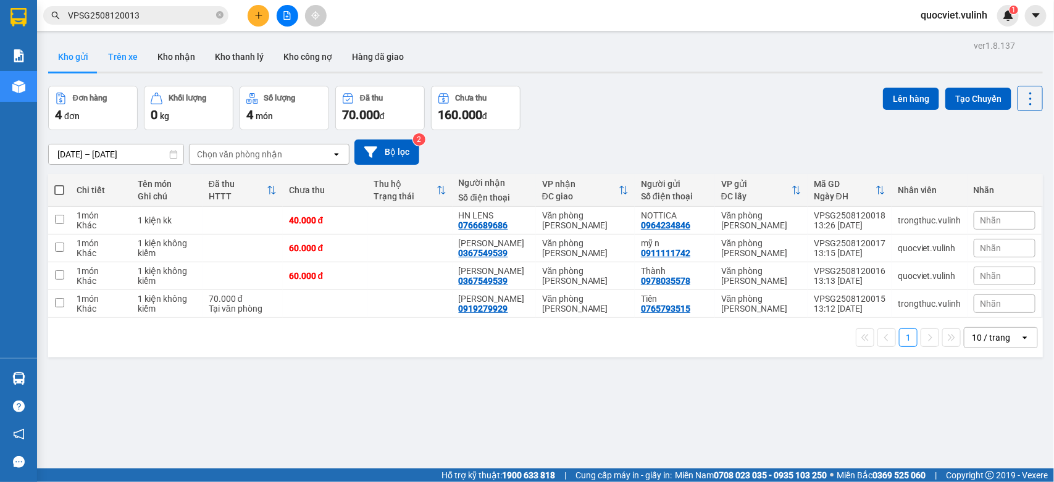
click at [103, 63] on button "Trên xe" at bounding box center [122, 57] width 49 height 30
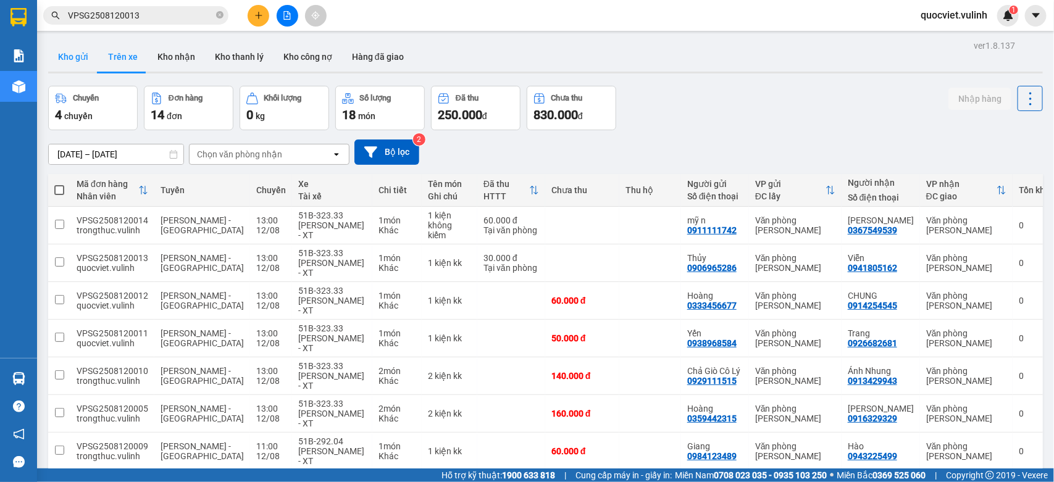
click at [76, 65] on button "Kho gửi" at bounding box center [73, 57] width 50 height 30
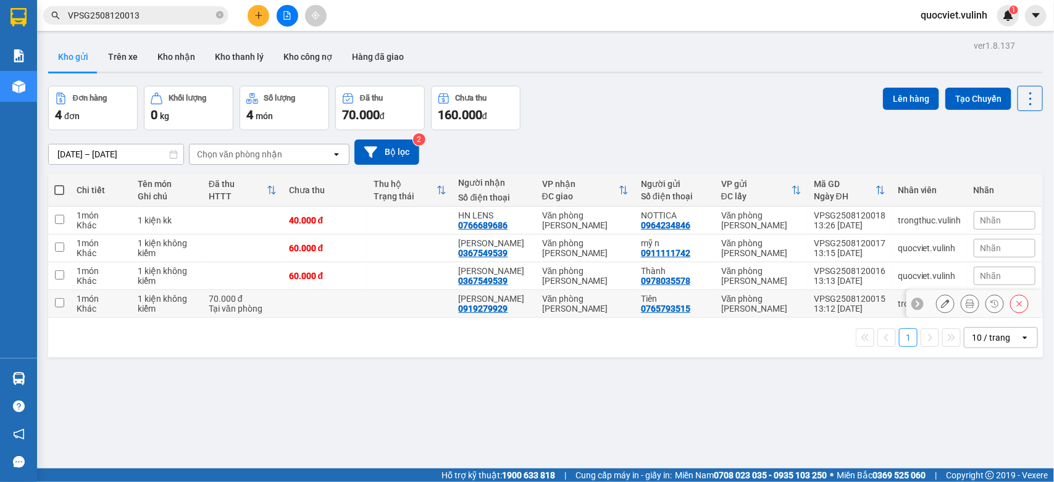
click at [941, 304] on icon at bounding box center [945, 303] width 9 height 9
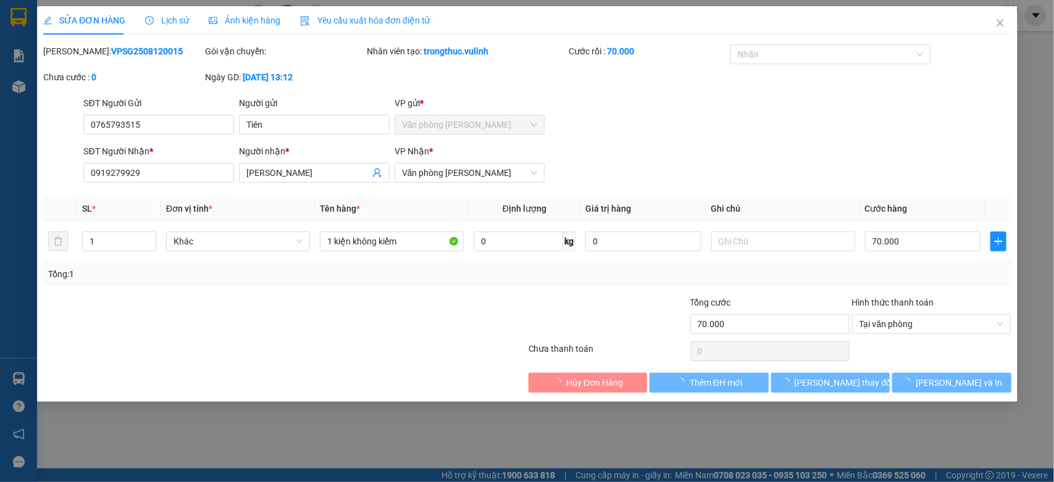
type input "0765793515"
type input "Tiên"
type input "0919279929"
type input "Quyên Bella"
type input "70.000"
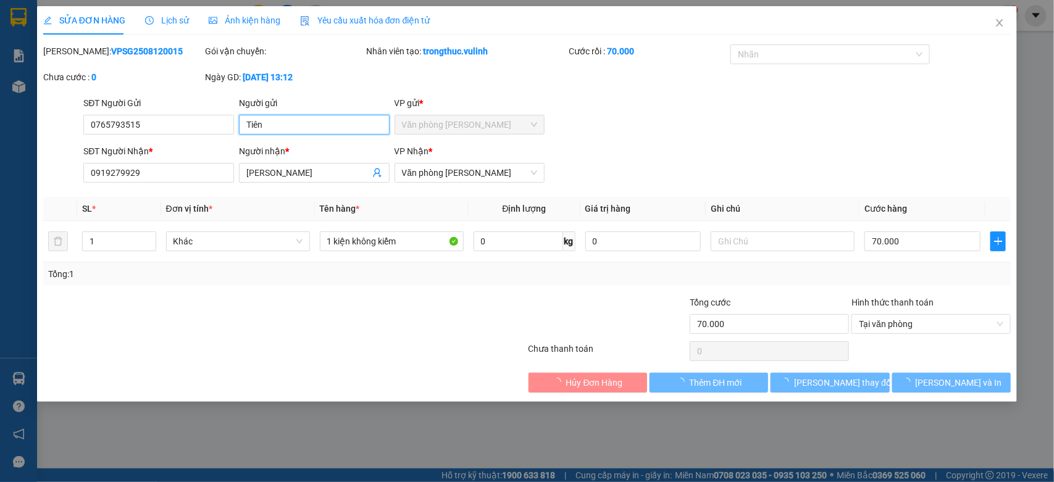
click at [321, 128] on input "Tiên" at bounding box center [314, 125] width 151 height 20
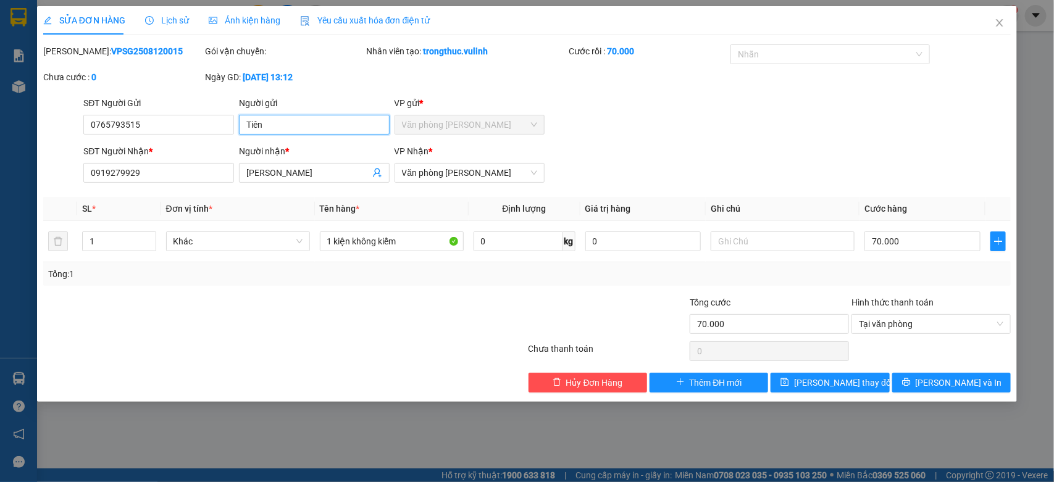
click at [321, 128] on input "Tiên" at bounding box center [314, 125] width 151 height 20
click at [994, 22] on icon "close" at bounding box center [999, 23] width 10 height 10
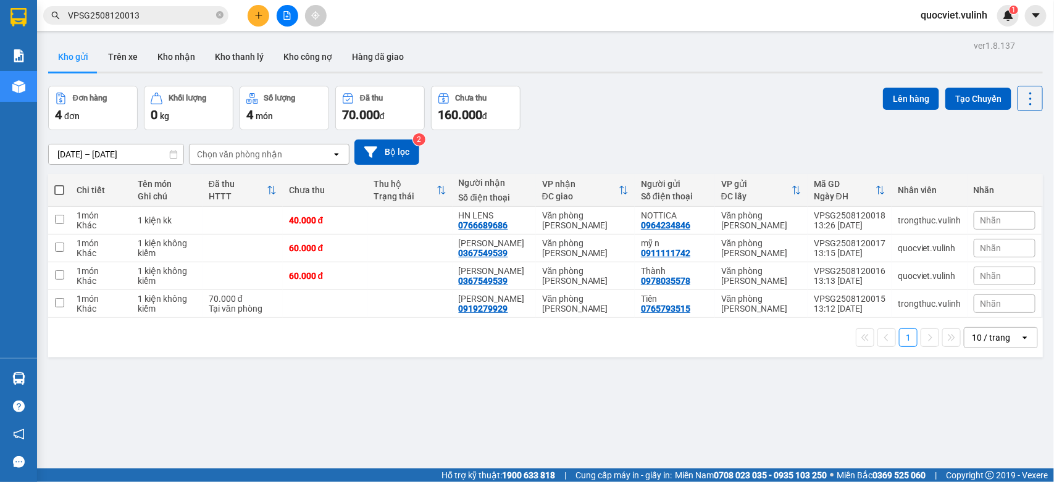
click at [50, 62] on button "Kho gửi" at bounding box center [73, 57] width 50 height 30
click at [941, 272] on icon at bounding box center [945, 276] width 9 height 9
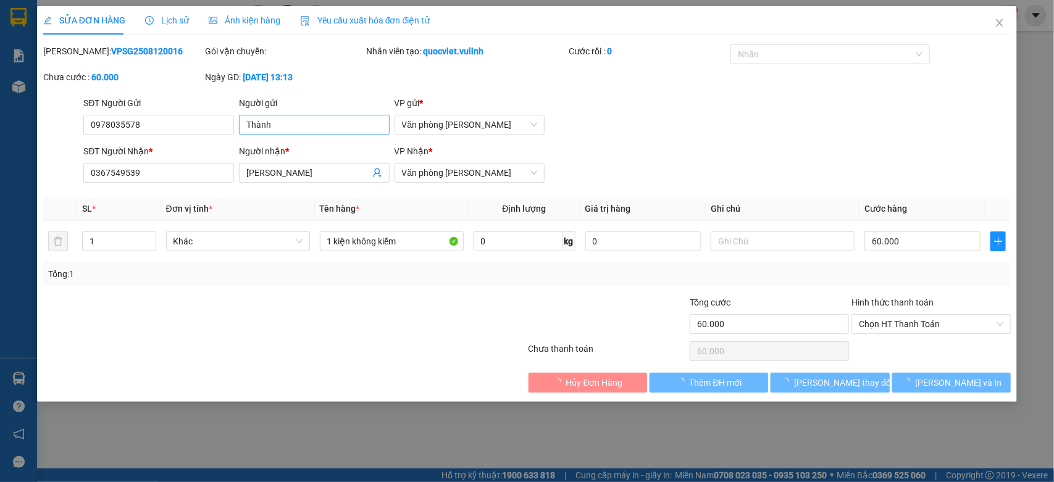
type input "0978035578"
type input "Thành"
type input "0367549539"
type input "[PERSON_NAME]"
type input "60.000"
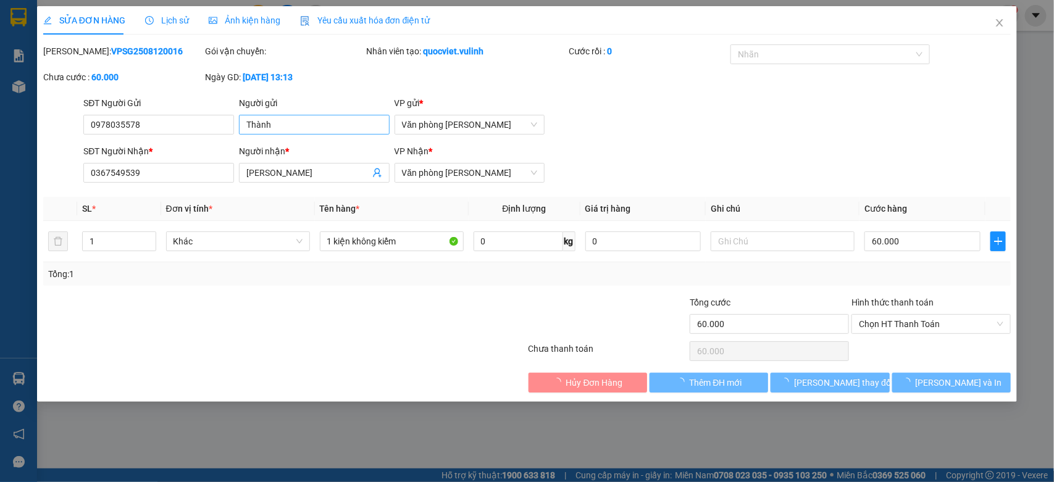
type input "60.000"
drag, startPoint x: 335, startPoint y: 122, endPoint x: 0, endPoint y: 209, distance: 345.6
click at [0, 198] on div "SỬA ĐƠN HÀNG Lịch sử Ảnh kiện hàng Yêu cầu xuất hóa đơn điện tử Total Paid Fee …" at bounding box center [527, 241] width 1054 height 482
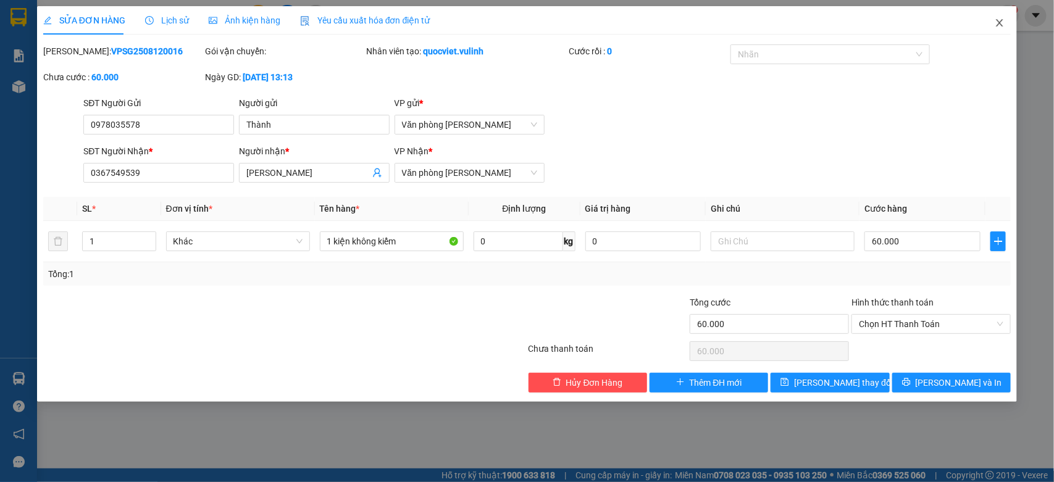
click at [996, 20] on icon "close" at bounding box center [999, 23] width 10 height 10
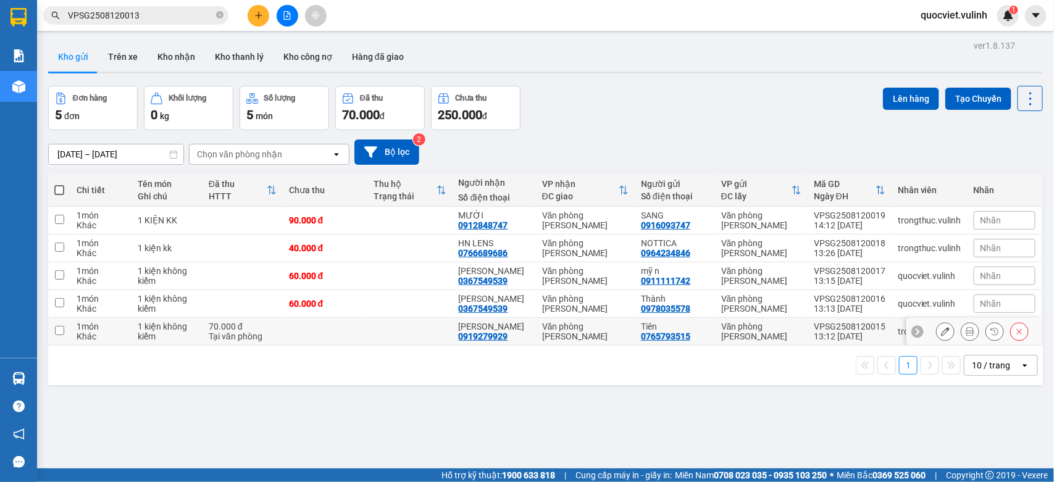
click at [942, 326] on div at bounding box center [982, 331] width 93 height 19
click at [941, 329] on icon at bounding box center [945, 331] width 9 height 9
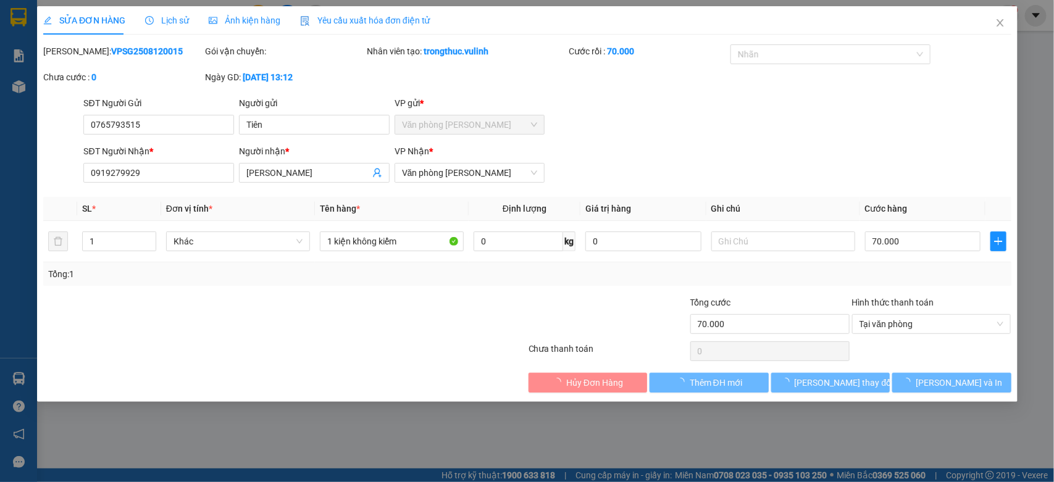
type input "0765793515"
type input "Tiên"
type input "0919279929"
type input "Quyên Bella"
type input "70.000"
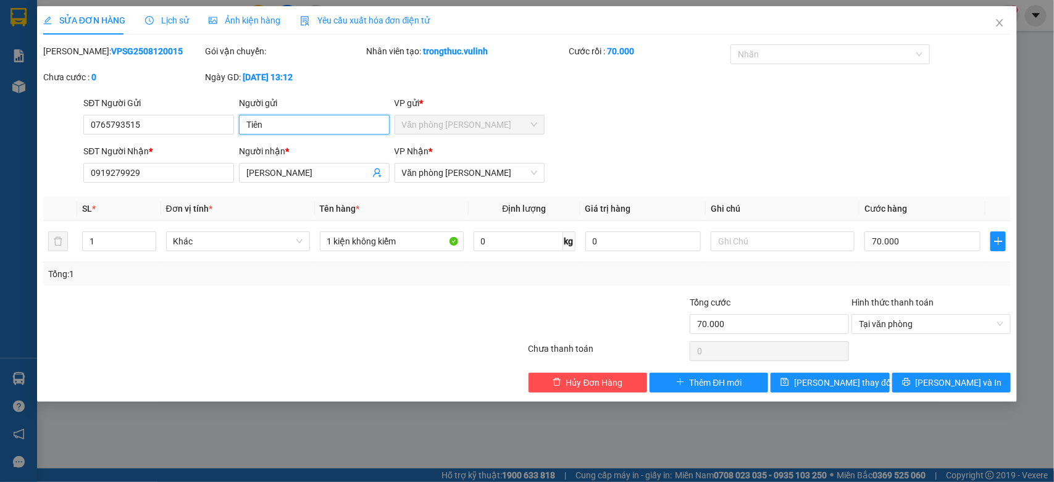
drag, startPoint x: 319, startPoint y: 130, endPoint x: 27, endPoint y: 154, distance: 293.0
click at [27, 154] on div "SỬA ĐƠN HÀNG Lịch sử Ảnh kiện hàng Yêu cầu xuất hóa đơn điện tử Total Paid Fee …" at bounding box center [527, 241] width 1054 height 482
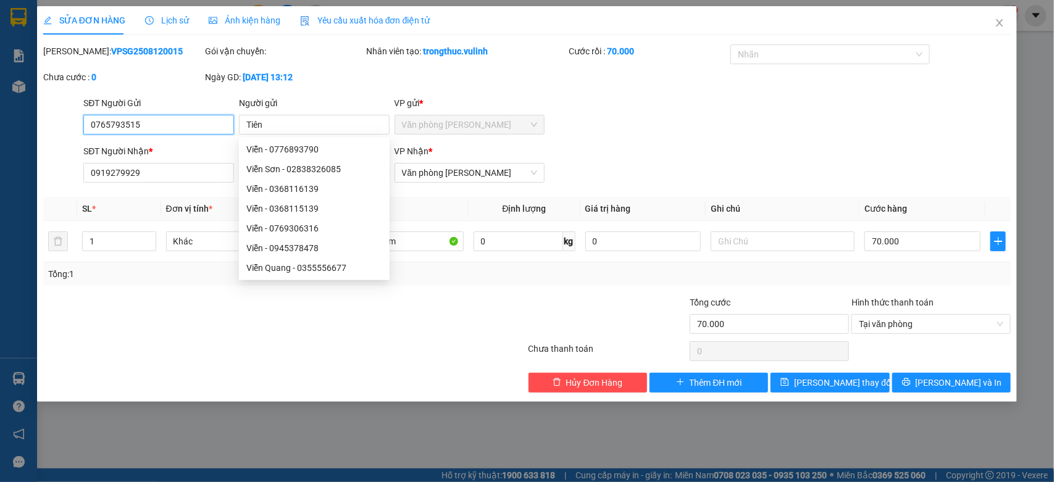
drag, startPoint x: 164, startPoint y: 128, endPoint x: 0, endPoint y: 214, distance: 184.7
click at [0, 214] on div "SỬA ĐƠN HÀNG Lịch sử Ảnh kiện hàng Yêu cầu xuất hóa đơn điện tử Total Paid Fee …" at bounding box center [527, 241] width 1054 height 482
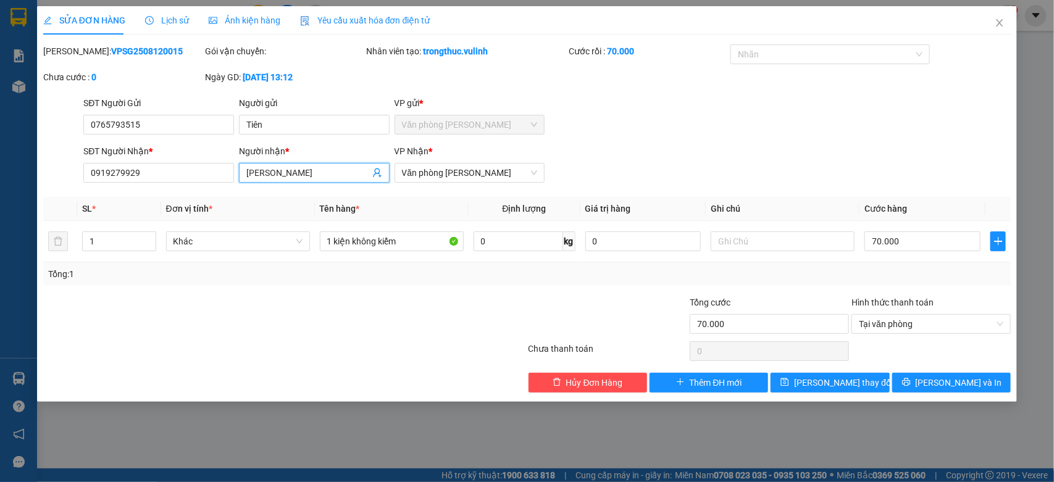
drag, startPoint x: 337, startPoint y: 179, endPoint x: 0, endPoint y: 235, distance: 341.7
click at [0, 235] on div "SỬA ĐƠN HÀNG Lịch sử Ảnh kiện hàng Yêu cầu xuất hóa đơn điện tử Total Paid Fee …" at bounding box center [527, 241] width 1054 height 482
drag, startPoint x: 180, startPoint y: 175, endPoint x: 0, endPoint y: 315, distance: 228.2
click at [0, 315] on div "SỬA ĐƠN HÀNG Lịch sử Ảnh kiện hàng Yêu cầu xuất hóa đơn điện tử Total Paid Fee …" at bounding box center [527, 241] width 1054 height 482
click at [998, 19] on icon "close" at bounding box center [999, 23] width 10 height 10
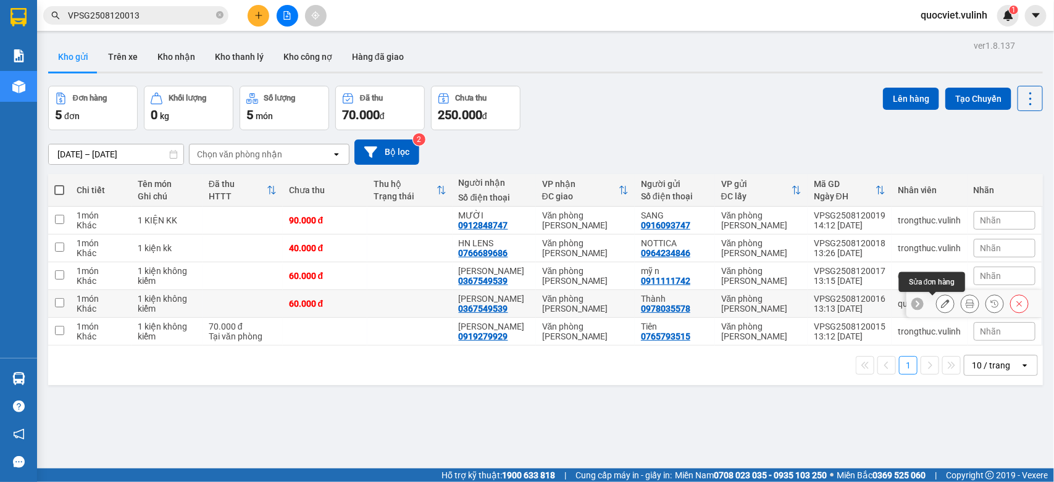
click at [941, 304] on icon at bounding box center [945, 303] width 9 height 9
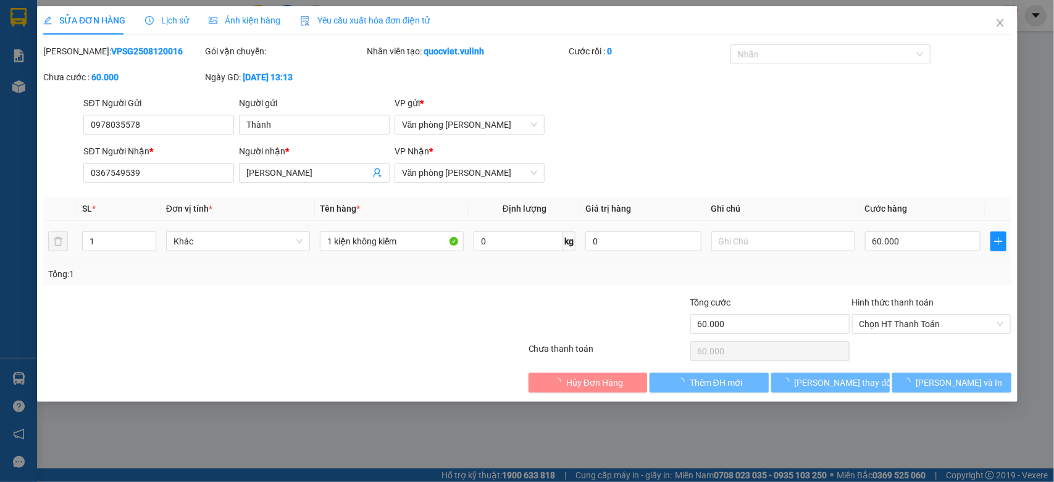
type input "0978035578"
type input "Thành"
type input "0367549539"
type input "[PERSON_NAME]"
type input "60.000"
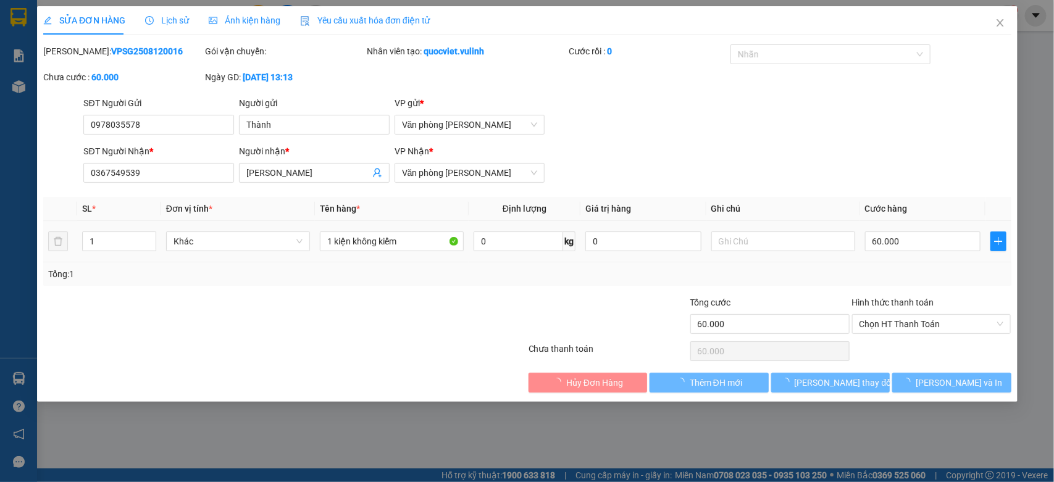
type input "60.000"
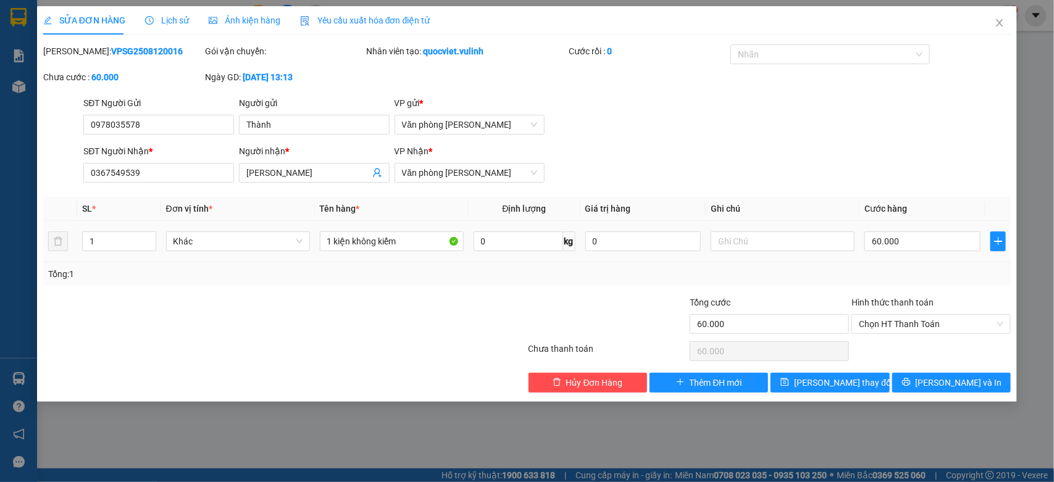
drag, startPoint x: 301, startPoint y: 174, endPoint x: 0, endPoint y: 235, distance: 307.4
click at [0, 236] on div "SỬA ĐƠN HÀNG Lịch sử Ảnh kiện hàng Yêu cầu xuất hóa đơn điện tử Total Paid Fee …" at bounding box center [527, 241] width 1054 height 482
drag, startPoint x: 199, startPoint y: 128, endPoint x: 0, endPoint y: 176, distance: 205.0
click at [0, 176] on div "SỬA ĐƠN HÀNG Lịch sử Ảnh kiện hàng Yêu cầu xuất hóa đơn điện tử Total Paid Fee …" at bounding box center [527, 241] width 1054 height 482
drag, startPoint x: 190, startPoint y: 174, endPoint x: 0, endPoint y: 257, distance: 207.3
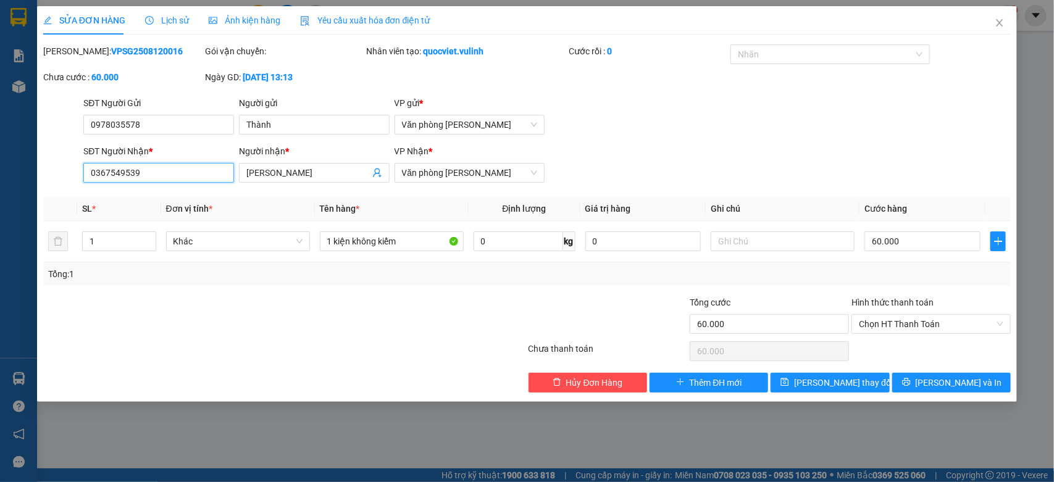
click at [0, 246] on div "SỬA ĐƠN HÀNG Lịch sử Ảnh kiện hàng Yêu cầu xuất hóa đơn điện tử Total Paid Fee …" at bounding box center [527, 241] width 1054 height 482
click at [1006, 25] on span "Close" at bounding box center [999, 23] width 35 height 35
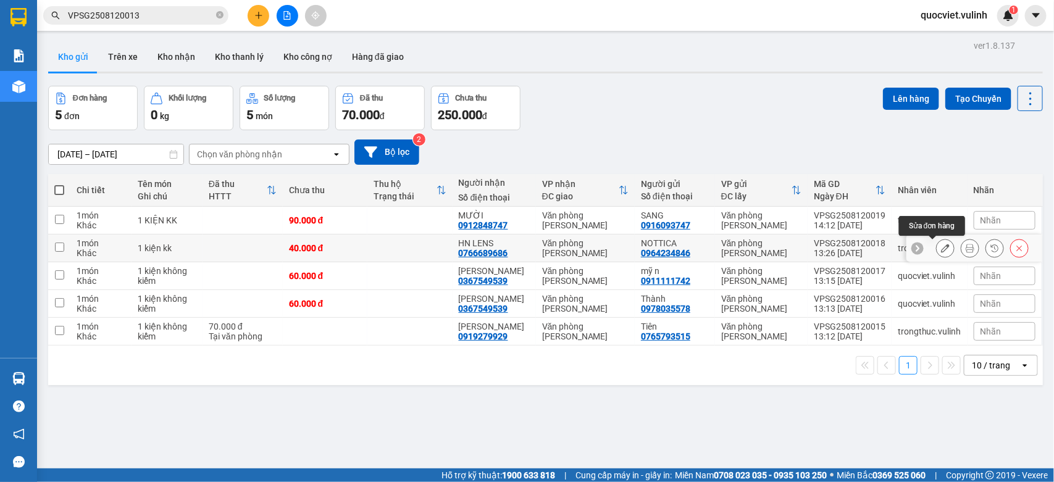
click at [936, 243] on button at bounding box center [944, 249] width 17 height 22
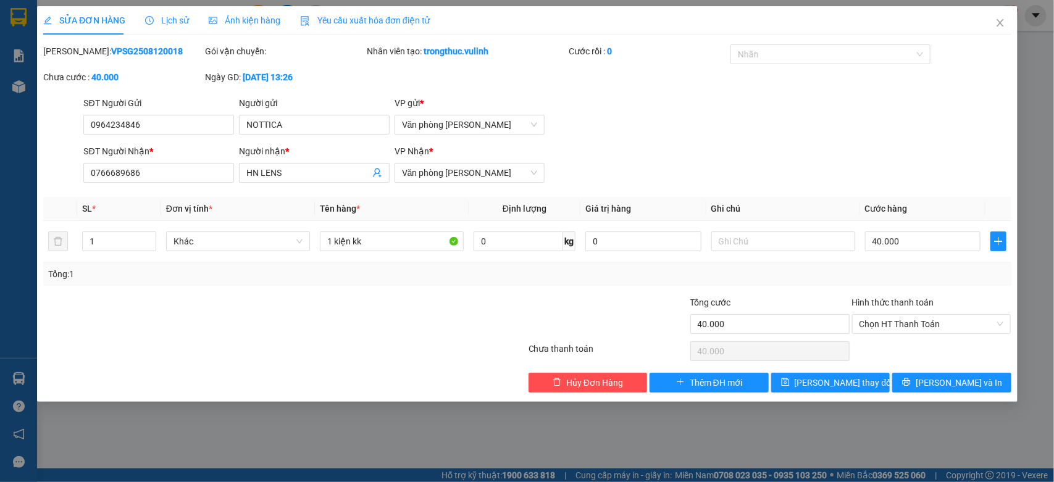
type input "0964234846"
type input "NOTTICA"
type input "0766689686"
type input "HN LENS"
type input "40.000"
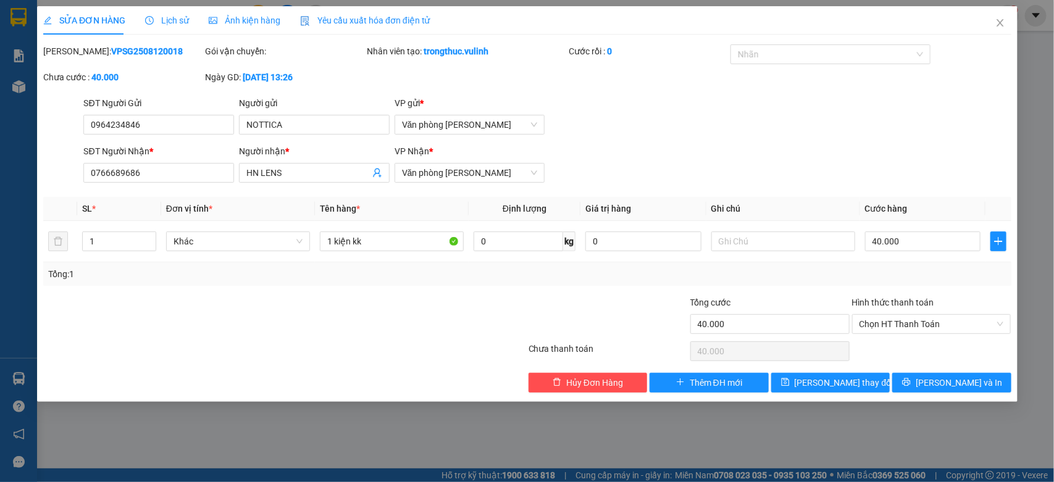
type input "40.000"
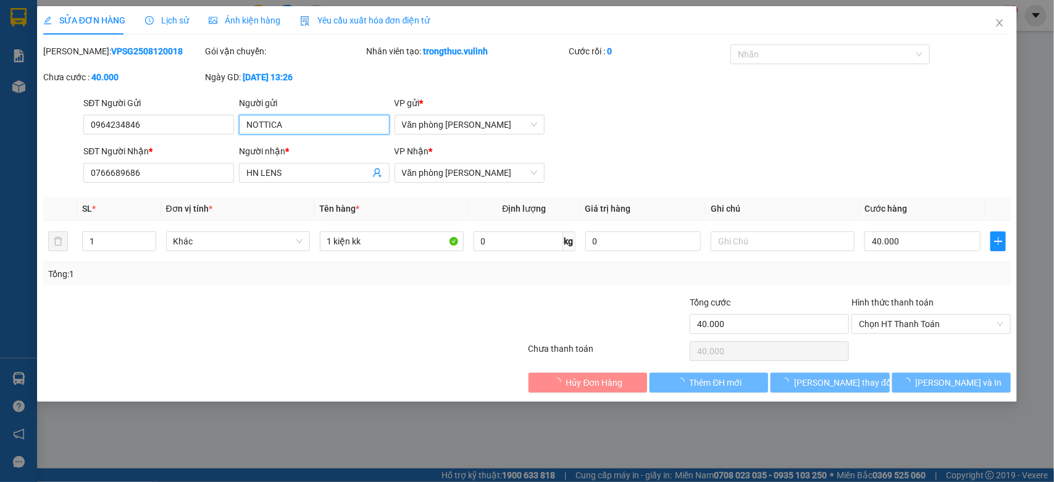
drag, startPoint x: 298, startPoint y: 128, endPoint x: 0, endPoint y: 169, distance: 300.9
click at [0, 156] on div "SỬA ĐƠN HÀNG Lịch sử Ảnh kiện hàng Yêu cầu xuất hóa đơn điện tử Total Paid Fee …" at bounding box center [527, 241] width 1054 height 482
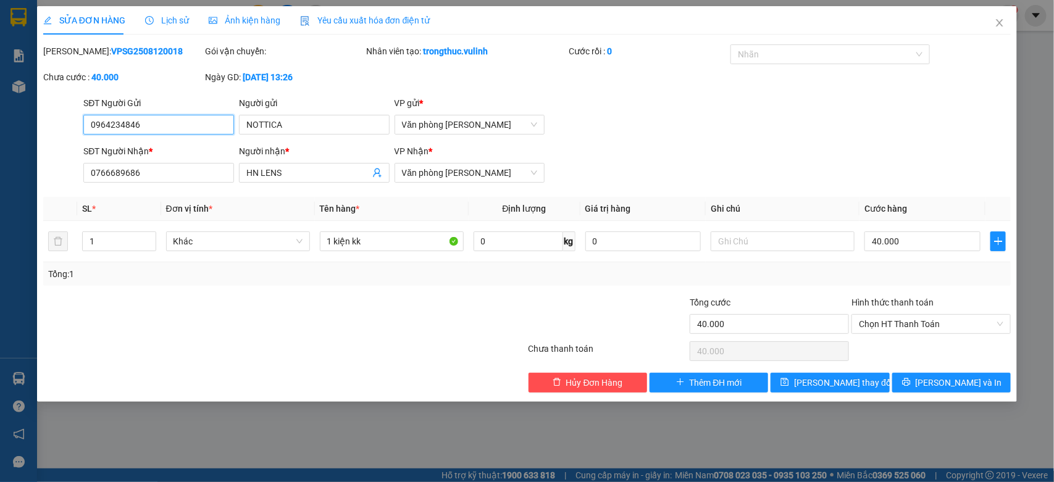
drag, startPoint x: 172, startPoint y: 118, endPoint x: 0, endPoint y: 198, distance: 189.2
click at [0, 186] on div "SỬA ĐƠN HÀNG Lịch sử Ảnh kiện hàng Yêu cầu xuất hóa đơn điện tử Total Paid Fee …" at bounding box center [527, 241] width 1054 height 482
drag, startPoint x: 333, startPoint y: 173, endPoint x: 0, endPoint y: 198, distance: 334.2
click at [0, 195] on div "SỬA ĐƠN HÀNG Lịch sử Ảnh kiện hàng Yêu cầu xuất hóa đơn điện tử Total Paid Fee …" at bounding box center [527, 241] width 1054 height 482
drag, startPoint x: 149, startPoint y: 171, endPoint x: 0, endPoint y: 194, distance: 151.2
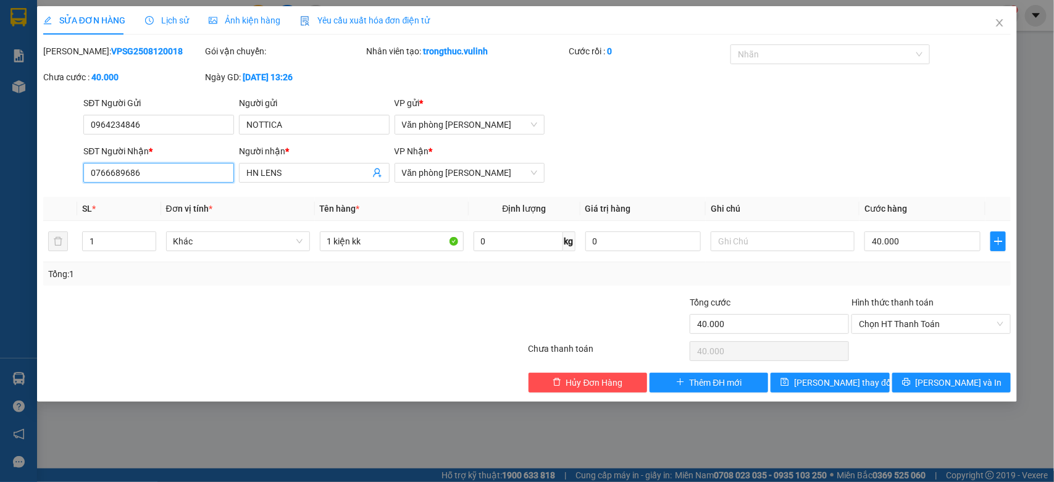
click at [0, 194] on div "SỬA ĐƠN HÀNG Lịch sử Ảnh kiện hàng Yêu cầu xuất hóa đơn điện tử Total Paid Fee …" at bounding box center [527, 241] width 1054 height 482
click at [1003, 22] on icon "close" at bounding box center [999, 23] width 10 height 10
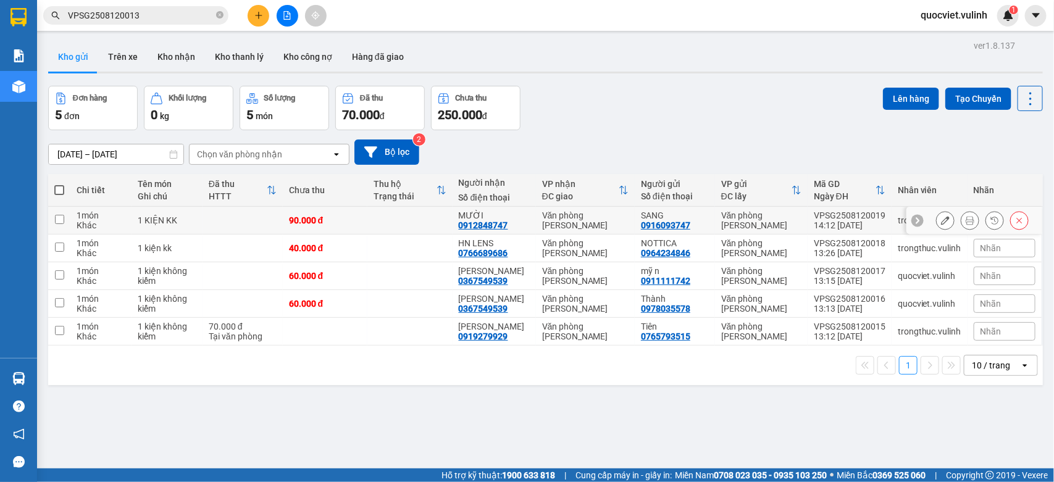
click at [941, 217] on icon at bounding box center [945, 220] width 9 height 9
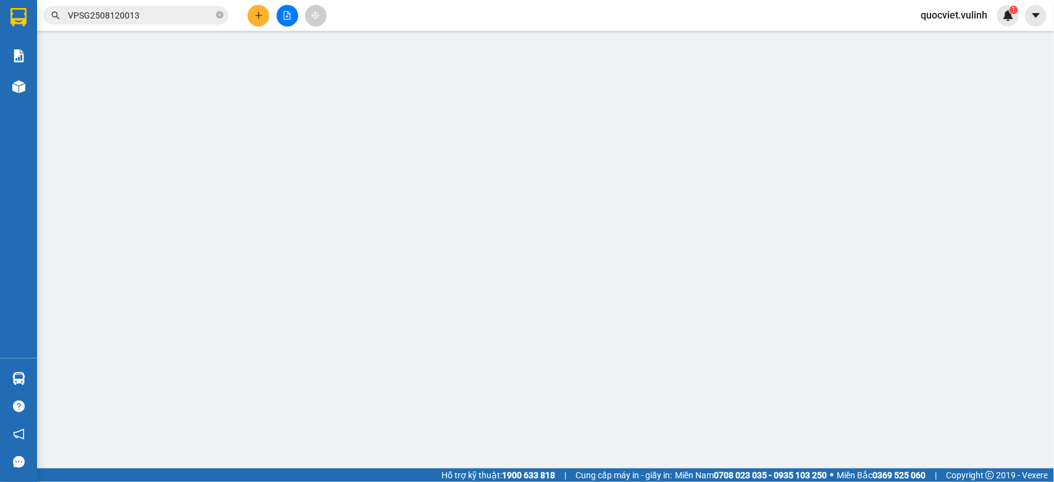
type input "0916093747"
type input "SANG"
type input "0912848747"
type input "MƯỜI"
type input "90.000"
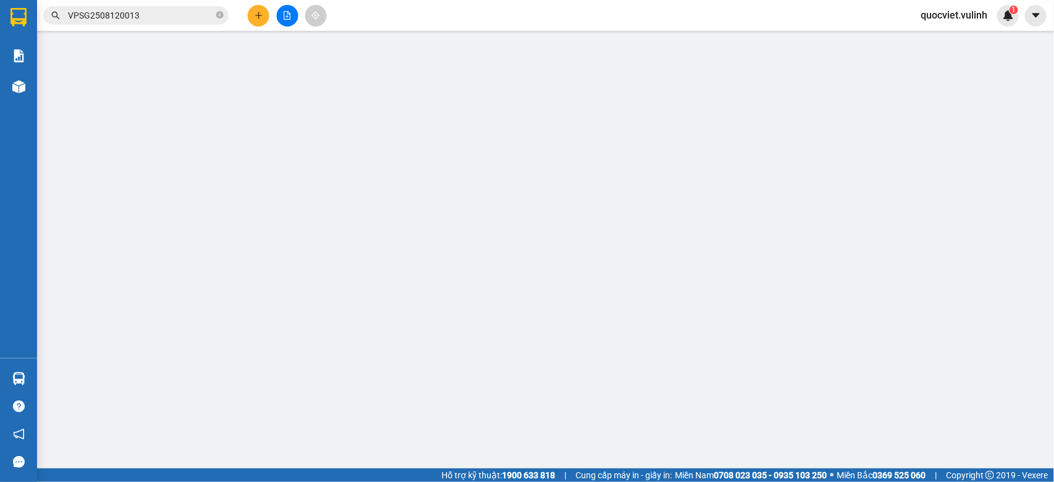
type input "90.000"
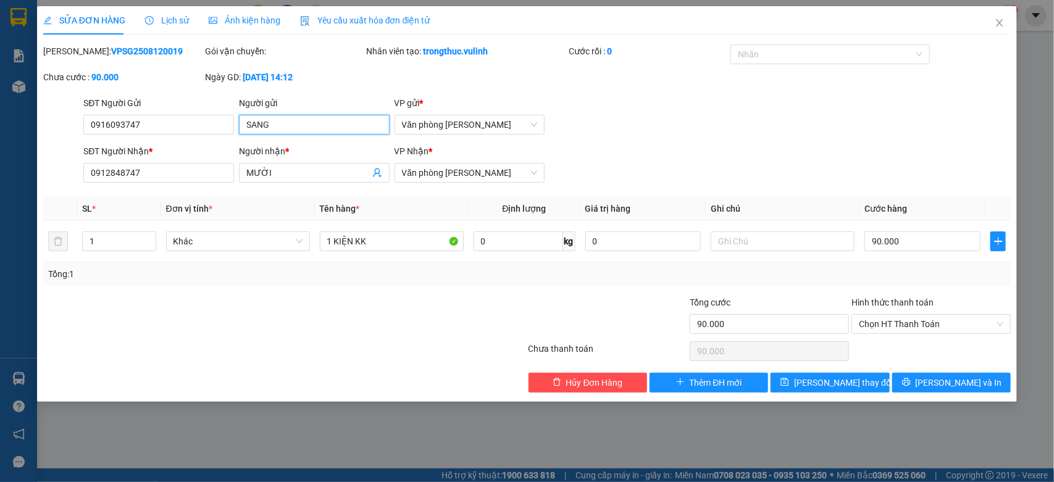
drag, startPoint x: 291, startPoint y: 133, endPoint x: 0, endPoint y: 159, distance: 292.0
click at [0, 159] on div "SỬA ĐƠN HÀNG Lịch sử Ảnh kiện hàng Yêu cầu xuất hóa đơn điện tử Total Paid Fee …" at bounding box center [527, 241] width 1054 height 482
drag, startPoint x: 157, startPoint y: 121, endPoint x: 0, endPoint y: 266, distance: 214.1
click at [0, 259] on div "SỬA ĐƠN HÀNG Lịch sử Ảnh kiện hàng Yêu cầu xuất hóa đơn điện tử Total Paid Fee …" at bounding box center [527, 241] width 1054 height 482
drag, startPoint x: 285, startPoint y: 173, endPoint x: 0, endPoint y: 224, distance: 289.2
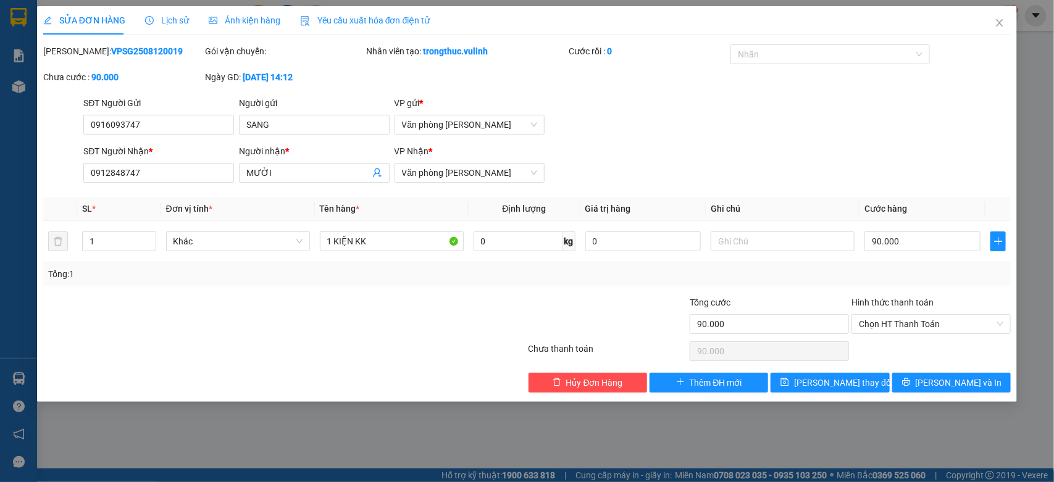
click at [0, 220] on div "SỬA ĐƠN HÀNG Lịch sử Ảnh kiện hàng Yêu cầu xuất hóa đơn điện tử Total Paid Fee …" at bounding box center [527, 241] width 1054 height 482
drag, startPoint x: 167, startPoint y: 177, endPoint x: 0, endPoint y: 263, distance: 188.3
click at [0, 251] on div "SỬA ĐƠN HÀNG Lịch sử Ảnh kiện hàng Yêu cầu xuất hóa đơn điện tử Total Paid Fee …" at bounding box center [527, 241] width 1054 height 482
click at [991, 25] on span "Close" at bounding box center [999, 23] width 35 height 35
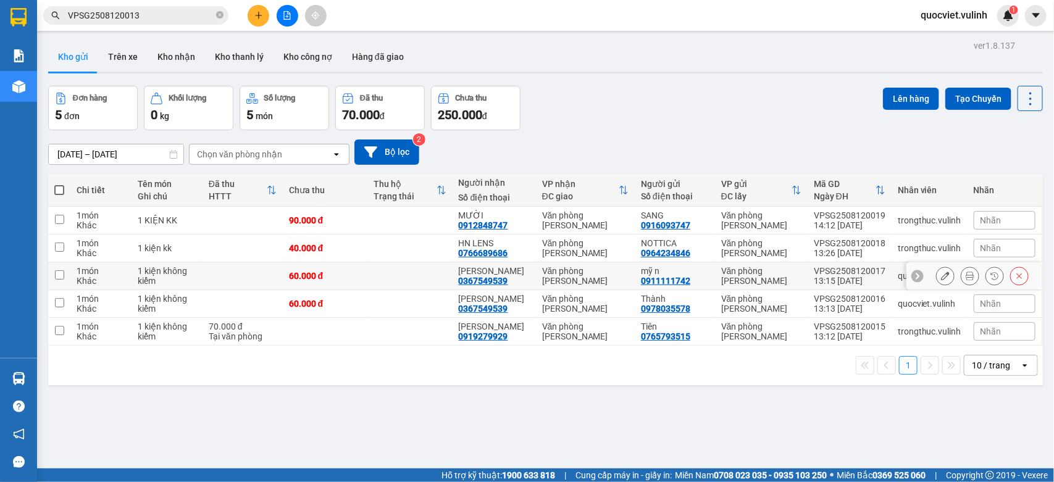
click at [941, 275] on icon at bounding box center [945, 276] width 9 height 9
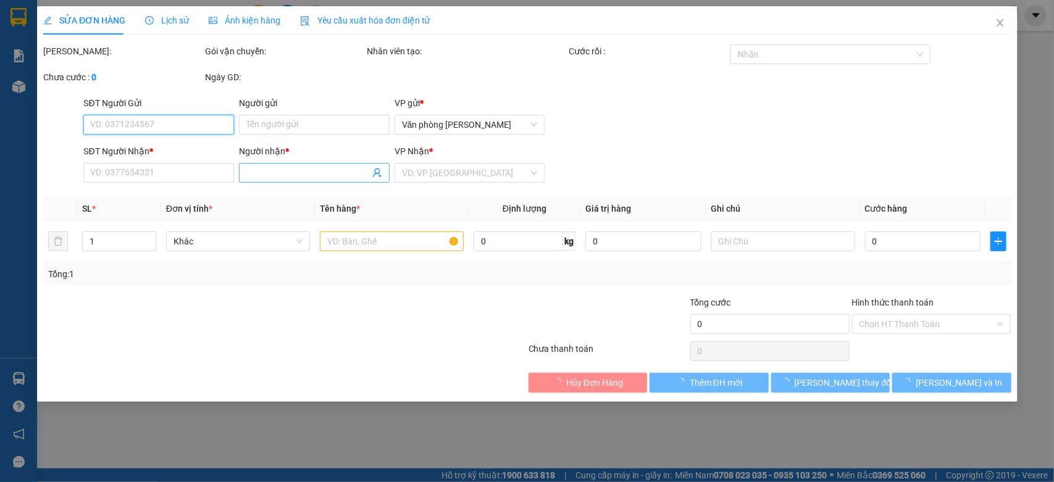
type input "0911111742"
type input "mỹ n"
type input "0367549539"
type input "[PERSON_NAME]"
type input "60.000"
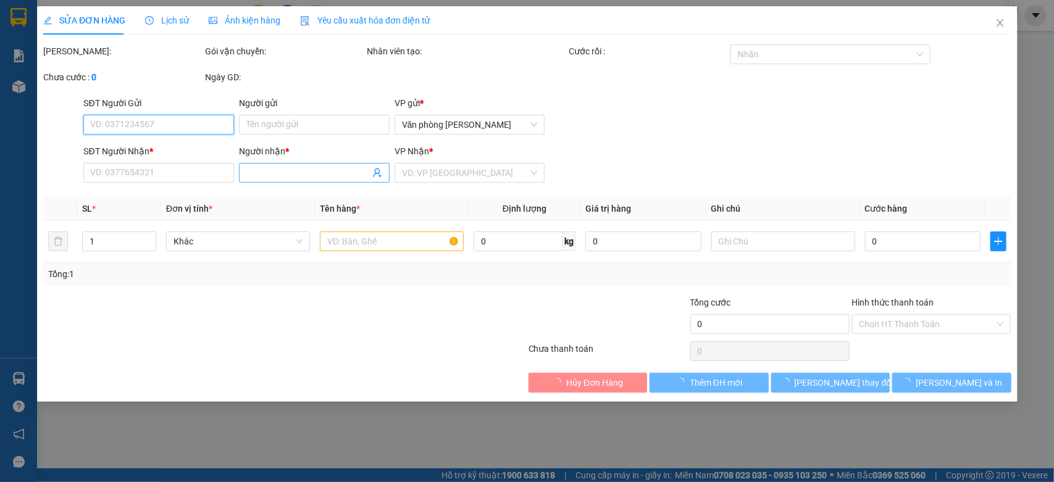
type input "60.000"
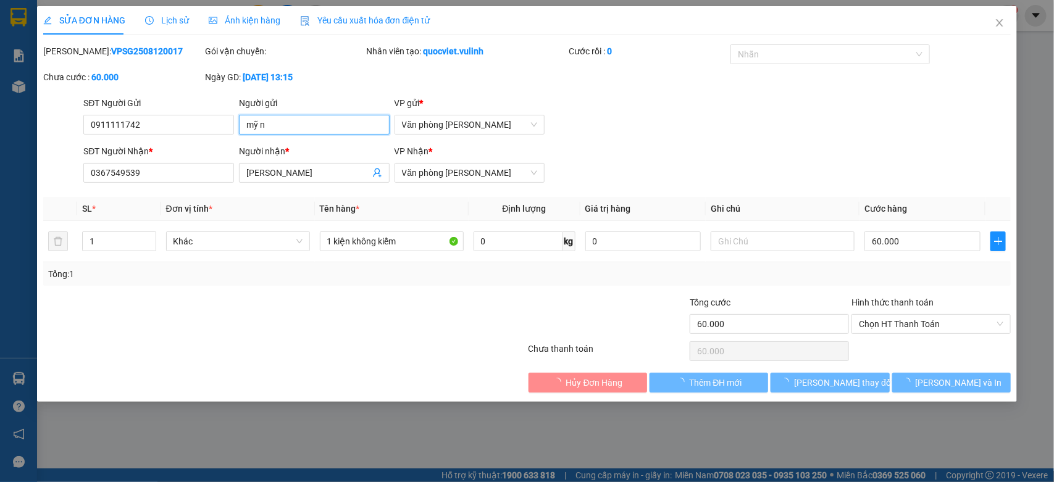
drag, startPoint x: 250, startPoint y: 128, endPoint x: 0, endPoint y: 267, distance: 286.3
click at [0, 190] on div "SỬA ĐƠN HÀNG Lịch sử Ảnh kiện hàng Yêu cầu xuất hóa đơn điện tử Total Paid Fee …" at bounding box center [527, 241] width 1054 height 482
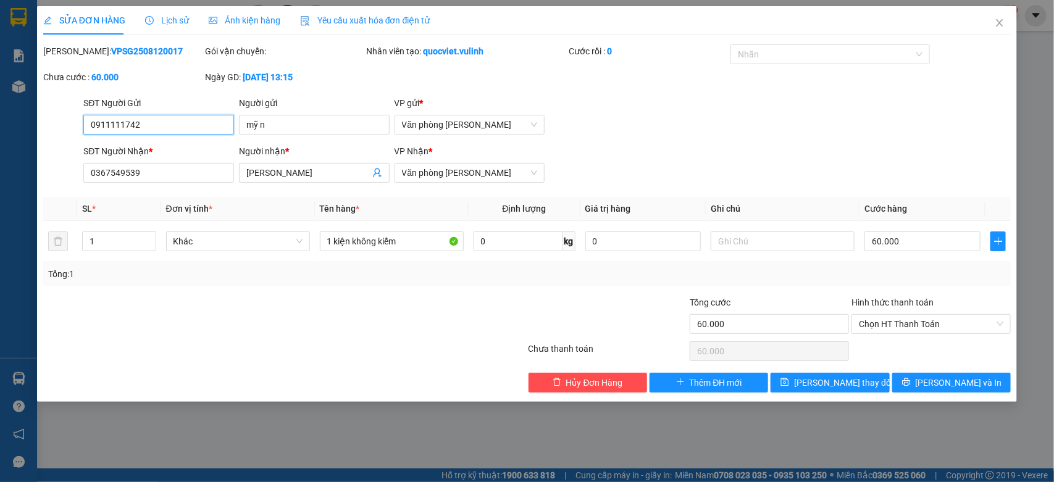
drag, startPoint x: 176, startPoint y: 130, endPoint x: 0, endPoint y: 243, distance: 209.1
click at [0, 196] on div "SỬA ĐƠN HÀNG Lịch sử Ảnh kiện hàng Yêu cầu xuất hóa đơn điện tử Total Paid Fee …" at bounding box center [527, 241] width 1054 height 482
click at [997, 25] on icon "close" at bounding box center [999, 23] width 10 height 10
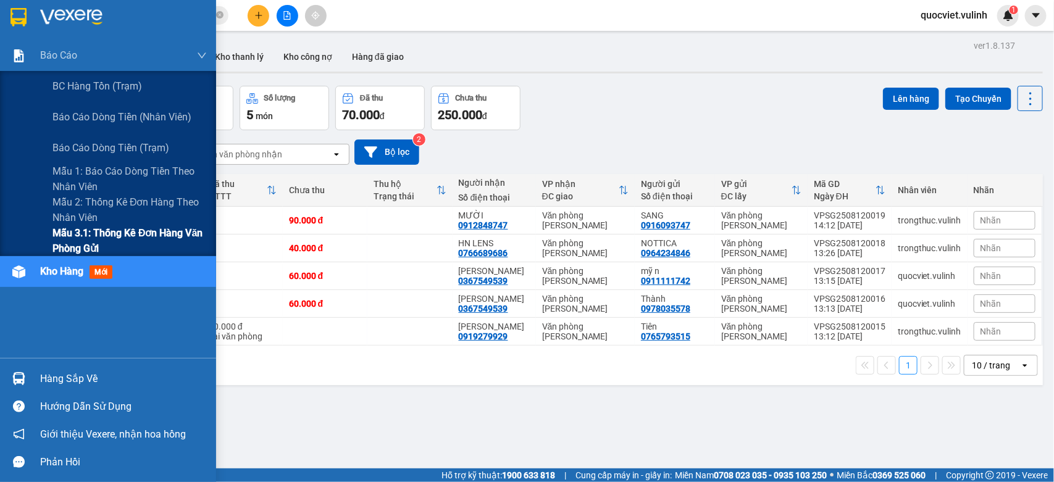
click at [65, 235] on span "Mẫu 3.1: Thống kê đơn hàng văn phòng gửi" at bounding box center [129, 240] width 154 height 31
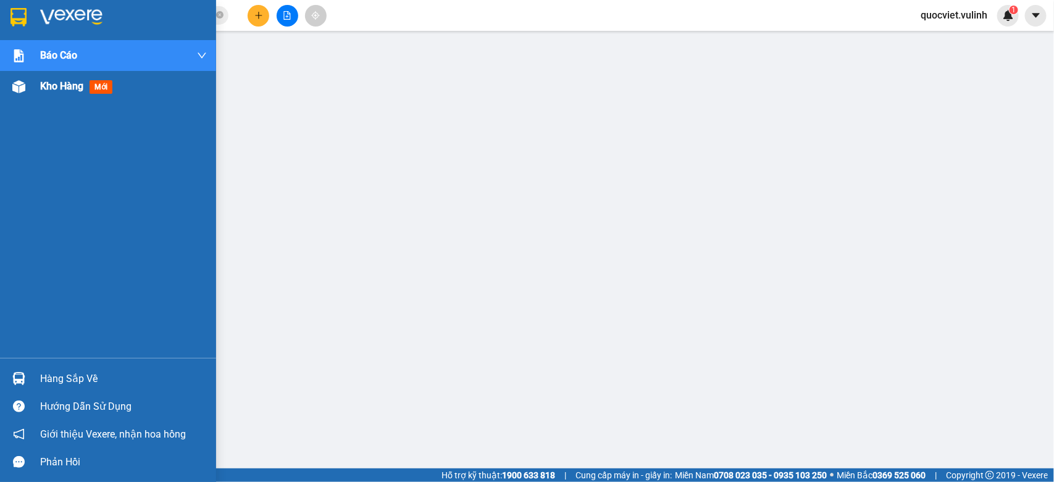
click at [39, 85] on div "Kho hàng mới" at bounding box center [108, 86] width 216 height 31
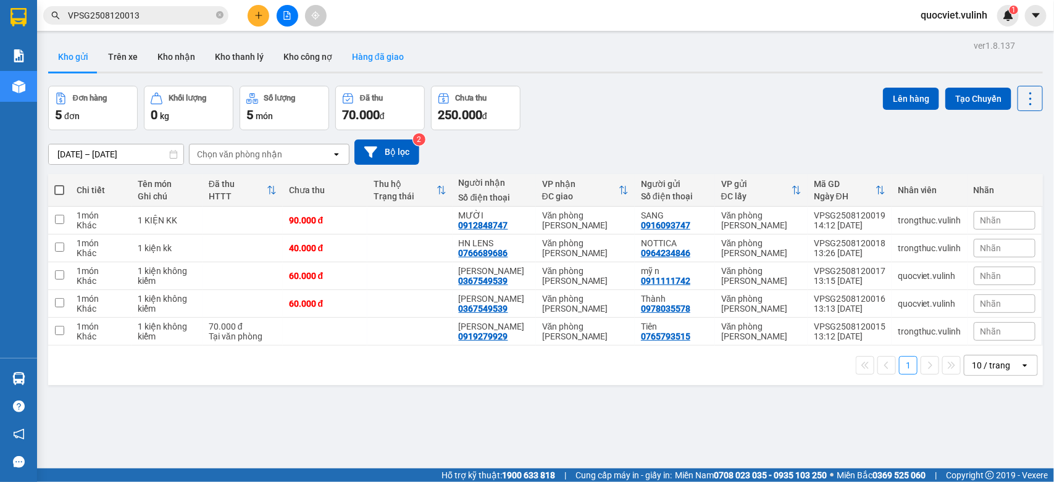
click at [366, 56] on button "Hàng đã giao" at bounding box center [378, 57] width 72 height 30
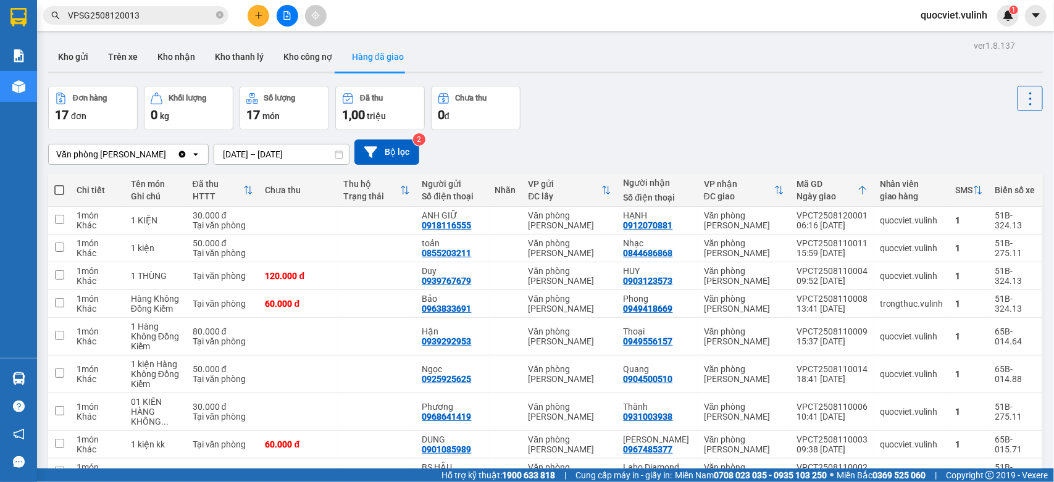
click at [245, 149] on input "[DATE] – [DATE]" at bounding box center [281, 154] width 135 height 20
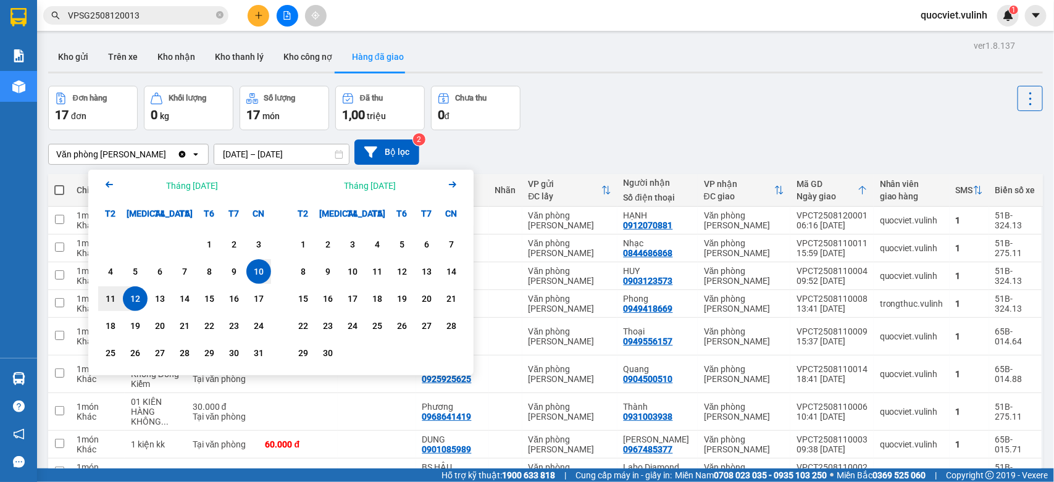
click at [128, 299] on div "12" at bounding box center [135, 298] width 17 height 15
type input "12/08/2025 – 12/08/2025"
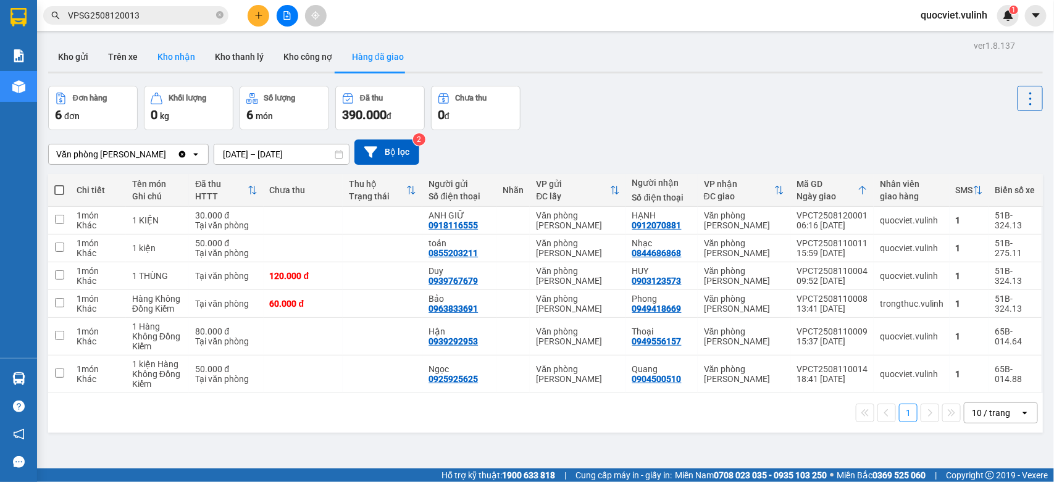
click at [183, 56] on button "Kho nhận" at bounding box center [176, 57] width 57 height 30
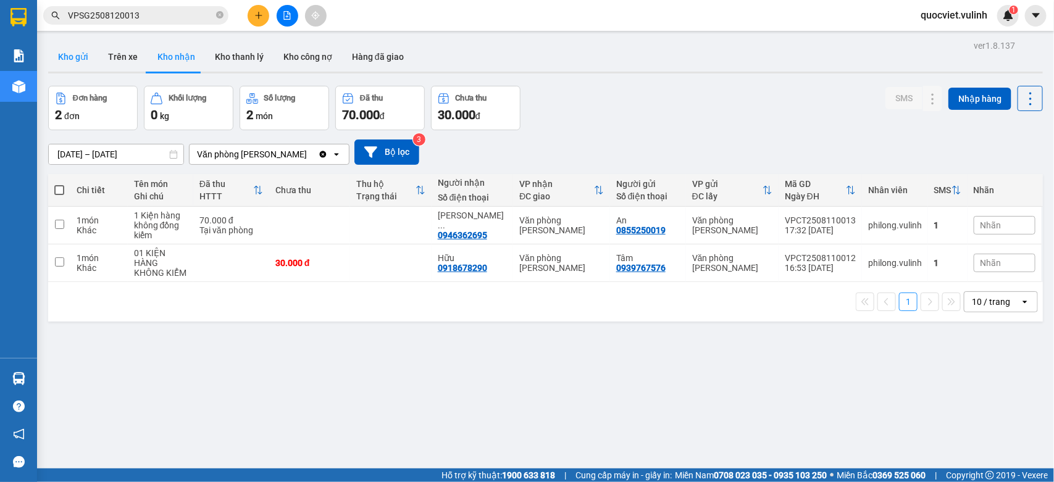
click at [66, 62] on button "Kho gửi" at bounding box center [73, 57] width 50 height 30
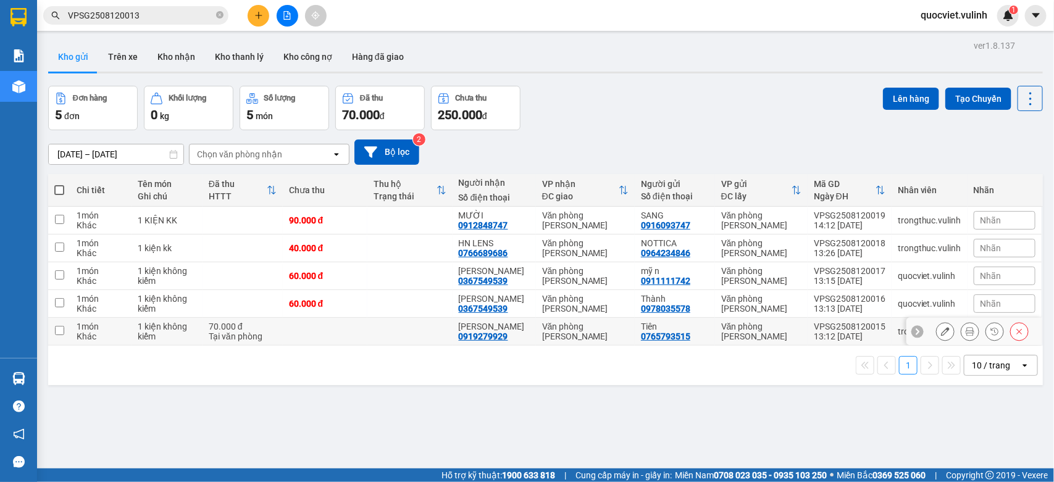
click at [715, 331] on td "Văn phòng [PERSON_NAME]" at bounding box center [761, 332] width 93 height 28
checkbox input "true"
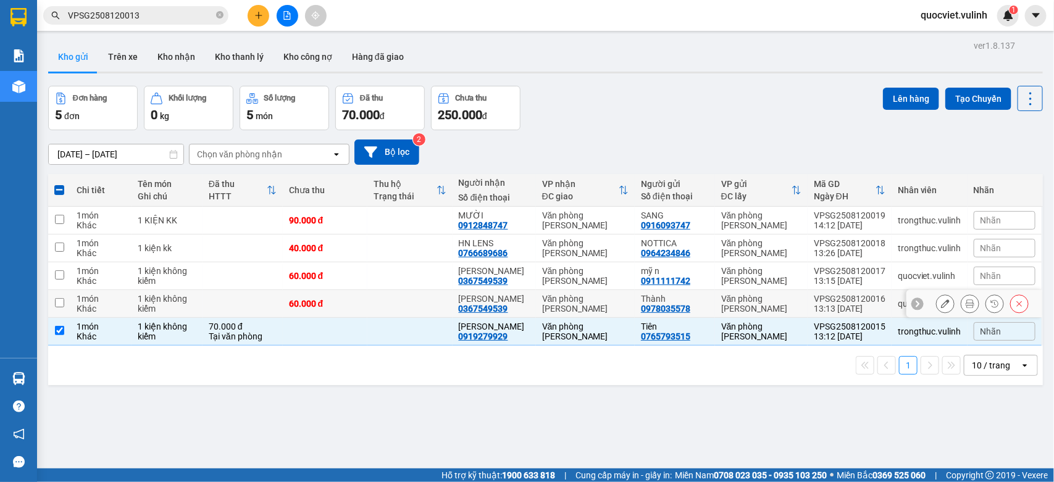
click at [725, 297] on div "Văn phòng [PERSON_NAME]" at bounding box center [761, 304] width 80 height 20
checkbox input "true"
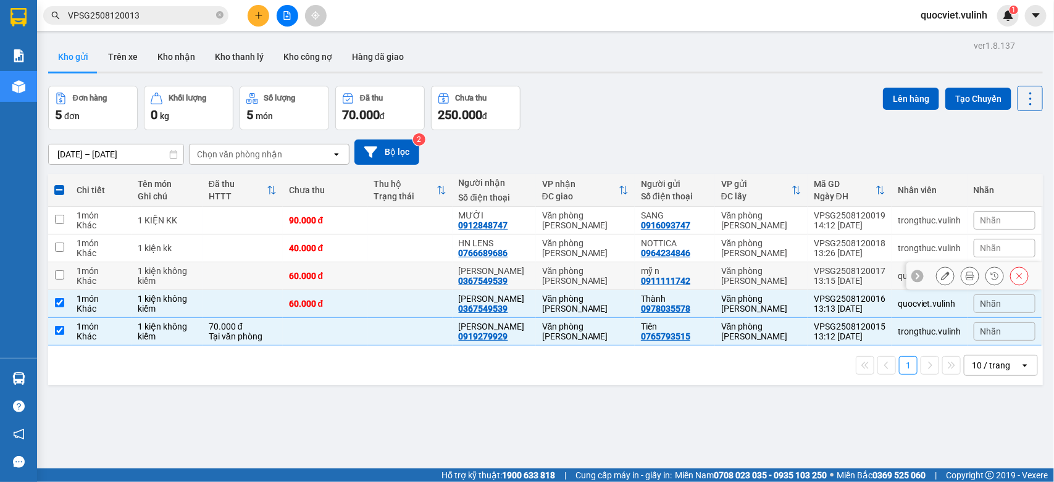
click at [730, 269] on div "Văn phòng [PERSON_NAME]" at bounding box center [761, 276] width 80 height 20
checkbox input "true"
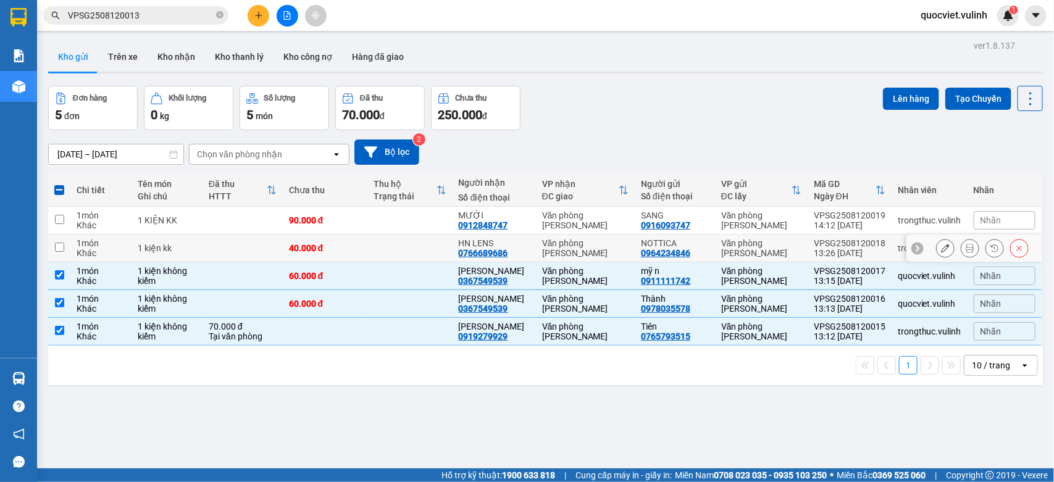
click at [730, 249] on div "Văn phòng [PERSON_NAME]" at bounding box center [761, 248] width 80 height 20
checkbox input "true"
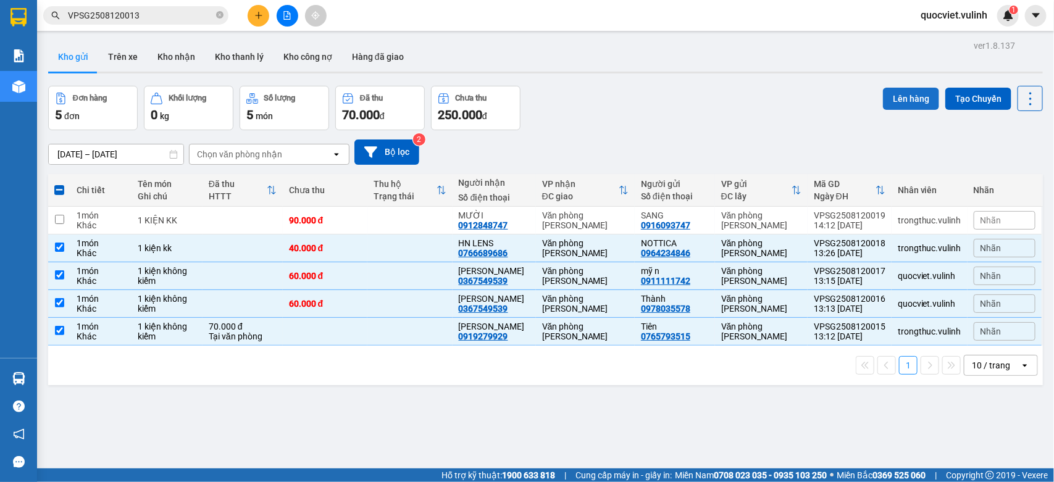
click at [892, 90] on button "Lên hàng" at bounding box center [911, 99] width 56 height 22
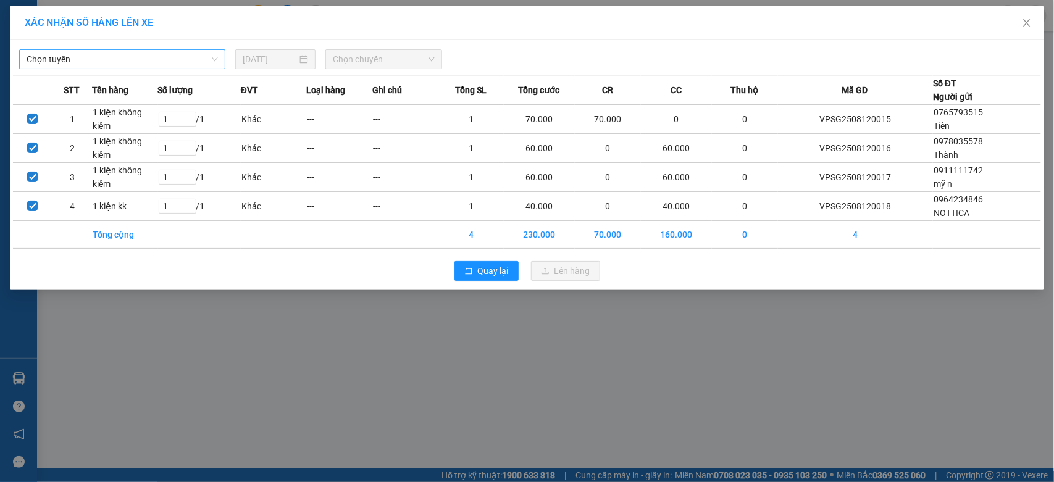
click at [155, 65] on span "Chọn tuyến" at bounding box center [122, 59] width 191 height 19
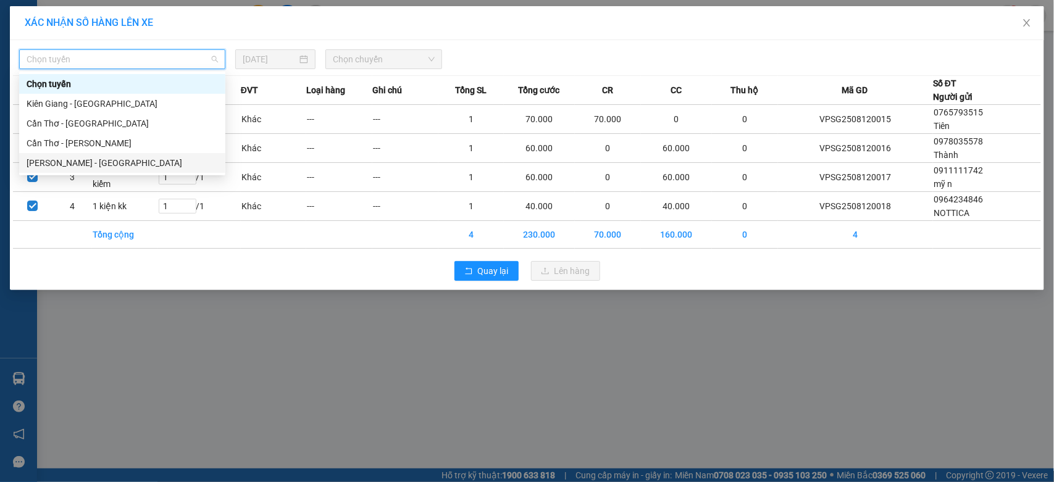
click at [84, 164] on div "Hồ Chí Minh - Cần Thơ" at bounding box center [122, 163] width 191 height 14
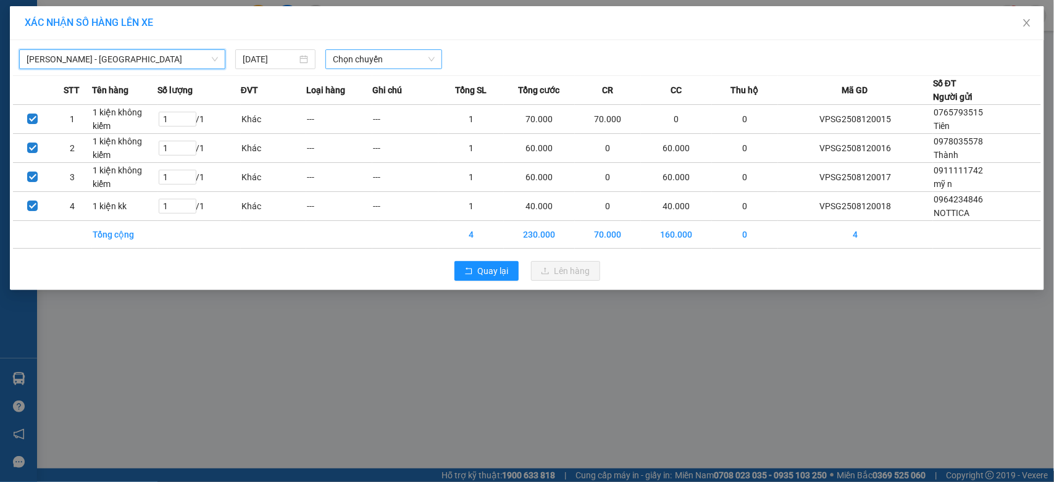
click at [429, 54] on span "Chọn chuyến" at bounding box center [383, 59] width 101 height 19
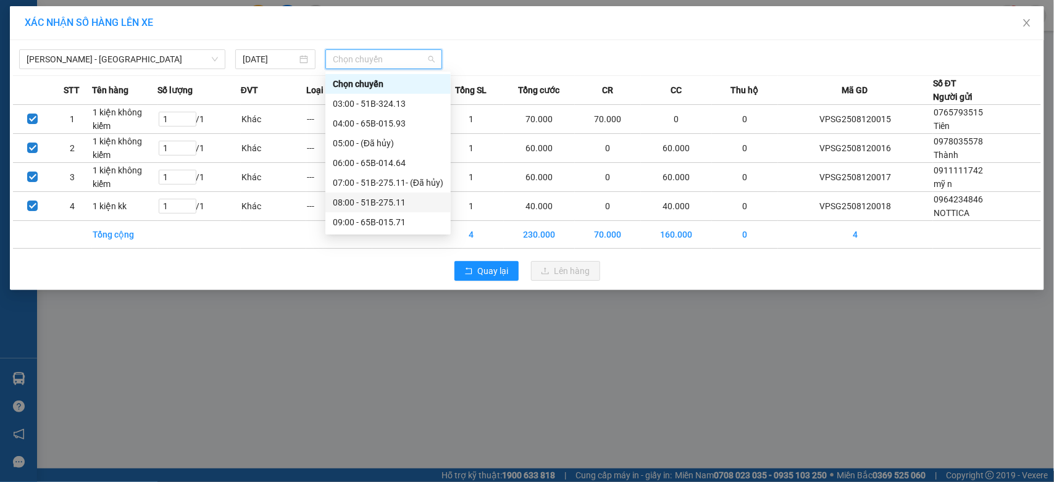
scroll to position [217, 0]
click at [393, 102] on div "14:00 - 51B-324.13" at bounding box center [388, 105] width 110 height 14
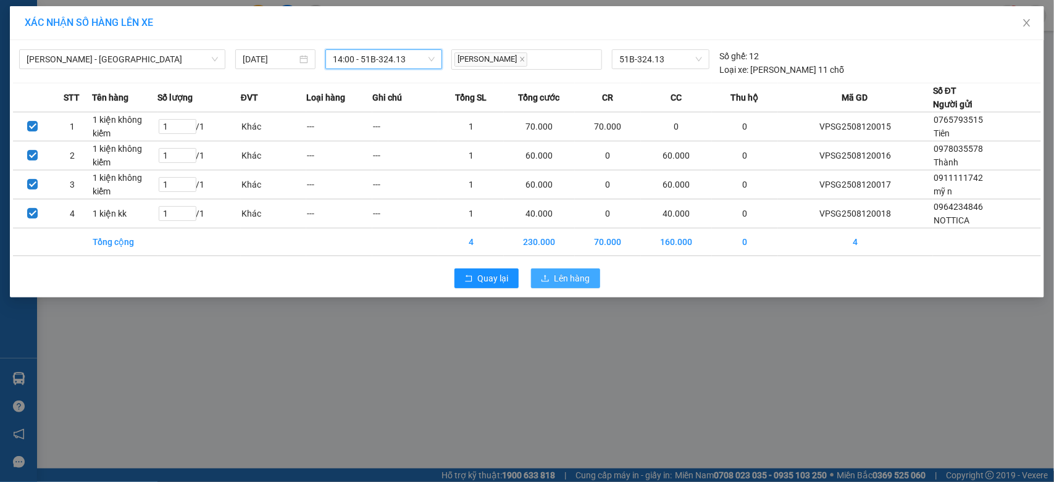
click at [591, 279] on button "Lên hàng" at bounding box center [565, 279] width 69 height 20
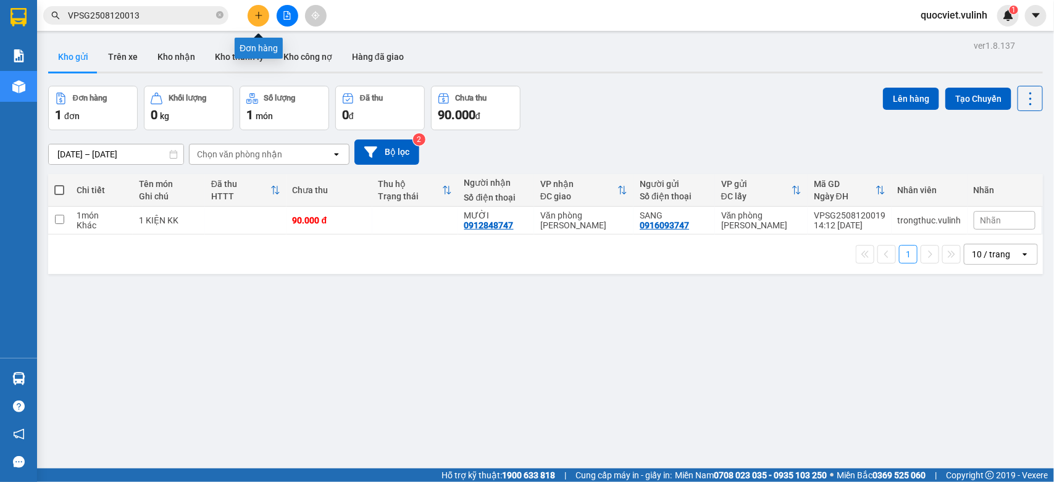
click at [254, 20] on button at bounding box center [259, 16] width 22 height 22
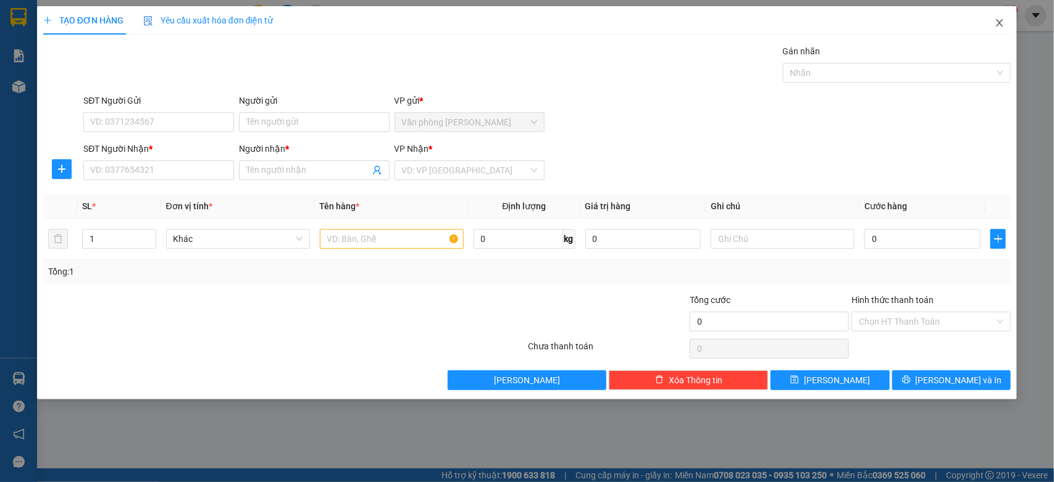
click at [1001, 22] on icon "close" at bounding box center [999, 22] width 7 height 7
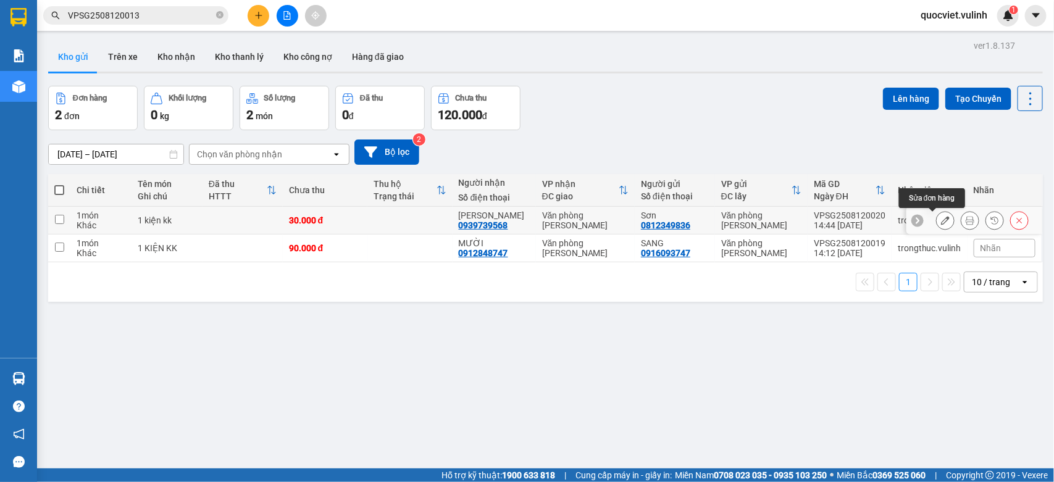
click at [936, 220] on button at bounding box center [944, 221] width 17 height 22
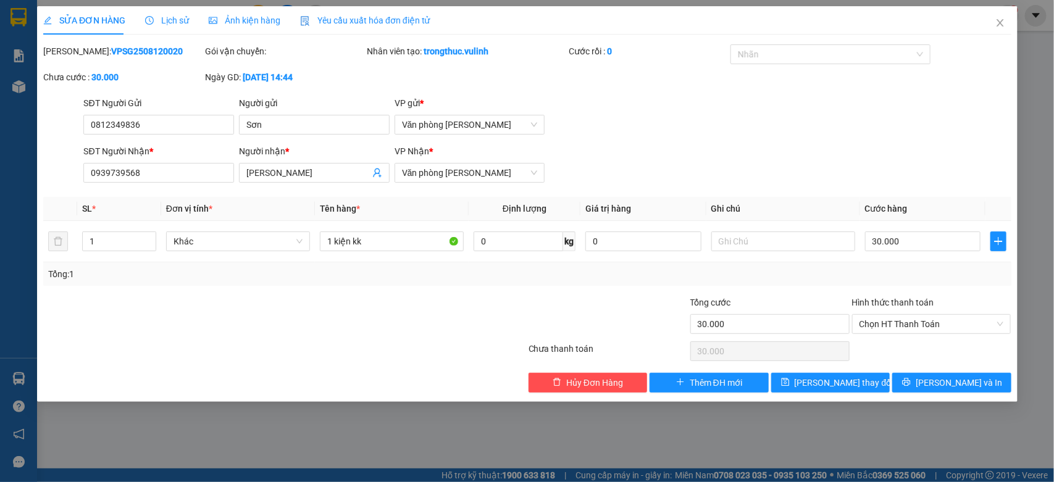
type input "0812349836"
type input "Sơn"
type input "0939739568"
type input "[PERSON_NAME]"
type input "30.000"
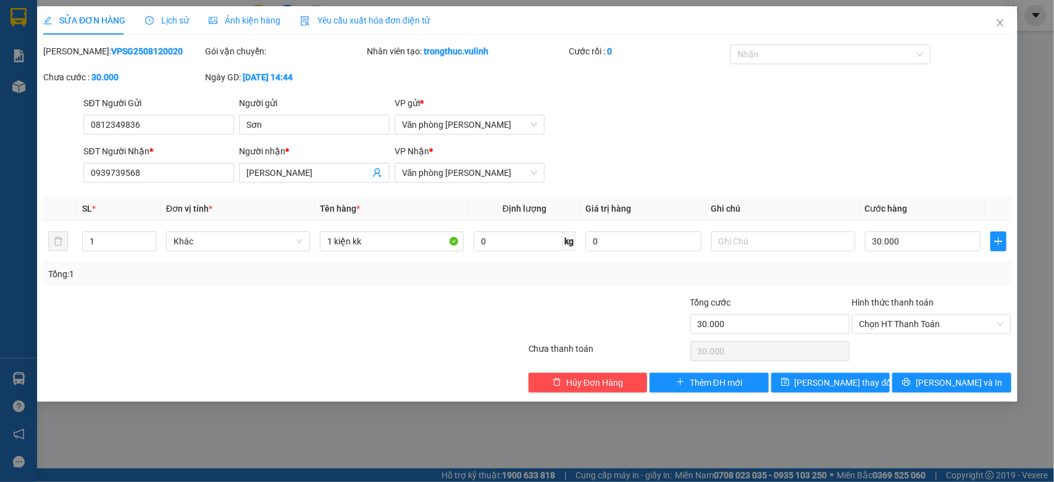
type input "30.000"
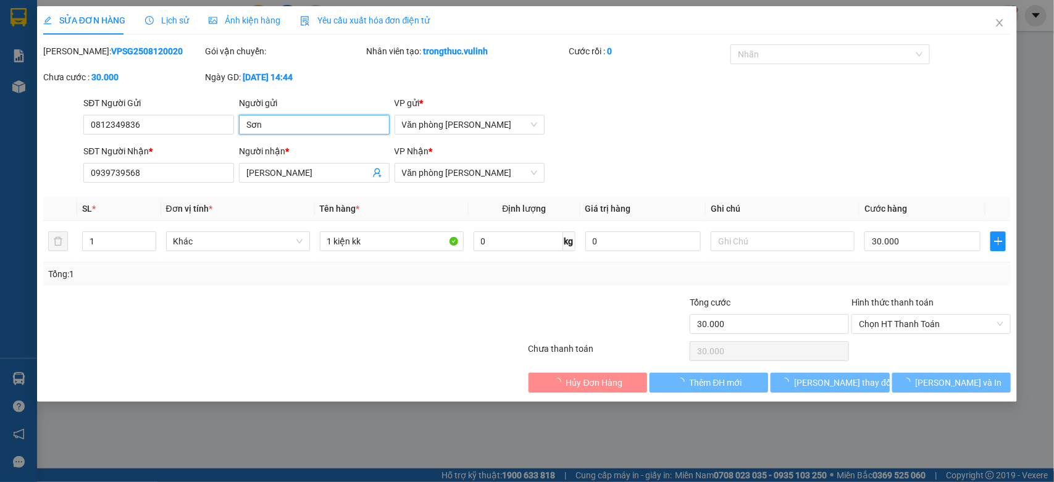
click at [0, 170] on div "SỬA ĐƠN HÀNG Lịch sử Ảnh kiện hàng Yêu cầu xuất hóa đơn điện tử Total Paid Fee …" at bounding box center [527, 241] width 1054 height 482
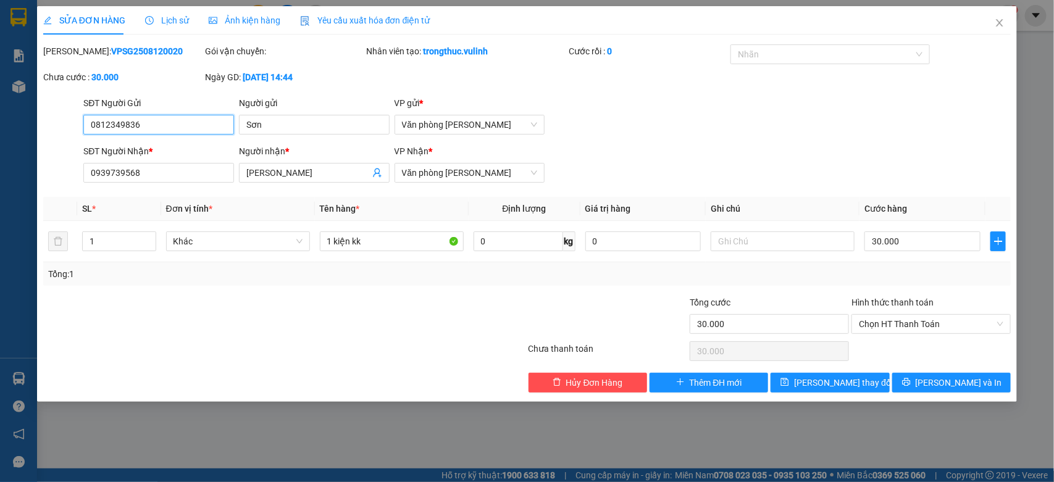
drag, startPoint x: 191, startPoint y: 128, endPoint x: 0, endPoint y: 215, distance: 210.0
click at [0, 193] on div "SỬA ĐƠN HÀNG Lịch sử Ảnh kiện hàng Yêu cầu xuất hóa đơn điện tử Total Paid Fee …" at bounding box center [527, 241] width 1054 height 482
drag, startPoint x: 301, startPoint y: 173, endPoint x: 0, endPoint y: 219, distance: 304.1
click at [0, 219] on div "SỬA ĐƠN HÀNG Lịch sử Ảnh kiện hàng Yêu cầu xuất hóa đơn điện tử Total Paid Fee …" at bounding box center [527, 241] width 1054 height 482
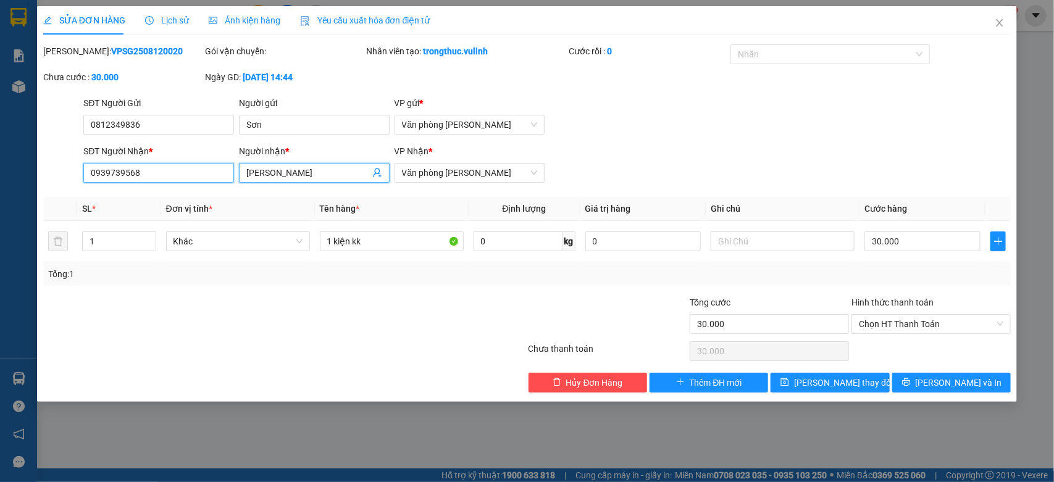
drag, startPoint x: 157, startPoint y: 180, endPoint x: 0, endPoint y: 257, distance: 175.3
click at [0, 256] on div "SỬA ĐƠN HÀNG Lịch sử Ảnh kiện hàng Yêu cầu xuất hóa đơn điện tử Total Paid Fee …" at bounding box center [527, 241] width 1054 height 482
click at [1005, 26] on span "Close" at bounding box center [999, 23] width 35 height 35
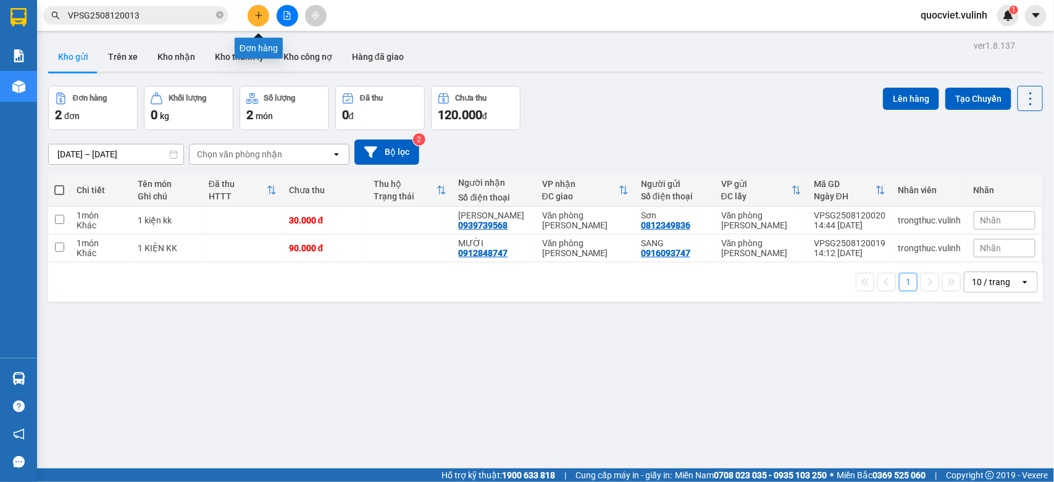
click at [261, 11] on icon "plus" at bounding box center [258, 15] width 9 height 9
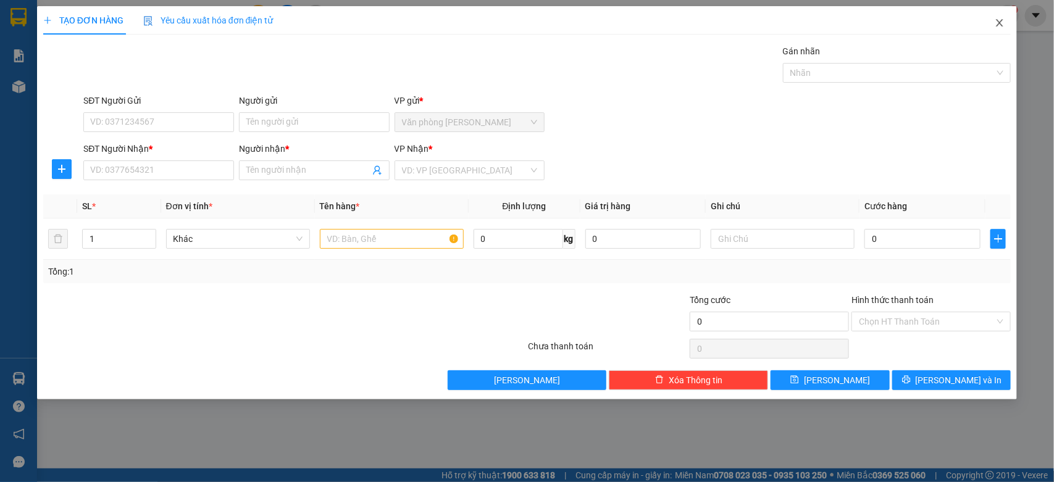
click at [997, 23] on icon "close" at bounding box center [999, 23] width 10 height 10
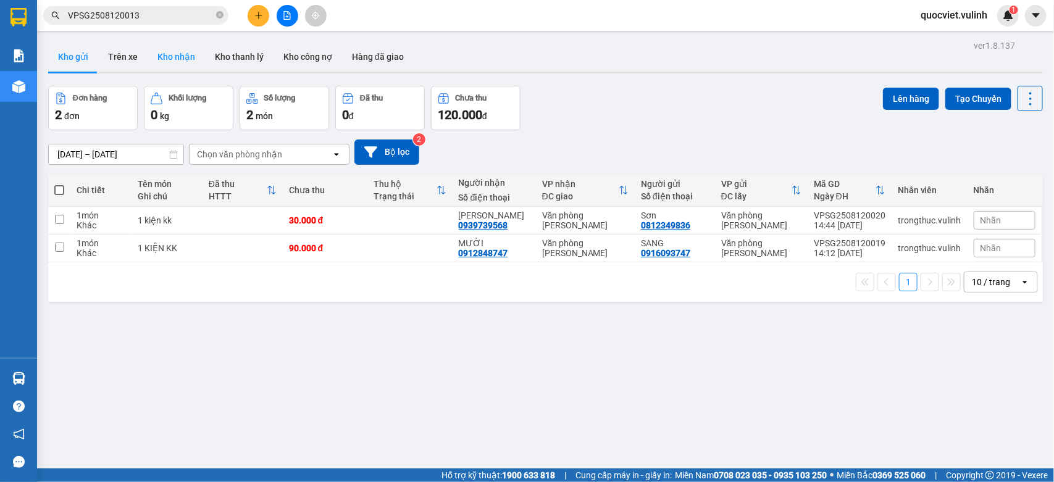
click at [172, 53] on button "Kho nhận" at bounding box center [176, 57] width 57 height 30
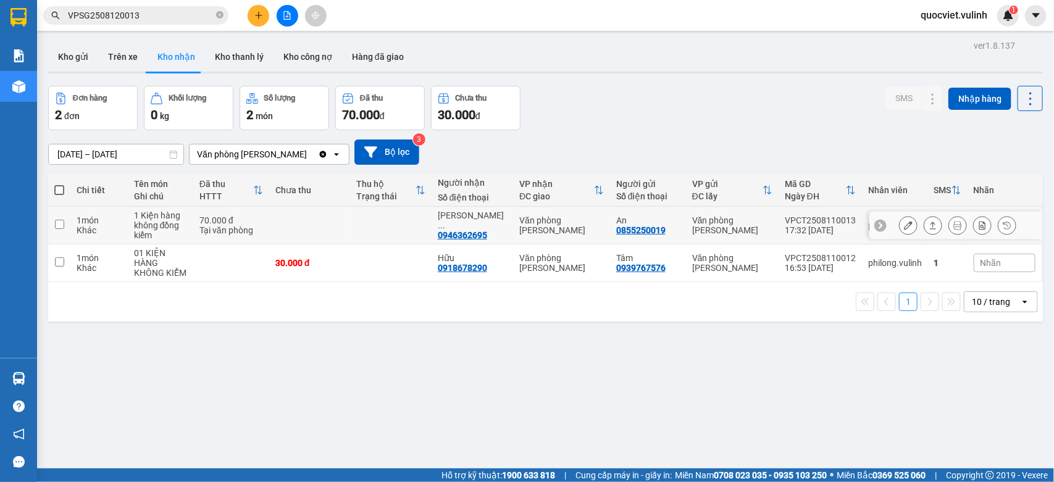
click at [352, 212] on td at bounding box center [390, 226] width 81 height 38
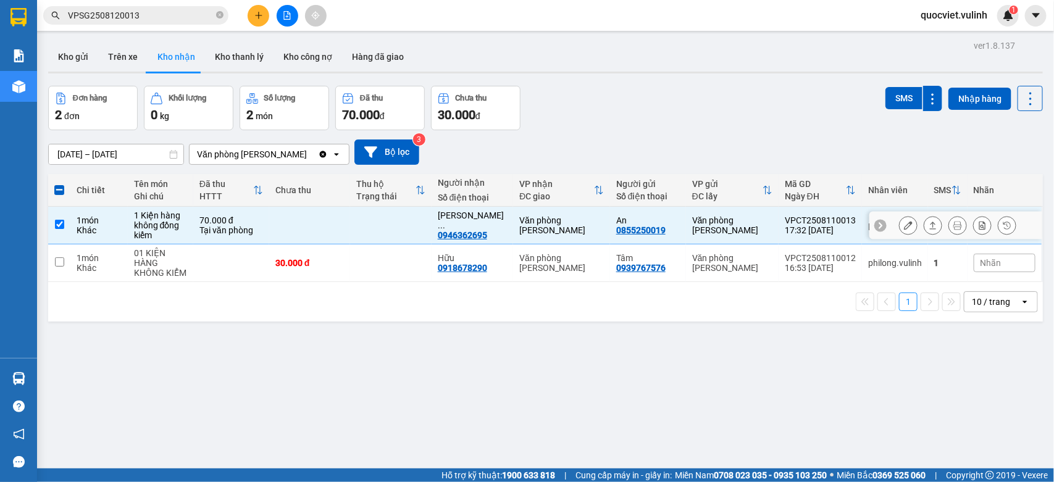
click at [352, 212] on td at bounding box center [390, 226] width 81 height 38
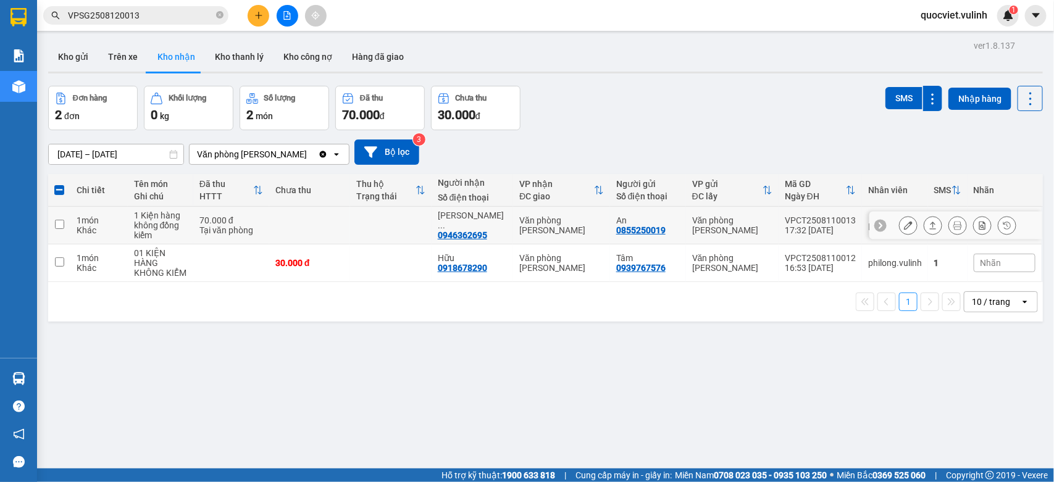
checkbox input "false"
click at [167, 22] on input "VPSG2508120013" at bounding box center [141, 16] width 146 height 14
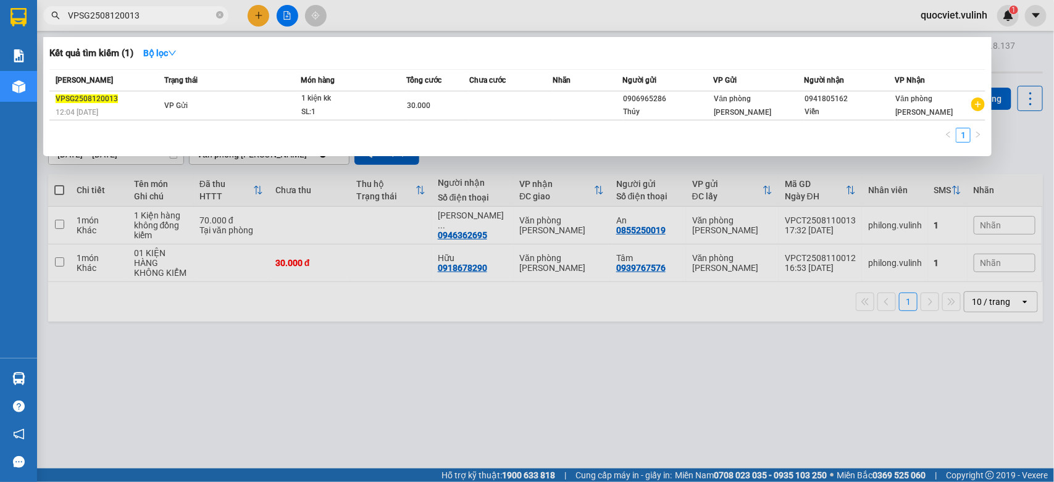
click at [543, 326] on div at bounding box center [527, 241] width 1054 height 482
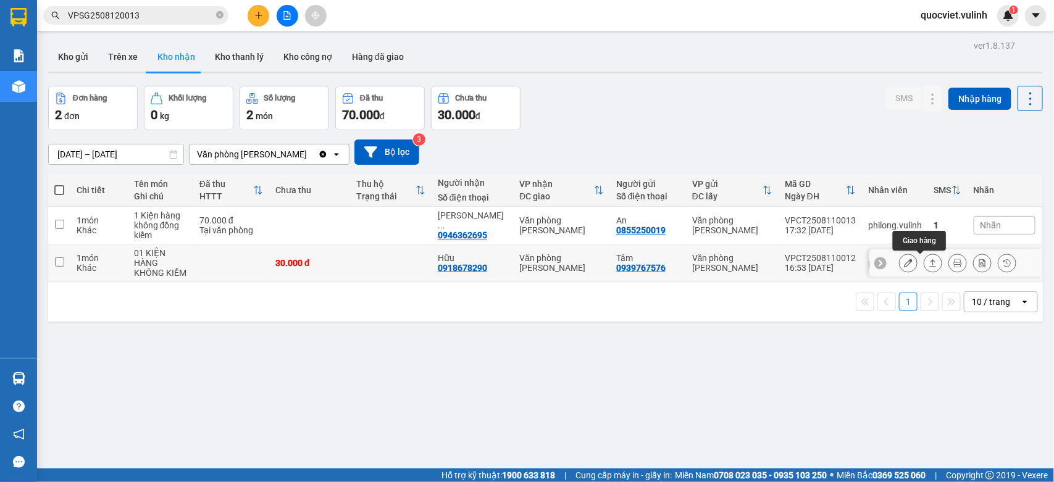
click at [928, 264] on icon at bounding box center [932, 263] width 9 height 9
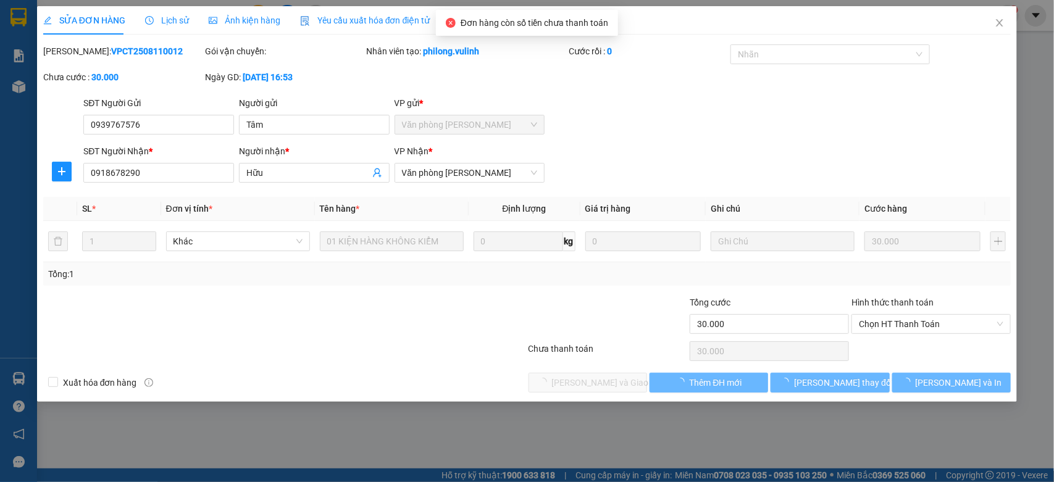
type input "0939767576"
type input "Tâm"
type input "0918678290"
type input "Hữu"
type input "30.000"
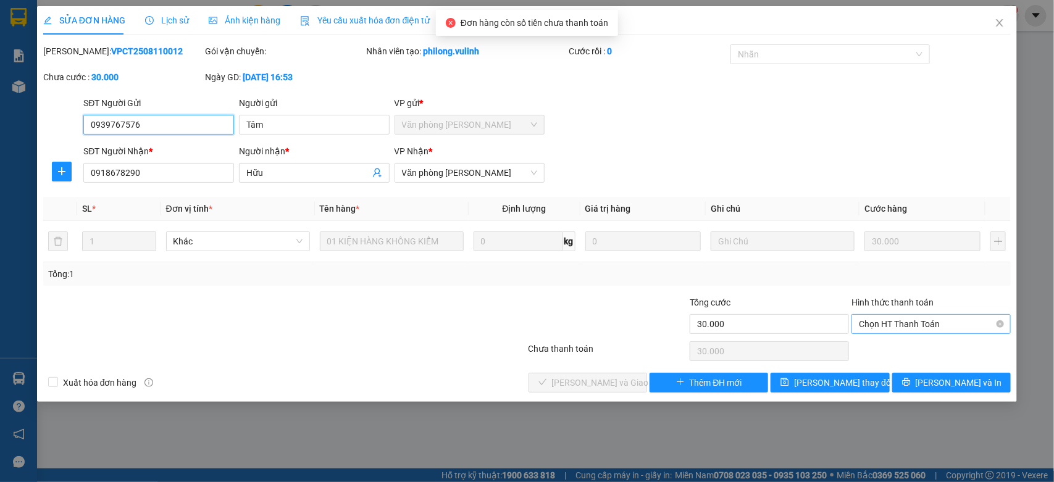
click at [908, 323] on span "Chọn HT Thanh Toán" at bounding box center [931, 324] width 144 height 19
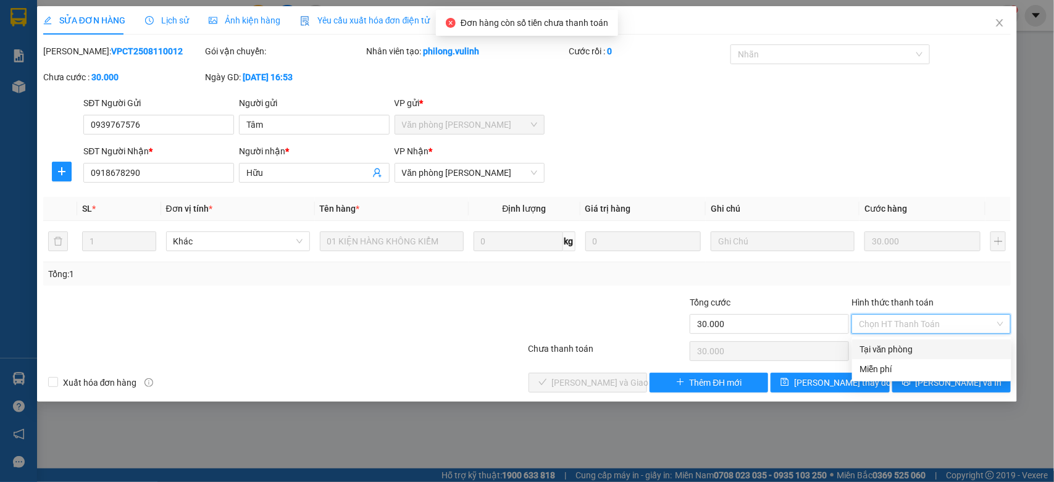
click at [897, 347] on div "Tại văn phòng" at bounding box center [931, 350] width 144 height 14
type input "0"
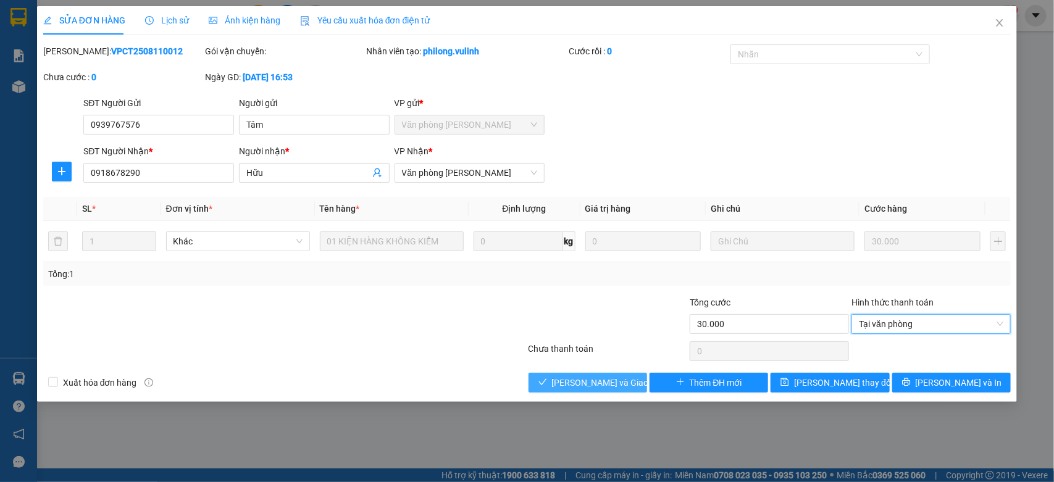
click at [544, 375] on button "[PERSON_NAME] và Giao hàng" at bounding box center [587, 383] width 119 height 20
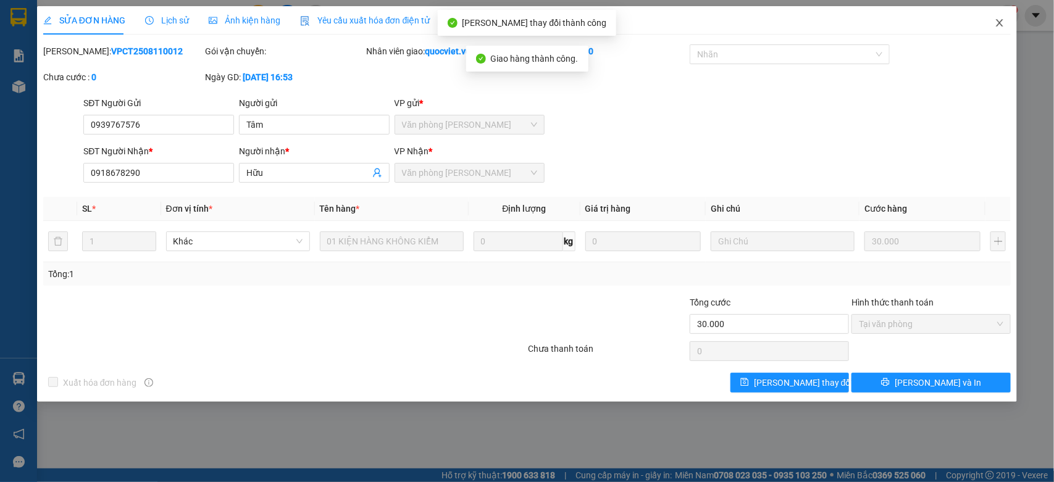
click at [1001, 10] on span "Close" at bounding box center [999, 23] width 35 height 35
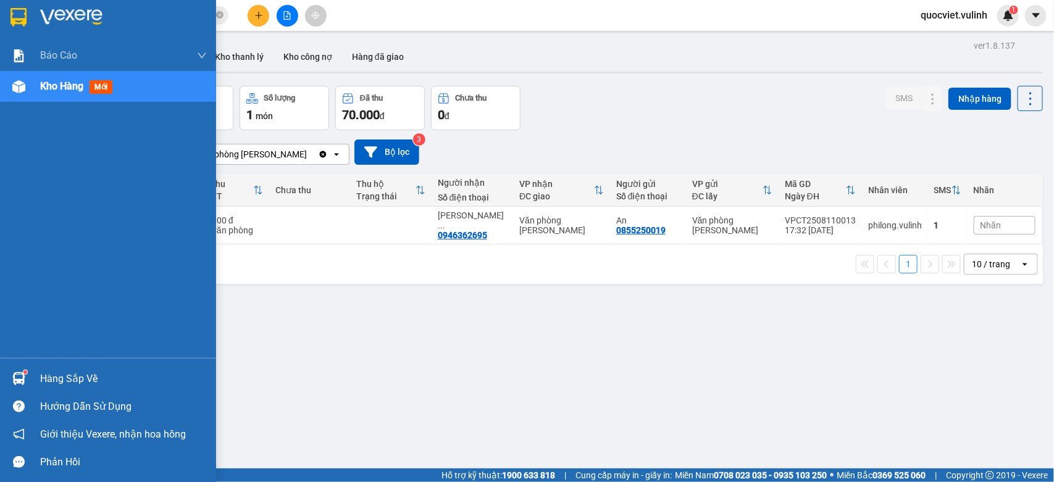
click at [15, 372] on img at bounding box center [18, 378] width 13 height 13
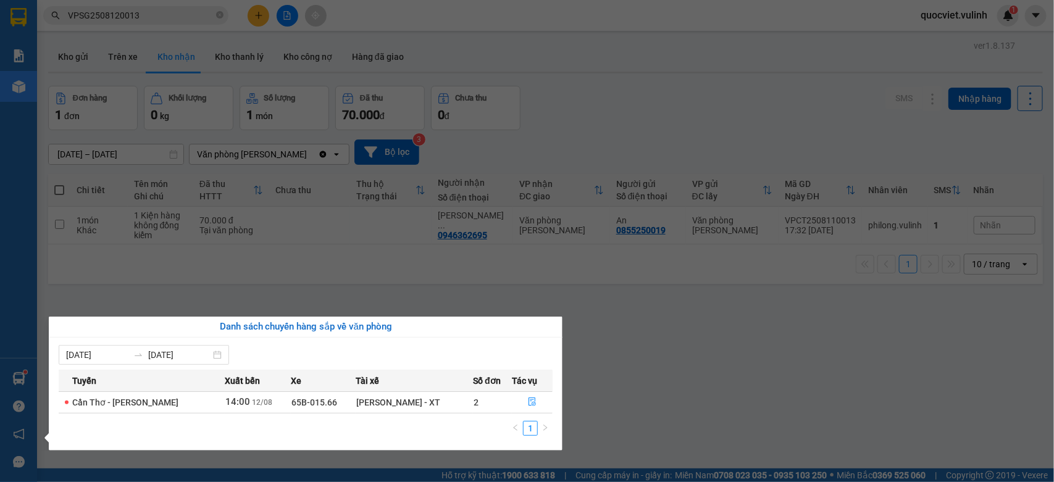
click at [686, 412] on section "Kết quả tìm kiếm ( 1 ) Bộ lọc Mã ĐH Trạng thái Món hàng Tổng cước Chưa cước Nhã…" at bounding box center [527, 241] width 1054 height 482
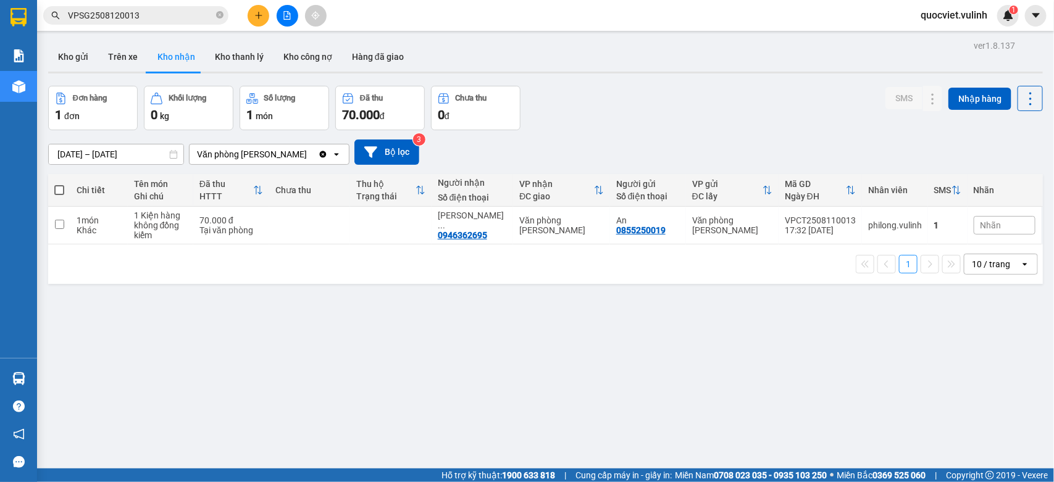
click at [411, 290] on div "ver 1.8.137 Kho gửi Trên xe Kho nhận Kho thanh lý Kho công nợ Hàng đã giao Đơn …" at bounding box center [545, 278] width 1004 height 482
